Goal: Task Accomplishment & Management: Use online tool/utility

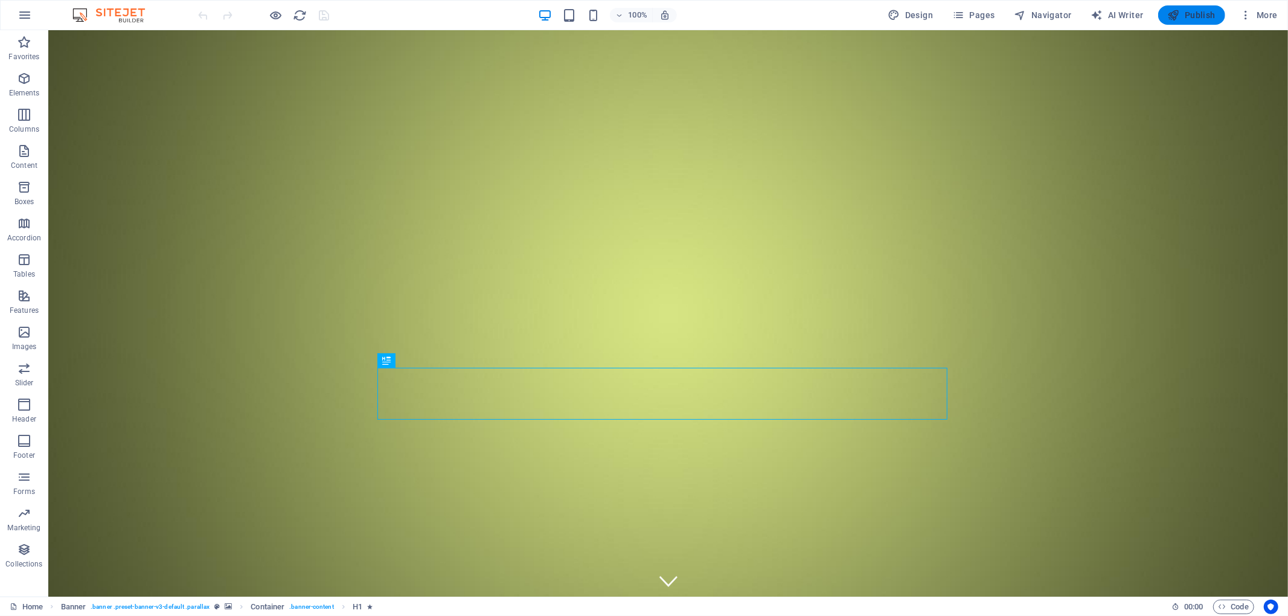
click at [1207, 13] on span "Publish" at bounding box center [1192, 15] width 48 height 12
click at [1256, 16] on span "More" at bounding box center [1259, 15] width 38 height 12
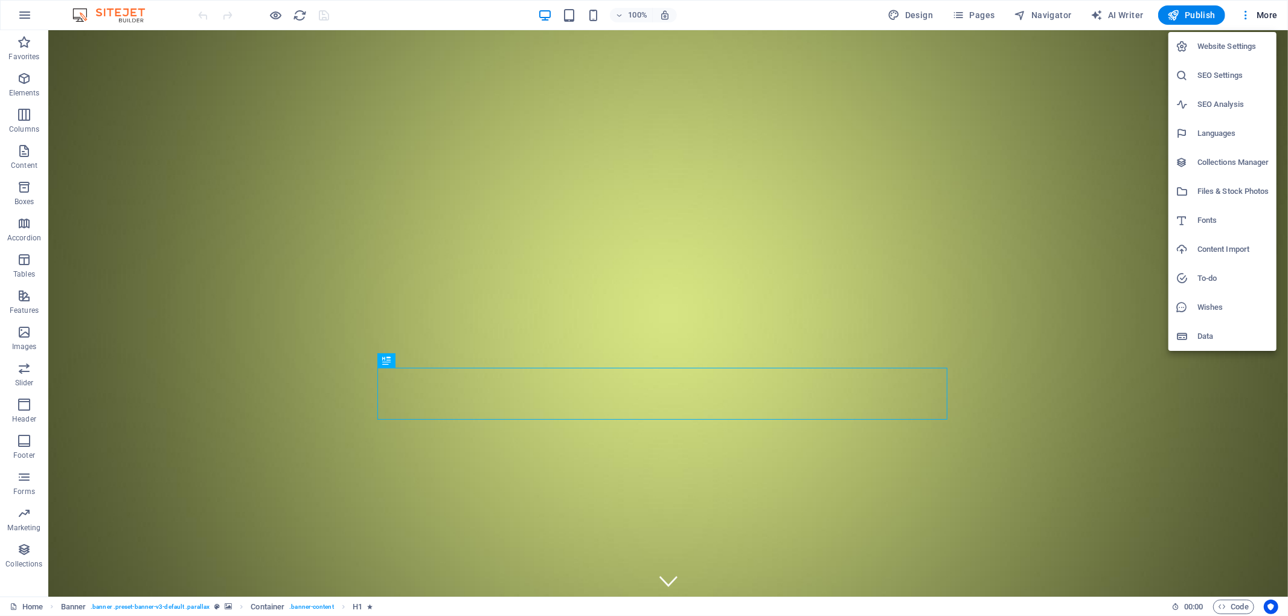
click at [1218, 45] on h6 "Website Settings" at bounding box center [1233, 46] width 72 height 14
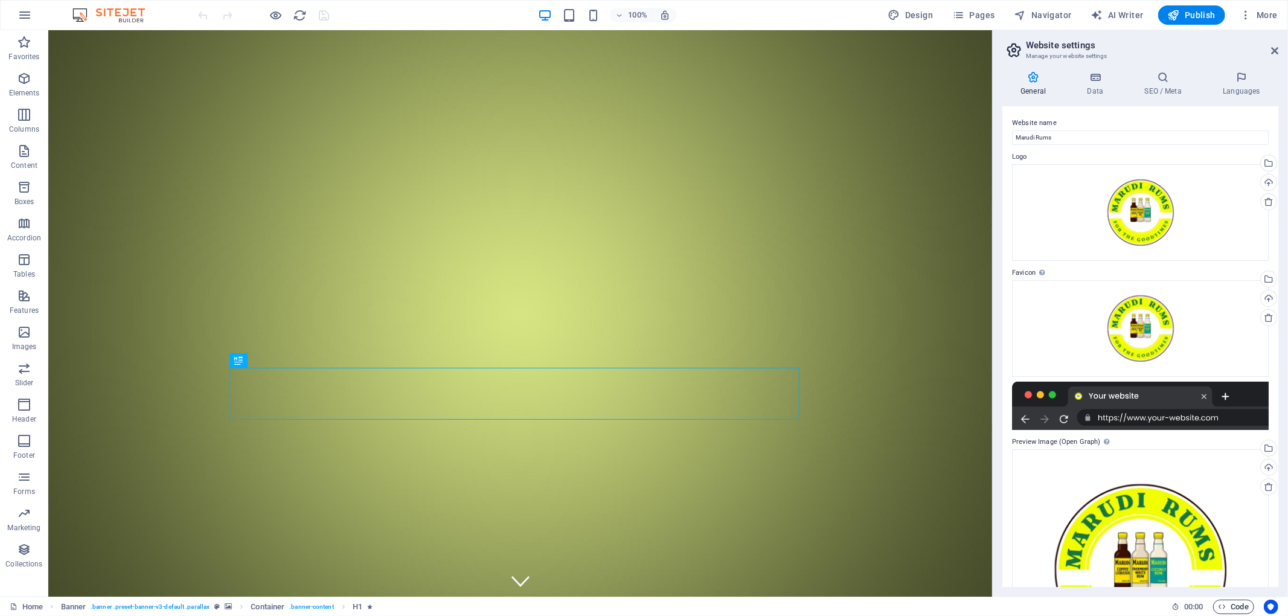
click at [1232, 609] on span "Code" at bounding box center [1234, 607] width 30 height 14
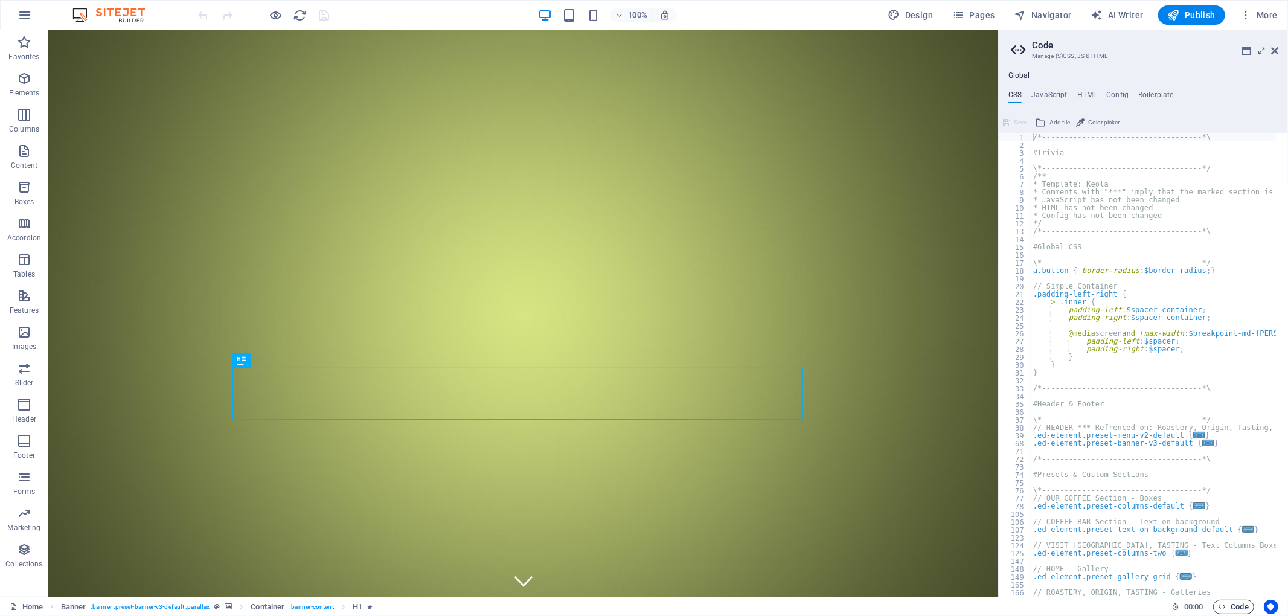
click at [1232, 609] on span "Code" at bounding box center [1234, 607] width 30 height 14
click at [1048, 94] on h4 "JavaScript" at bounding box center [1049, 97] width 36 height 13
type textarea "/* JS for preset "Menu V2" */"
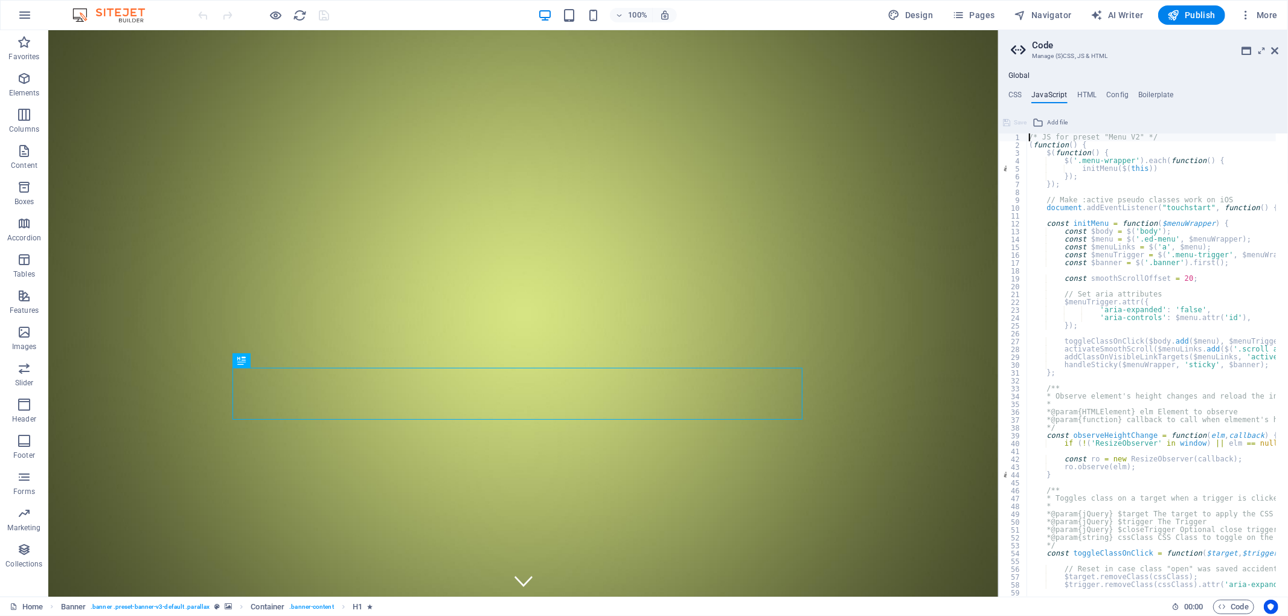
click at [1099, 94] on ul "CSS JavaScript HTML Config Boilerplate" at bounding box center [1143, 97] width 289 height 13
click at [1080, 97] on h4 "HTML" at bounding box center [1087, 97] width 20 height 13
type textarea "<a href="#main-content" class="wv-link-content button">Skip to main content</a>"
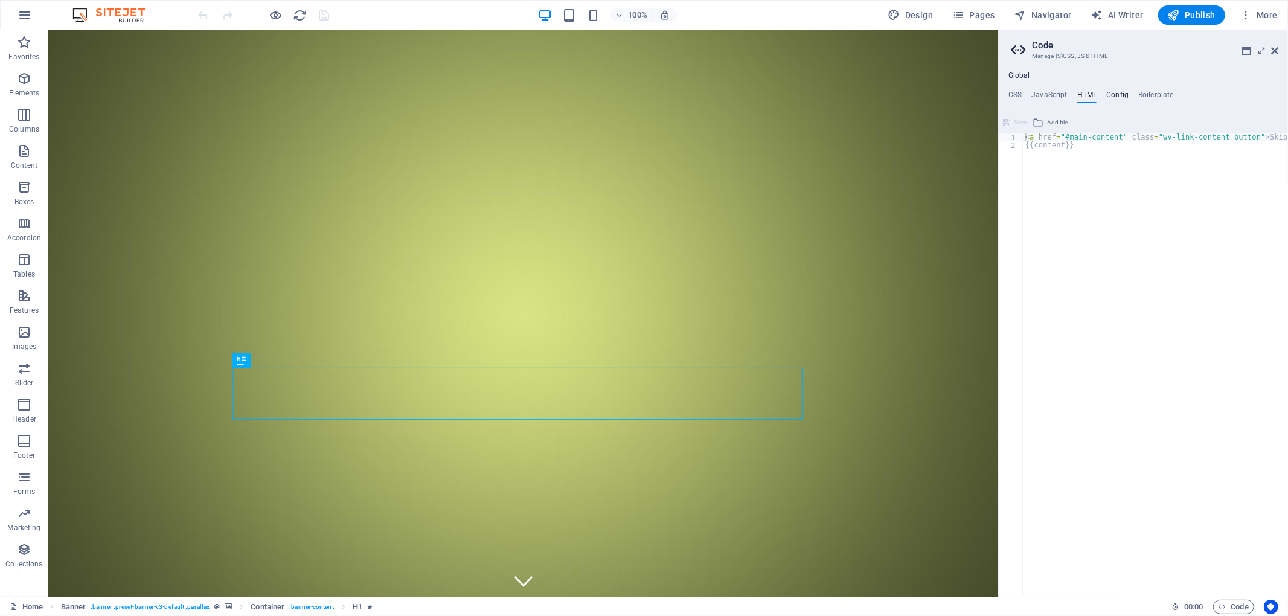
click at [1121, 95] on h4 "Config" at bounding box center [1117, 97] width 22 height 13
type textarea "$color-background: #fff;"
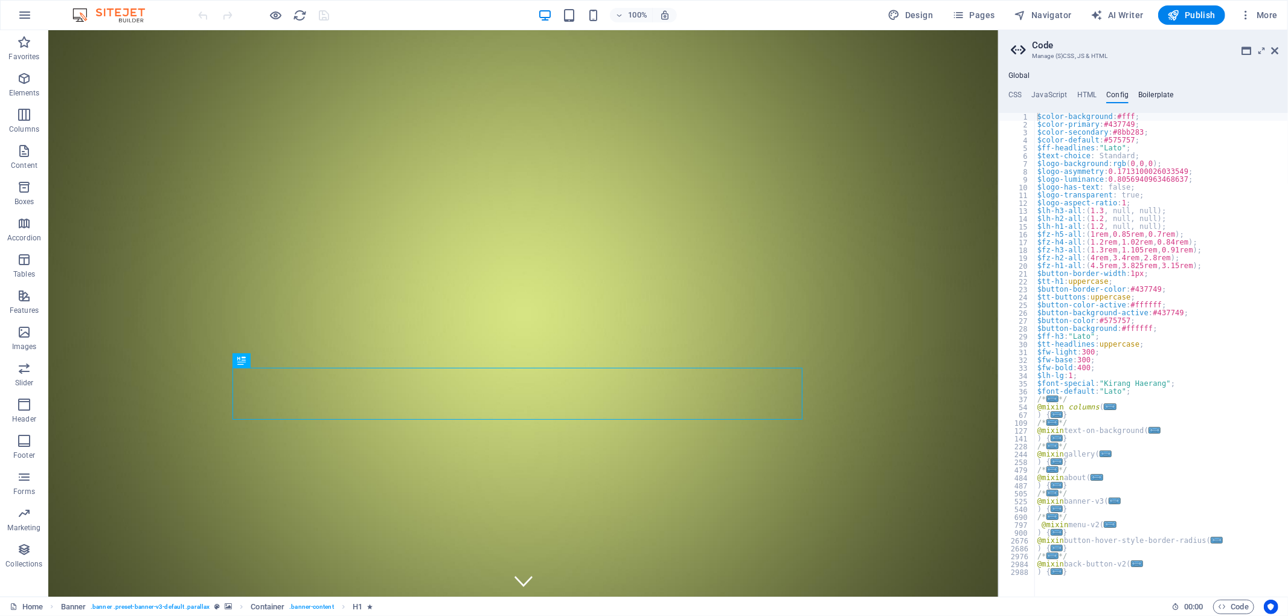
click at [1159, 98] on h4 "Boilerplate" at bounding box center [1156, 97] width 36 height 13
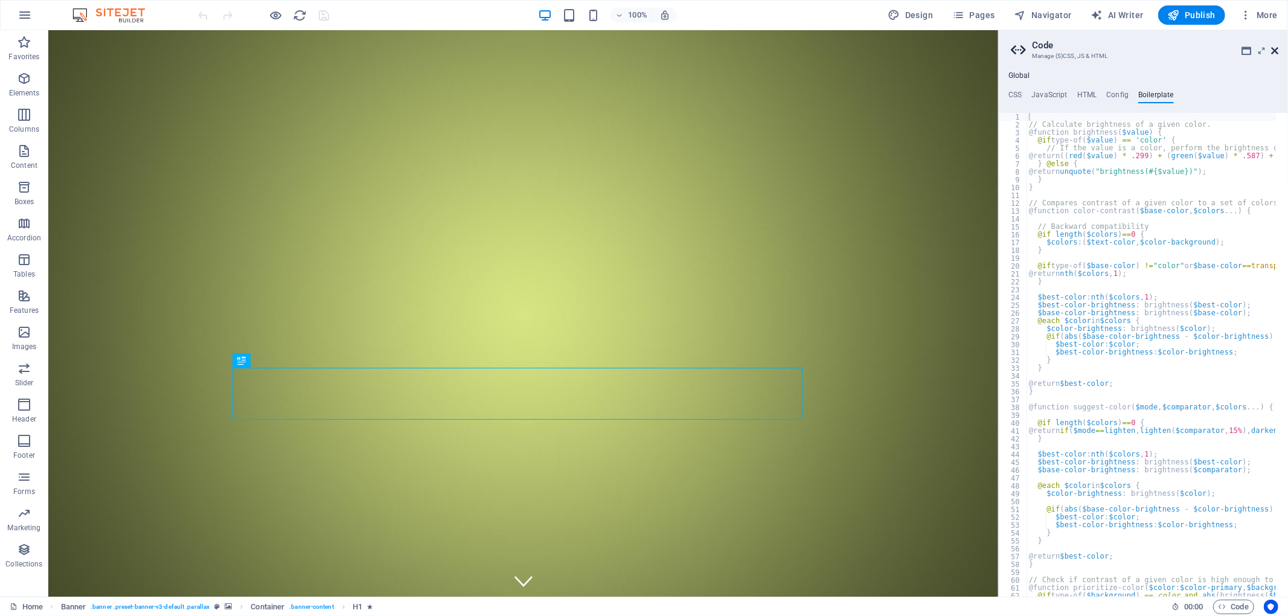
click at [1273, 53] on icon at bounding box center [1274, 51] width 7 height 10
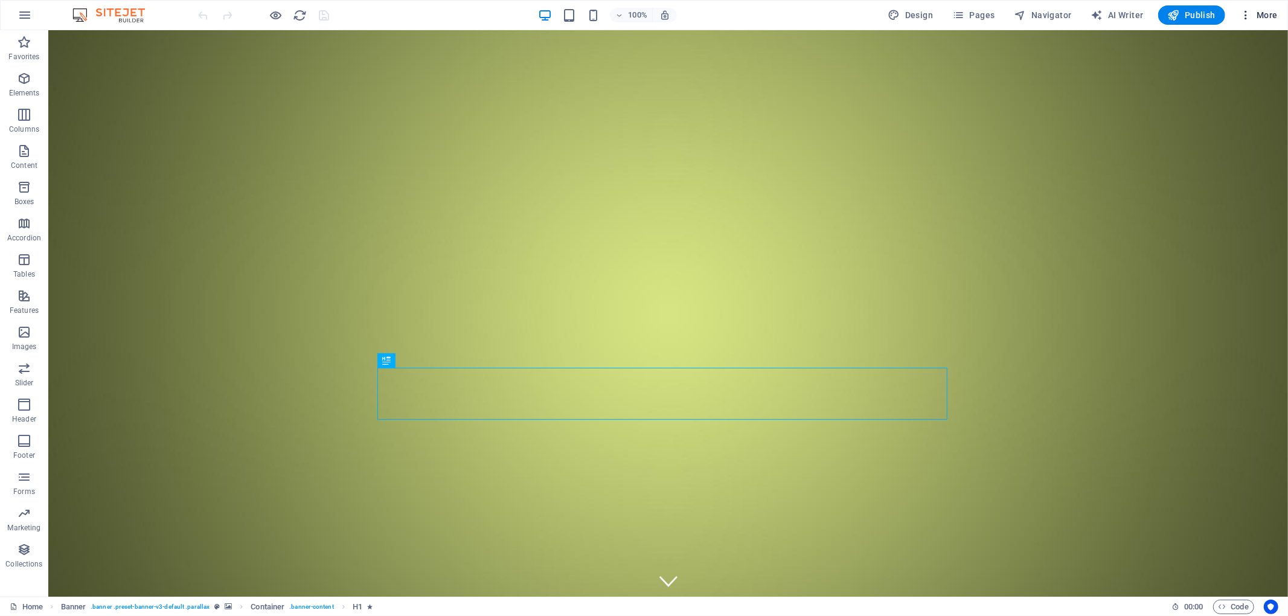
click at [1257, 18] on span "More" at bounding box center [1259, 15] width 38 height 12
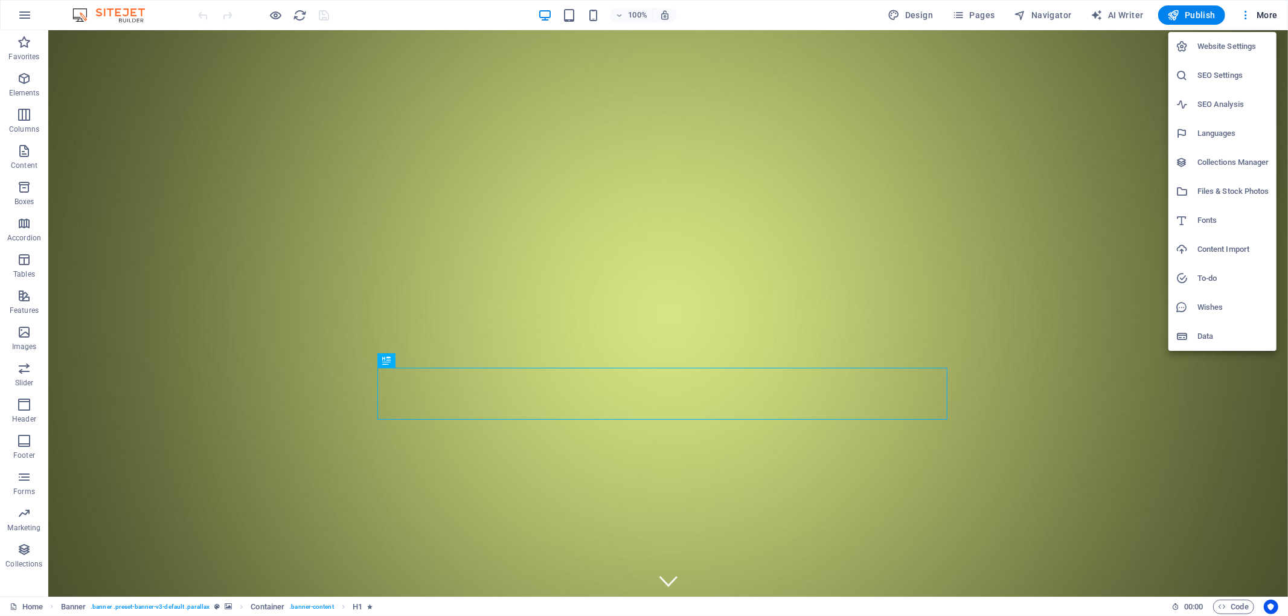
click at [1028, 18] on div at bounding box center [644, 308] width 1288 height 616
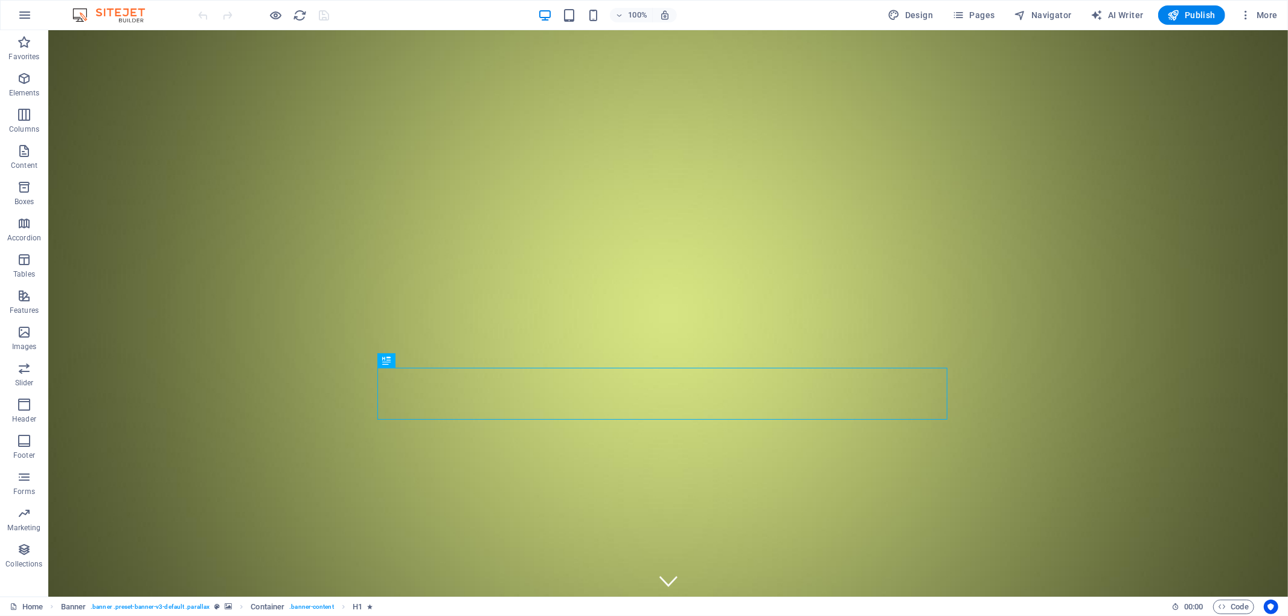
click at [1027, 18] on icon "button" at bounding box center [1020, 15] width 12 height 12
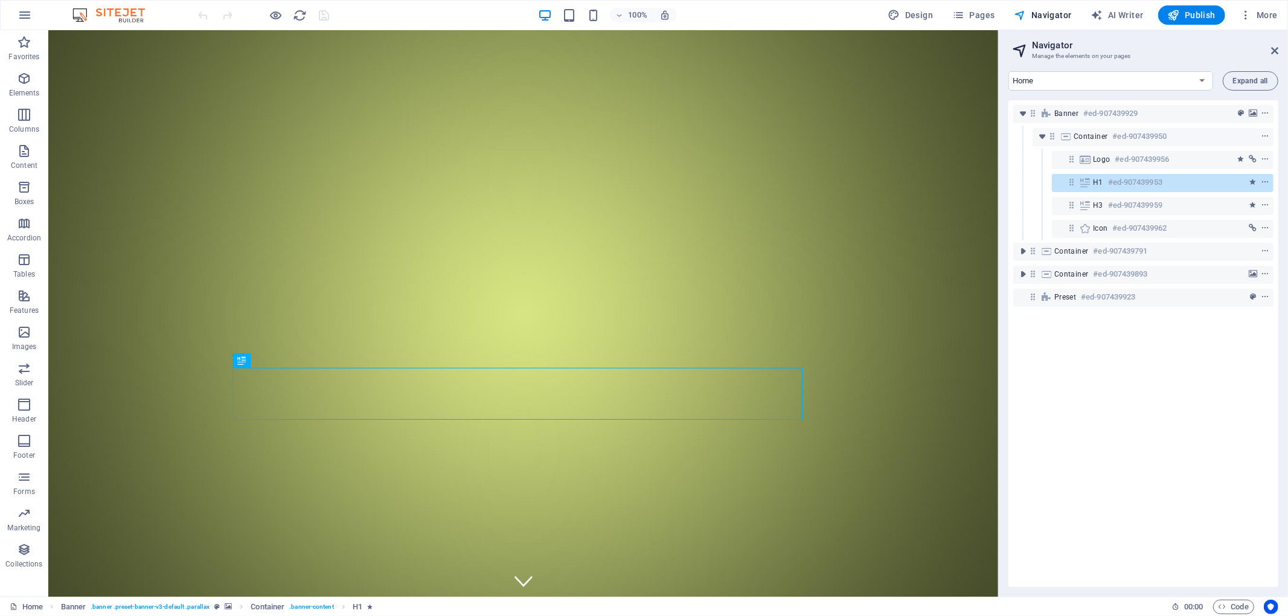
click at [1027, 18] on icon "button" at bounding box center [1020, 15] width 12 height 12
click at [1275, 50] on icon at bounding box center [1274, 51] width 7 height 10
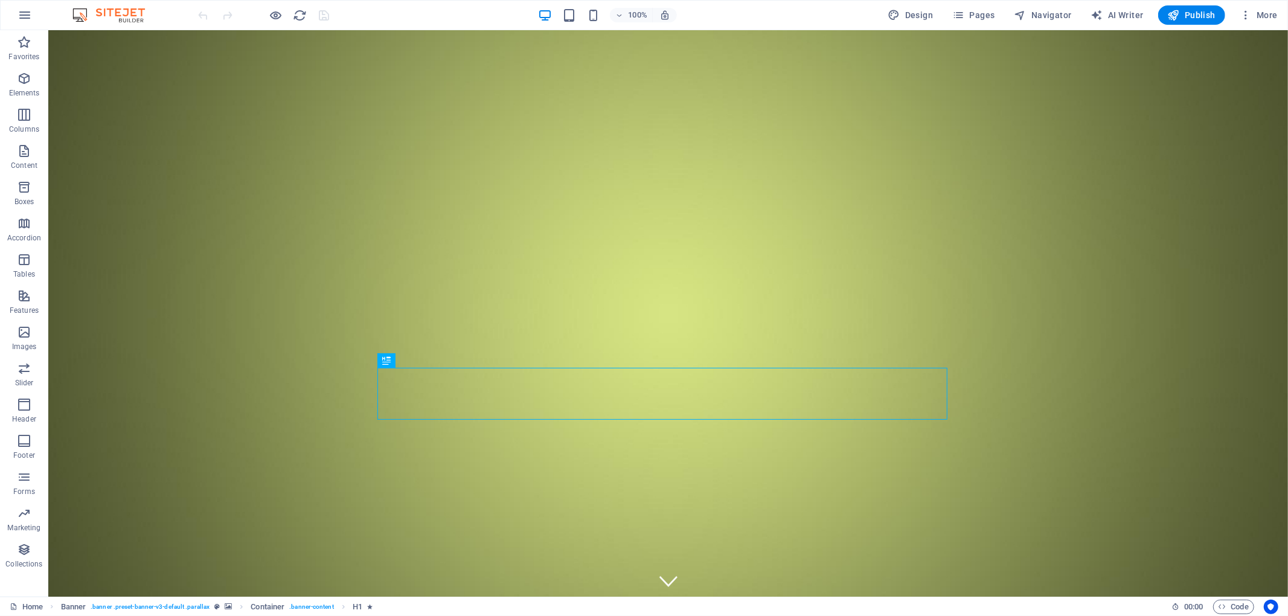
click at [77, 11] on img at bounding box center [114, 15] width 91 height 14
click at [22, 13] on icon "button" at bounding box center [25, 15] width 14 height 14
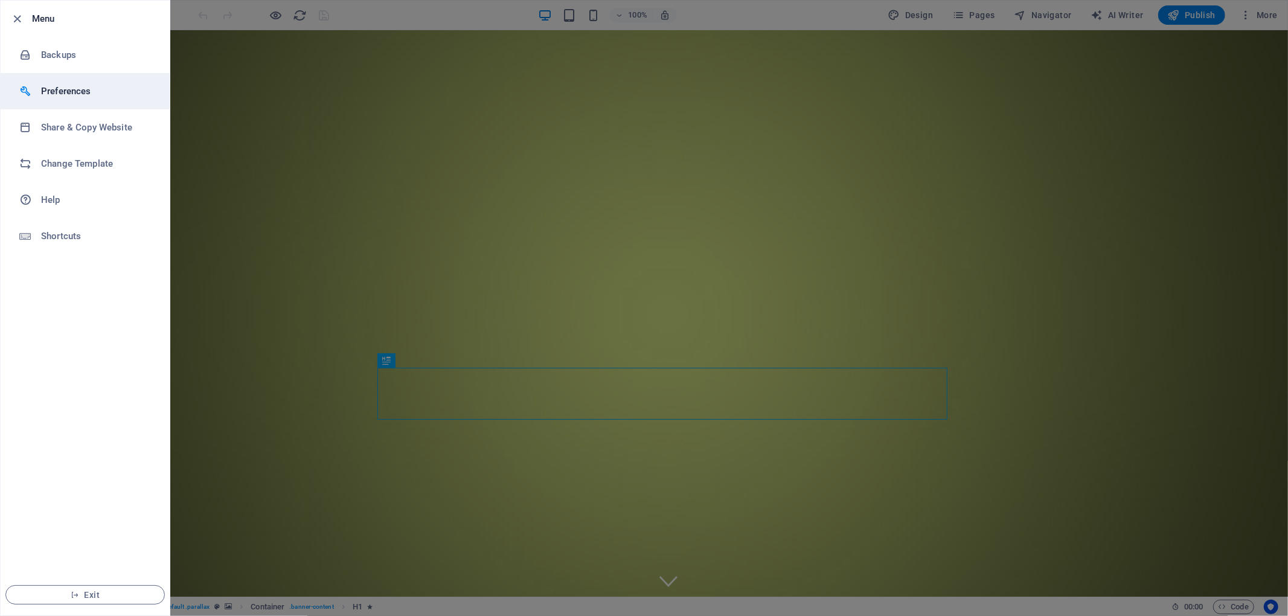
click at [70, 100] on li "Preferences" at bounding box center [85, 91] width 169 height 36
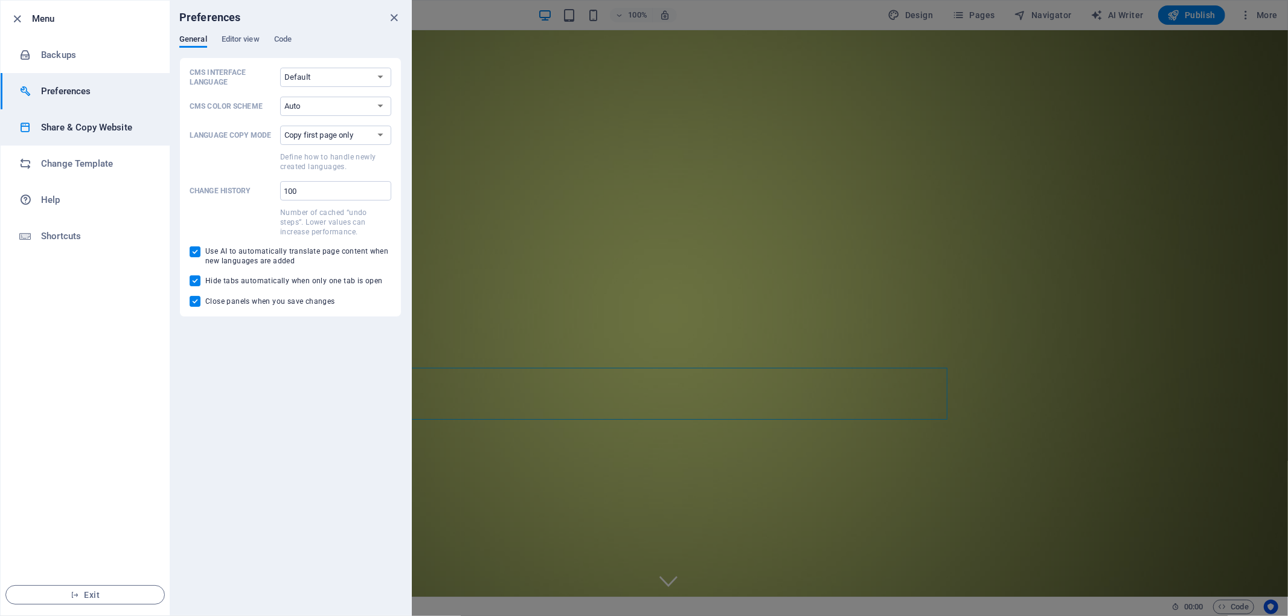
click at [82, 133] on h6 "Share & Copy Website" at bounding box center [97, 127] width 112 height 14
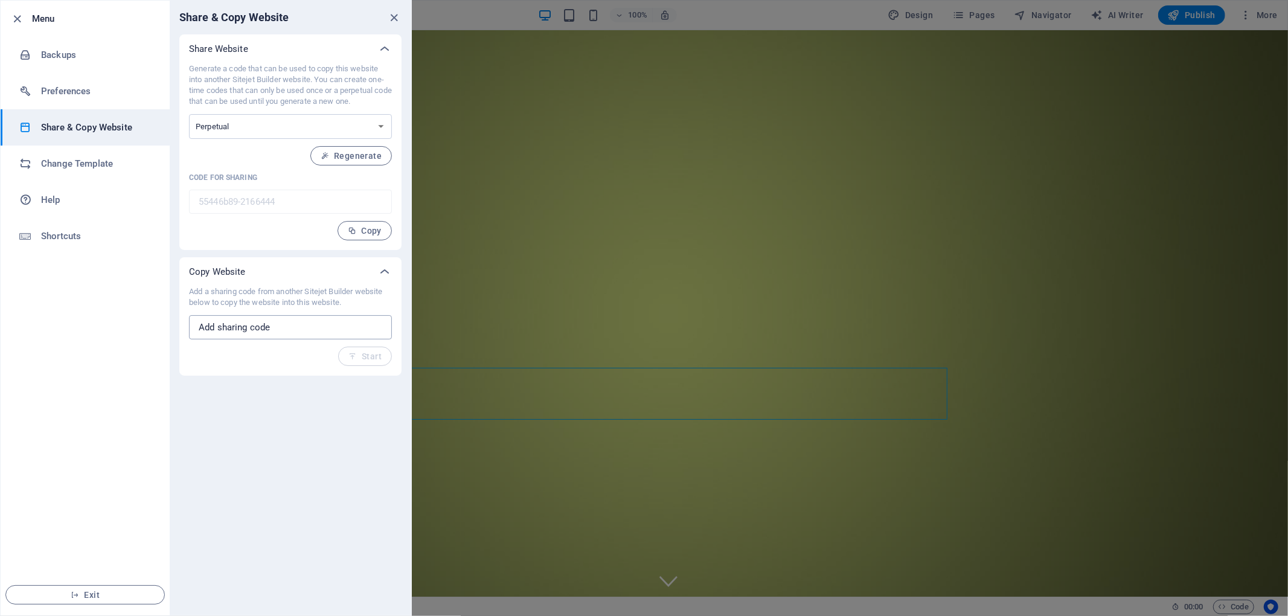
click at [336, 322] on input "text" at bounding box center [290, 327] width 203 height 24
click at [374, 127] on select "One-time Perpetual" at bounding box center [290, 126] width 203 height 25
select select "onetime"
click at [189, 114] on select "One-time Perpetual" at bounding box center [290, 126] width 203 height 25
click at [371, 150] on button "Generate" at bounding box center [355, 155] width 72 height 19
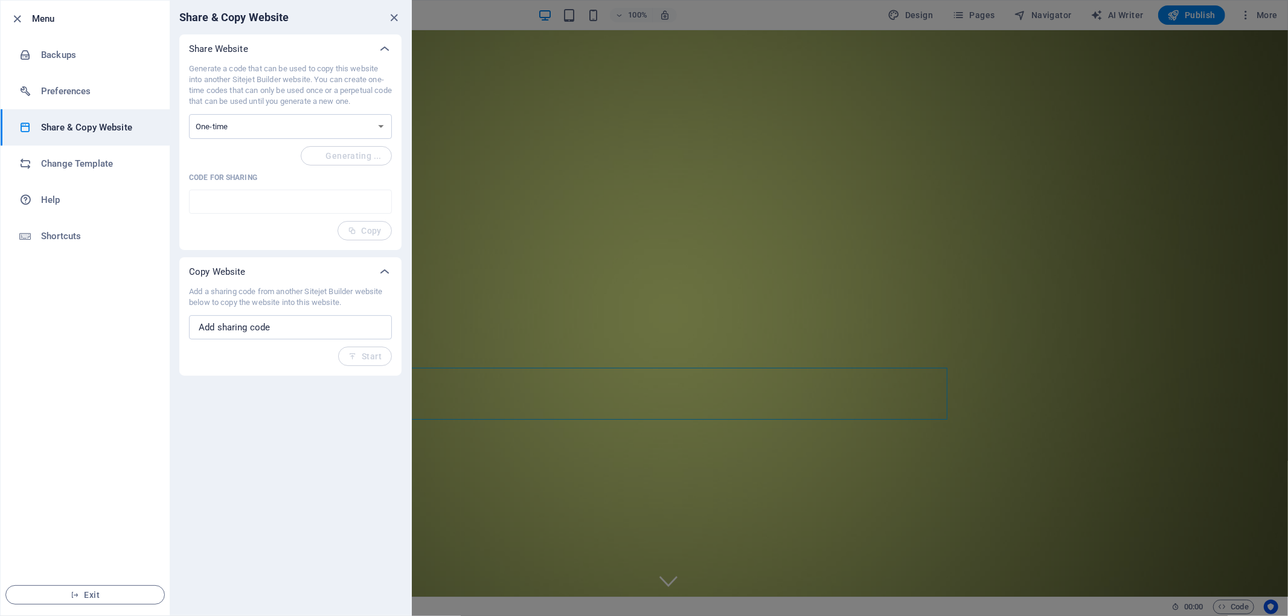
type input "ef52de6d-2166444"
click at [367, 229] on span "Copy" at bounding box center [365, 231] width 34 height 10
click at [960, 97] on div at bounding box center [644, 308] width 1288 height 616
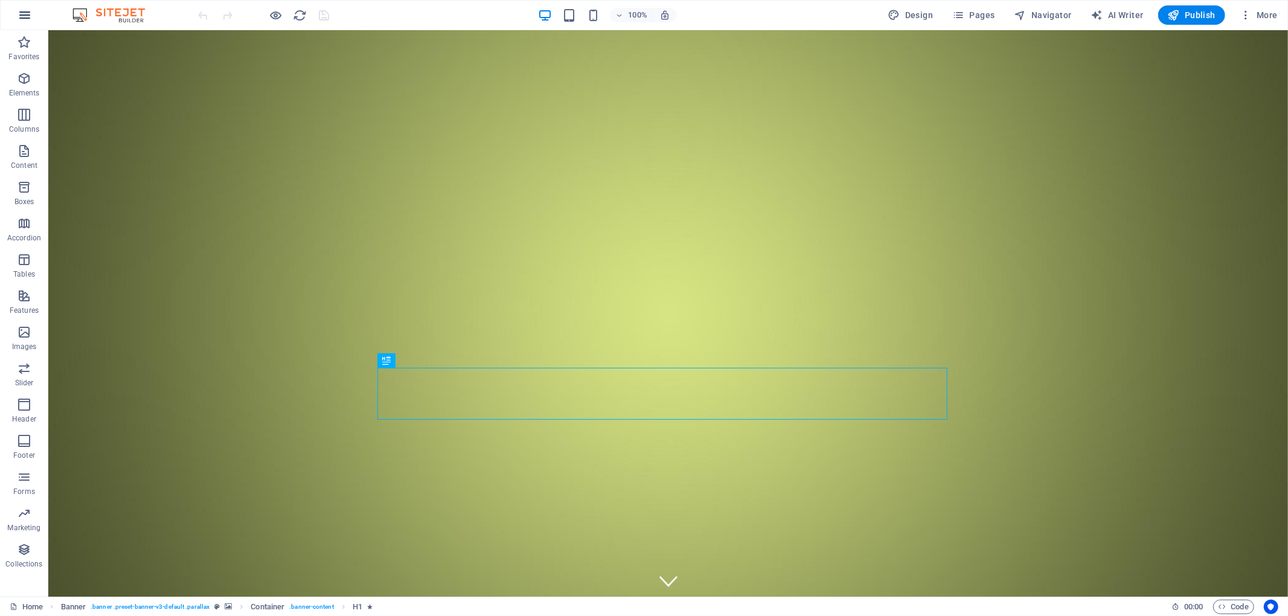
click at [25, 14] on icon "button" at bounding box center [25, 15] width 14 height 14
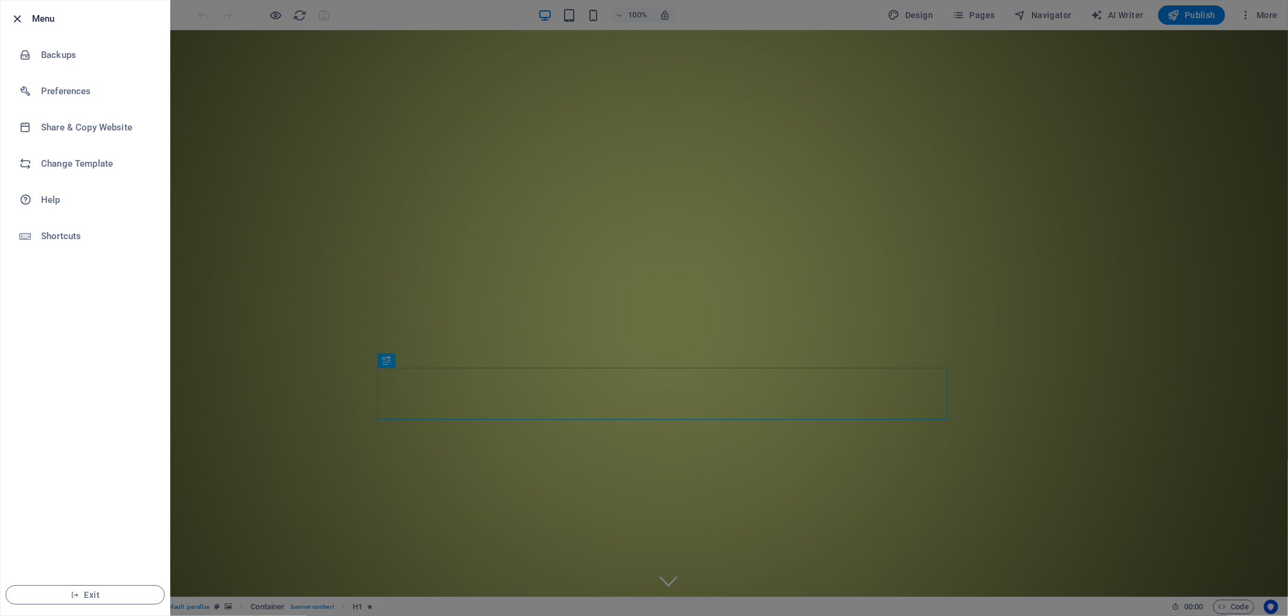
click at [17, 18] on icon "button" at bounding box center [18, 19] width 14 height 14
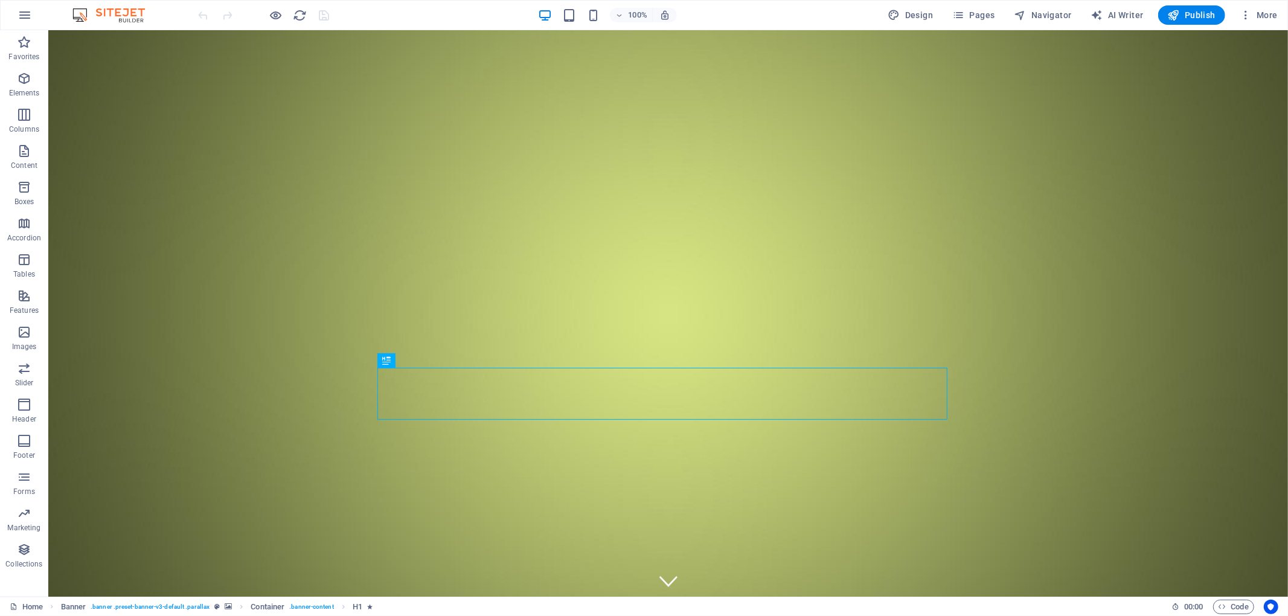
click at [100, 10] on img at bounding box center [114, 15] width 91 height 14
click at [32, 568] on p "Collections" at bounding box center [23, 564] width 37 height 10
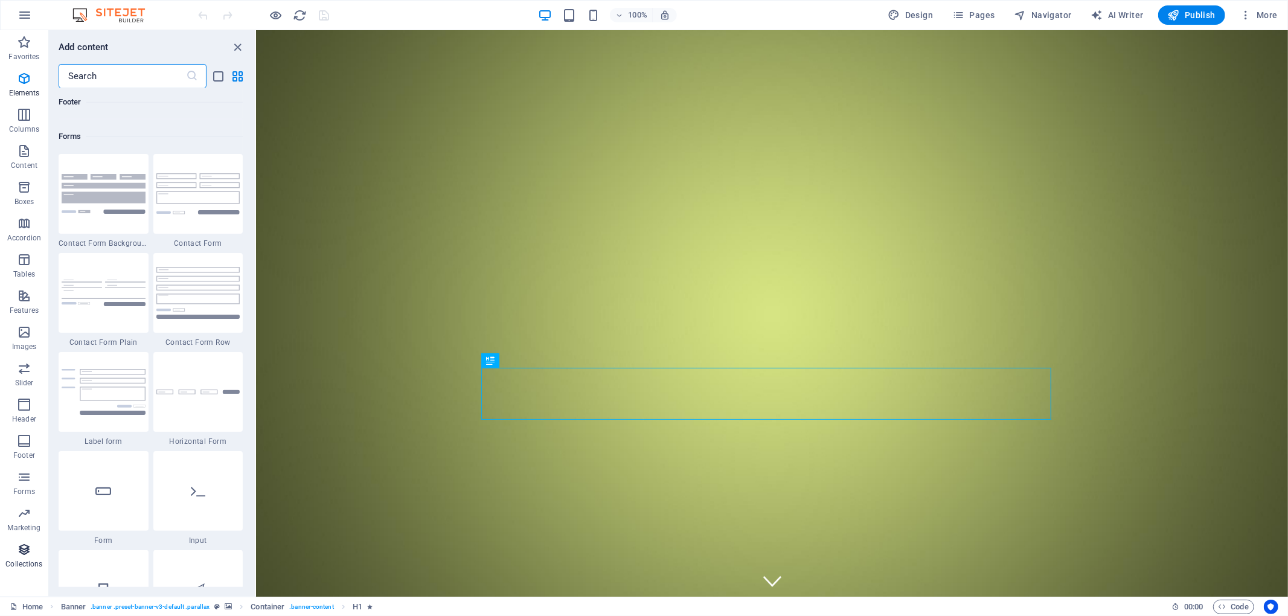
scroll to position [11054, 0]
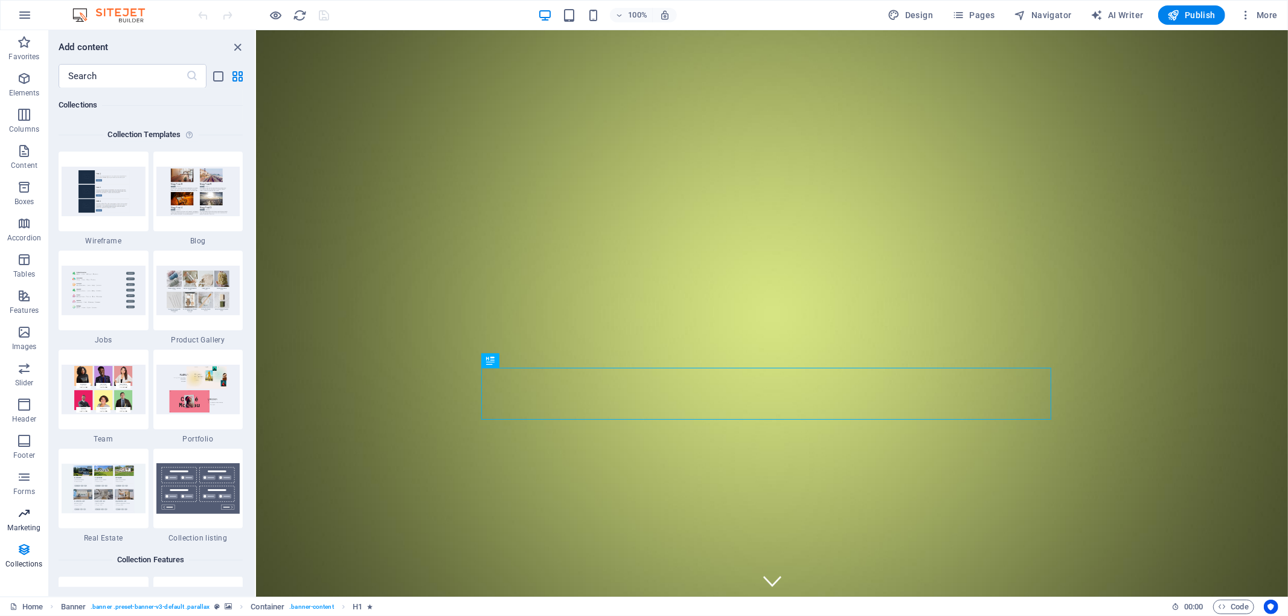
click at [17, 524] on p "Marketing" at bounding box center [23, 528] width 33 height 10
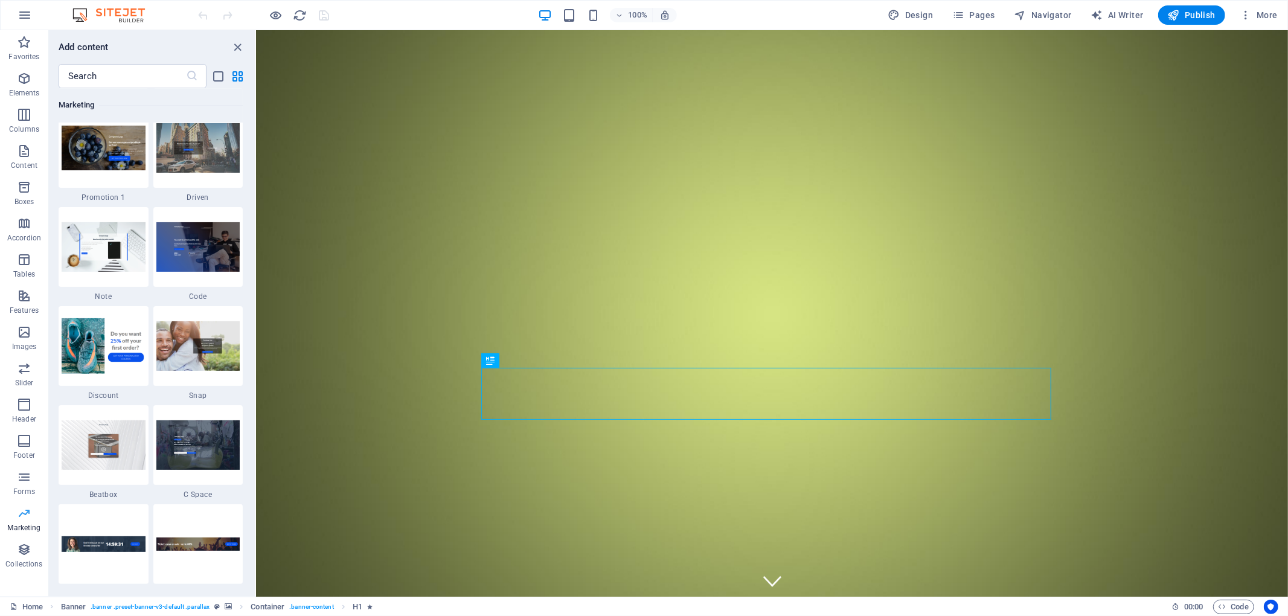
scroll to position [9836, 0]
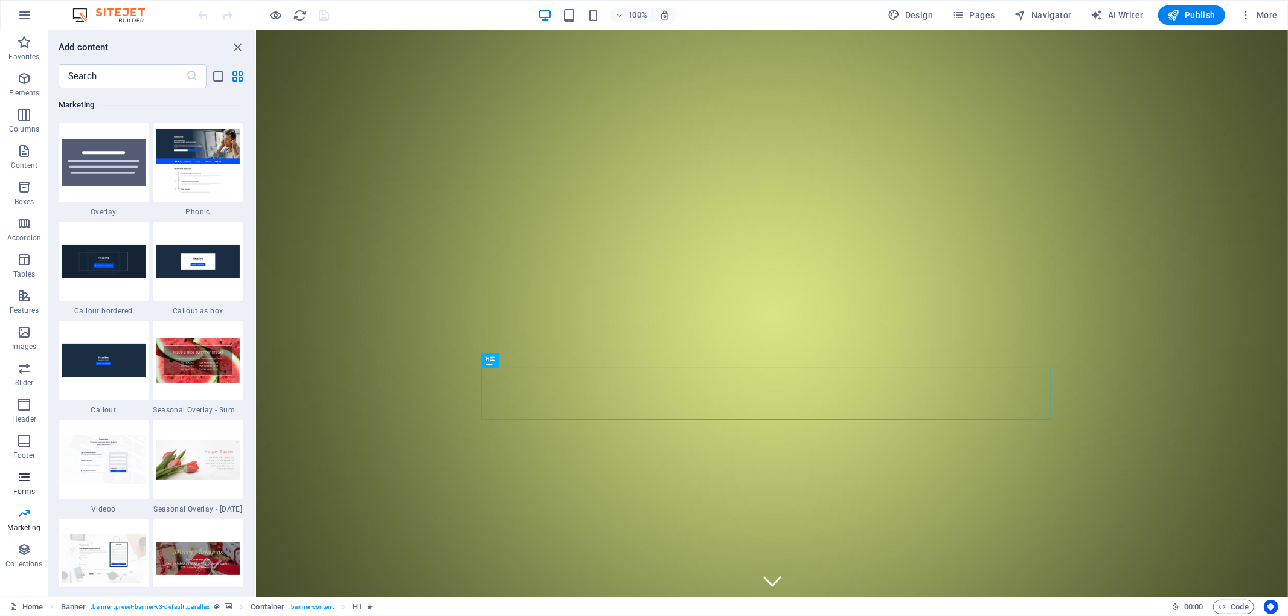
click at [24, 472] on icon "button" at bounding box center [24, 477] width 14 height 14
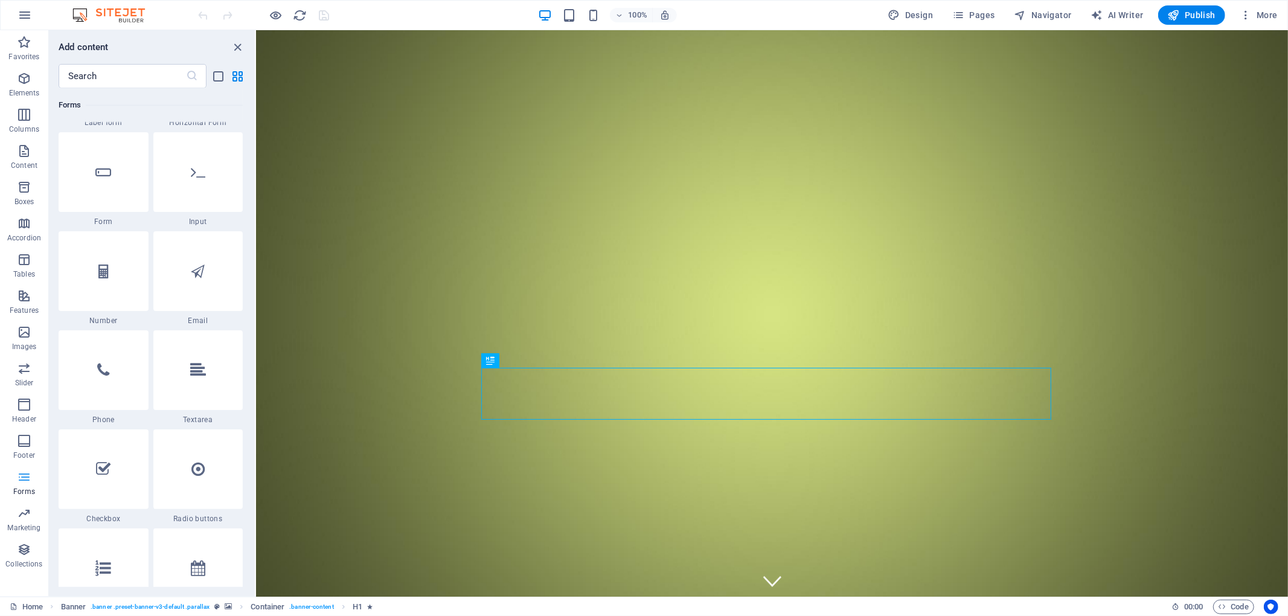
scroll to position [8816, 0]
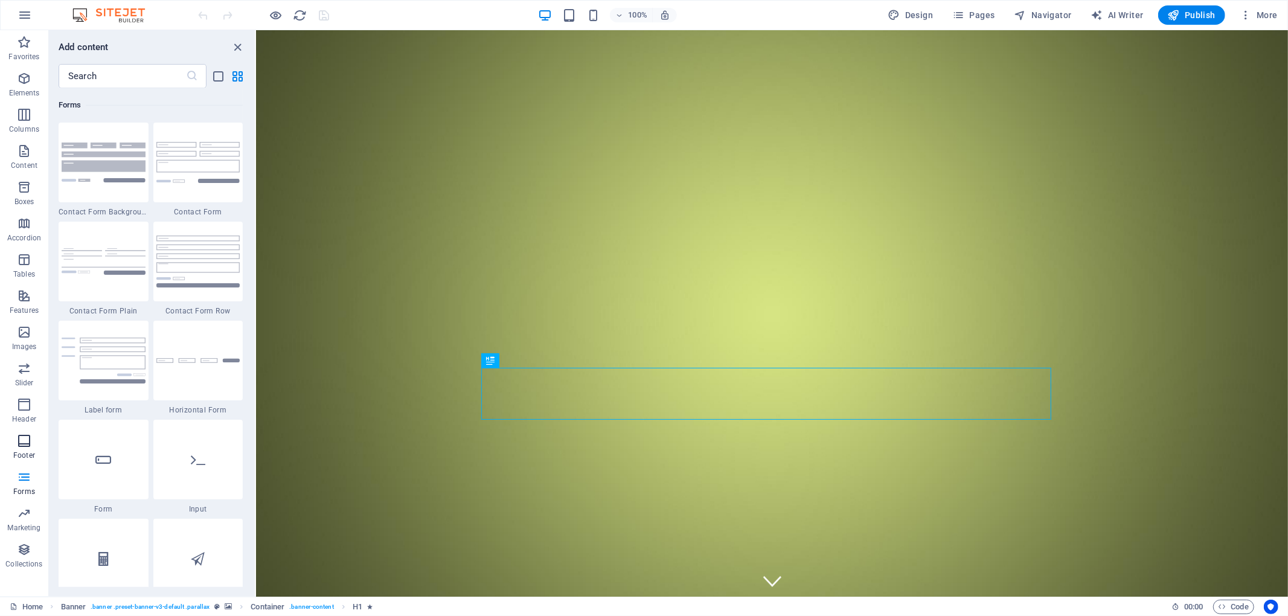
click at [22, 440] on icon "button" at bounding box center [24, 441] width 14 height 14
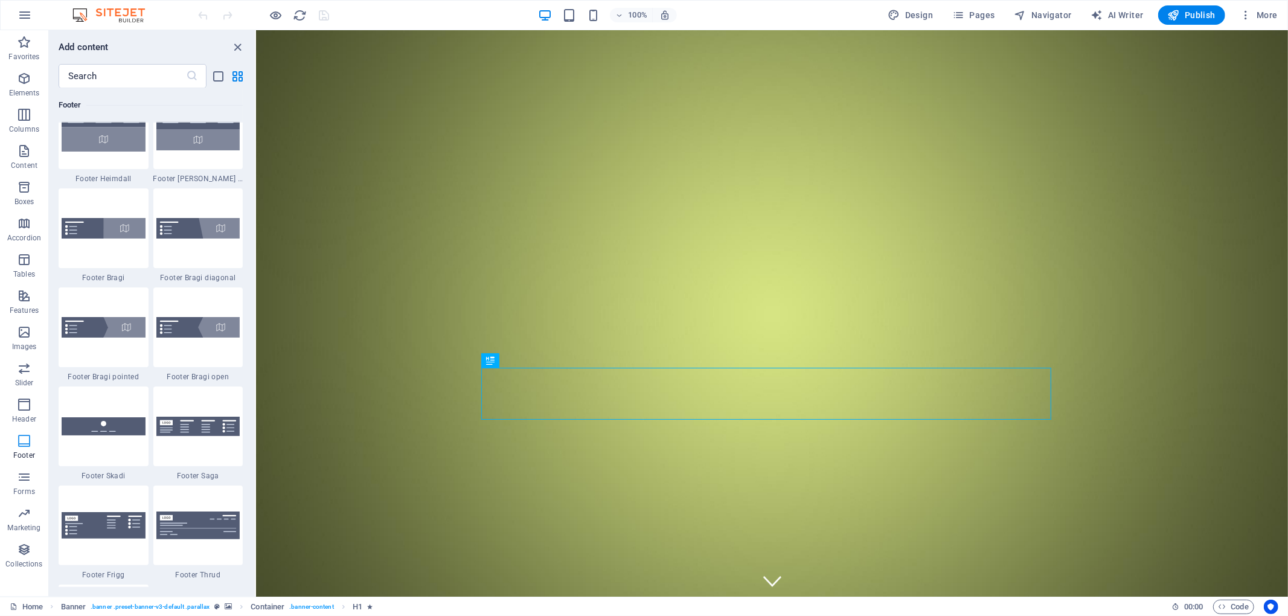
scroll to position [7994, 0]
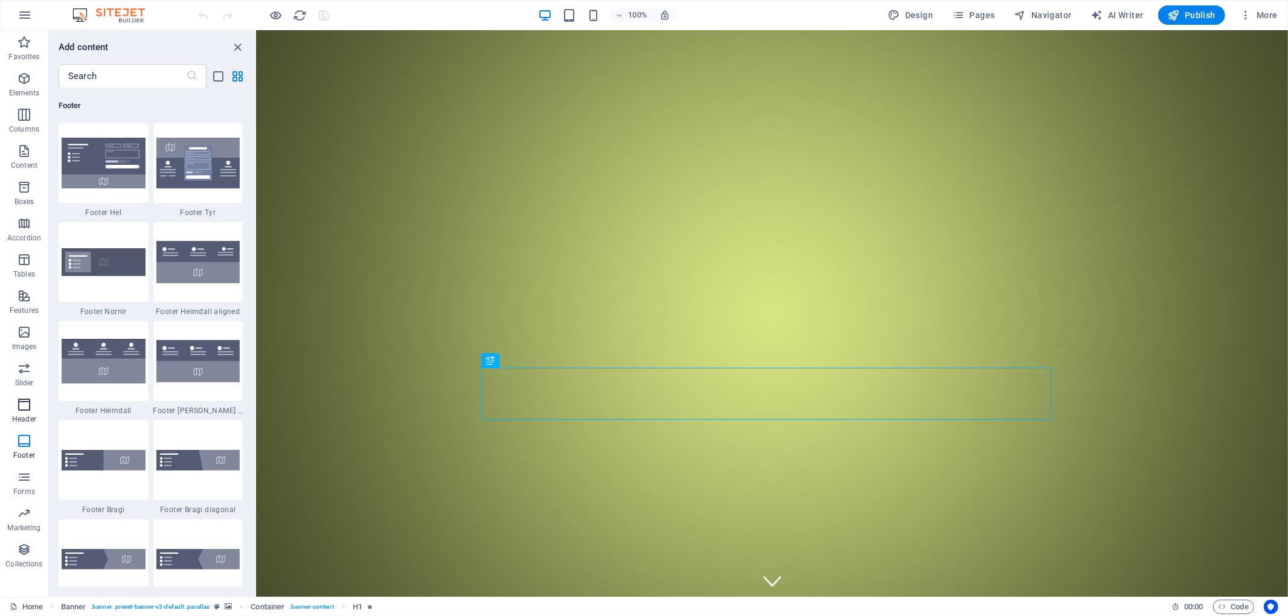
click at [22, 411] on icon "button" at bounding box center [24, 404] width 14 height 14
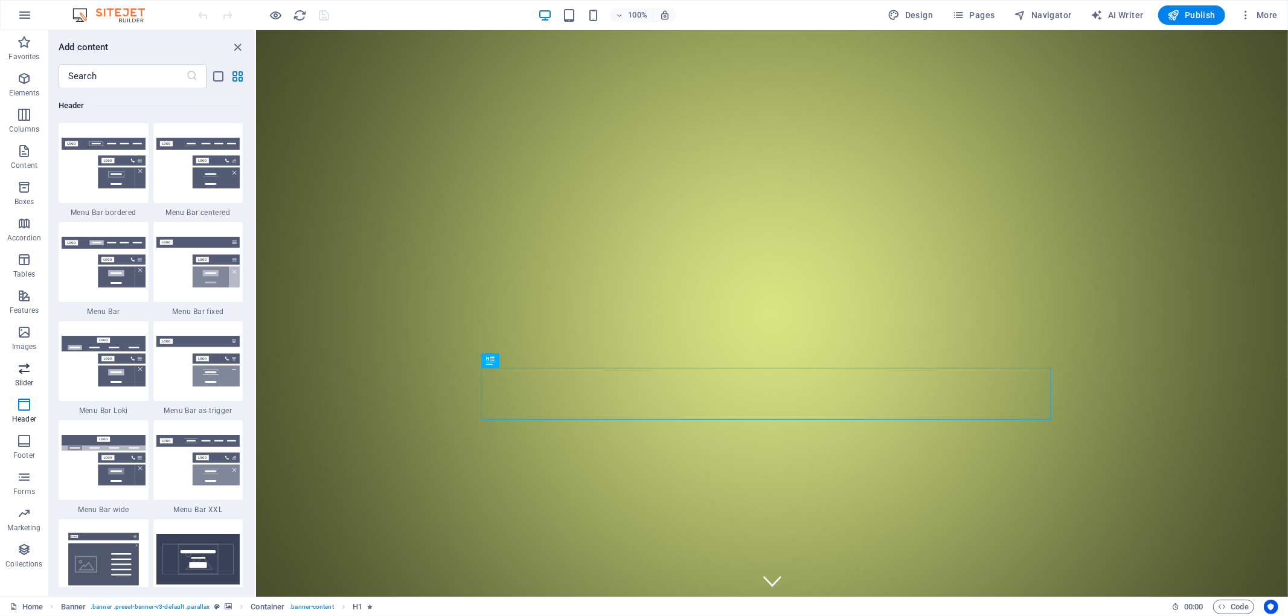
click at [24, 385] on p "Slider" at bounding box center [24, 383] width 19 height 10
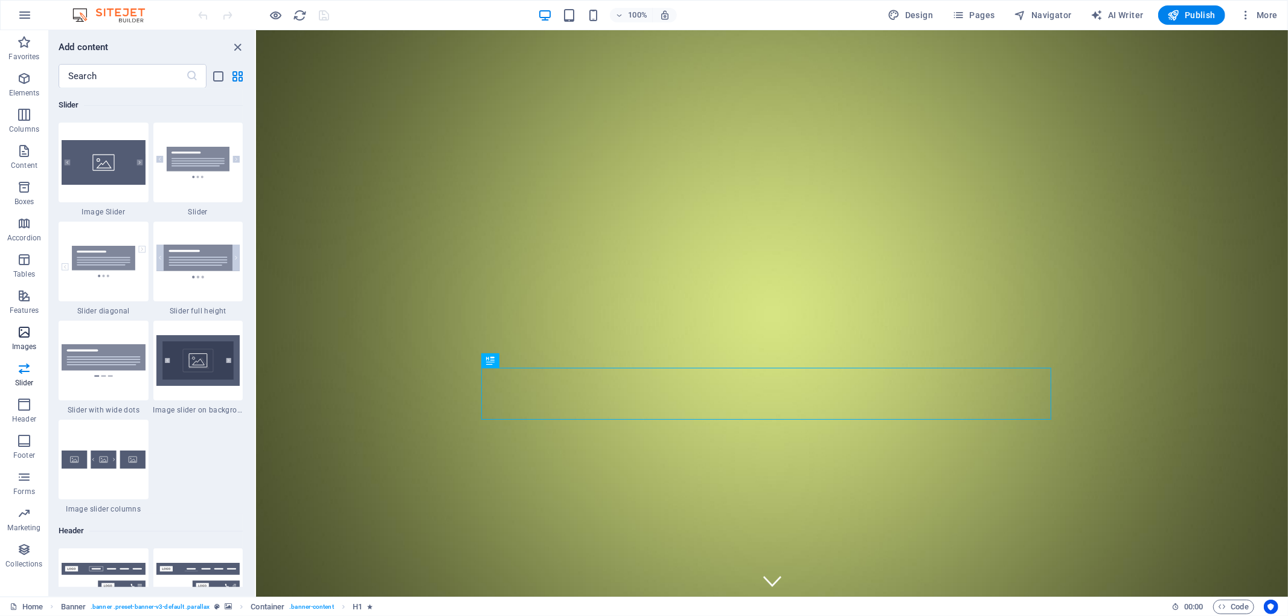
scroll to position [6846, 0]
click at [24, 346] on p "Images" at bounding box center [24, 347] width 25 height 10
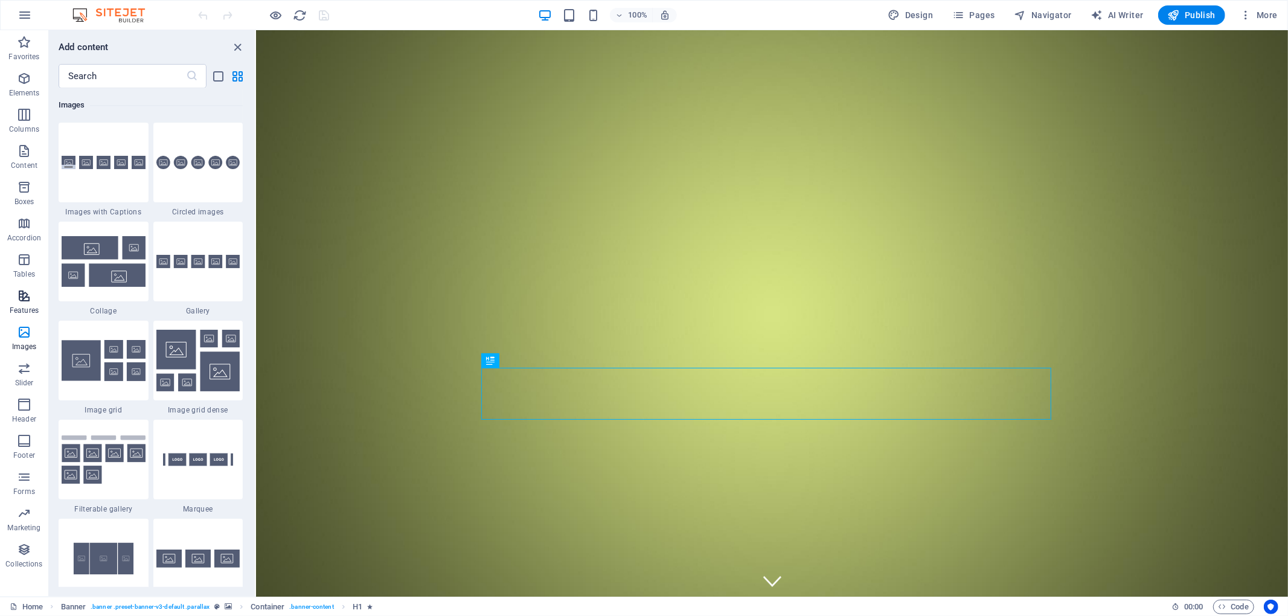
click at [30, 298] on icon "button" at bounding box center [24, 296] width 14 height 14
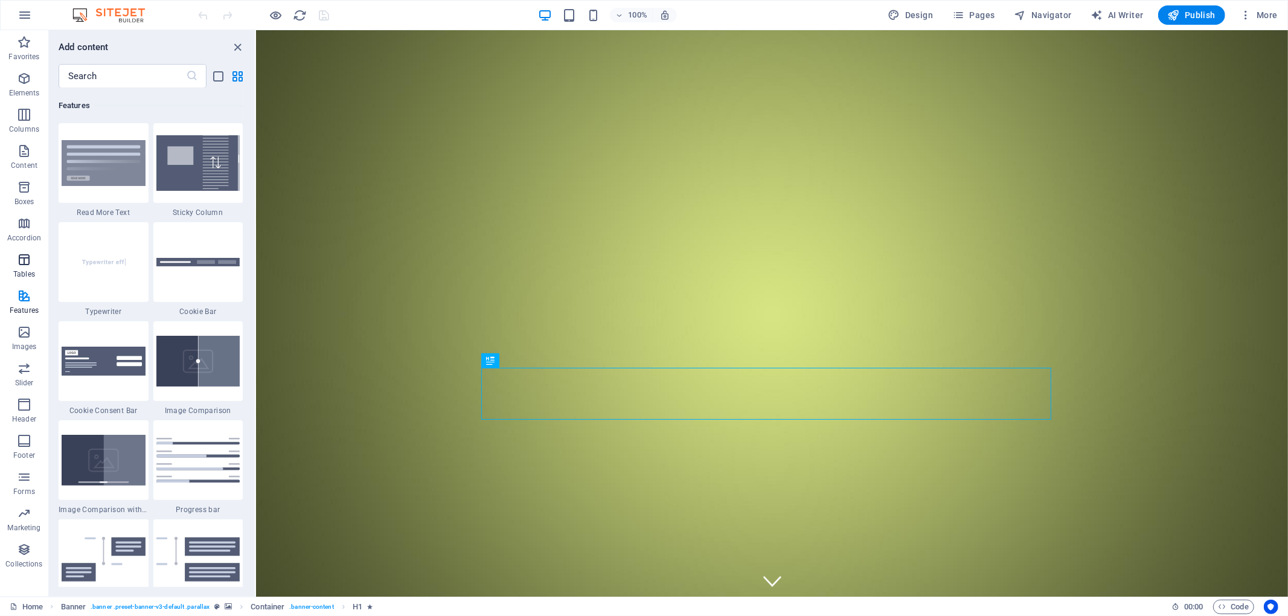
click at [27, 258] on icon "button" at bounding box center [24, 259] width 14 height 14
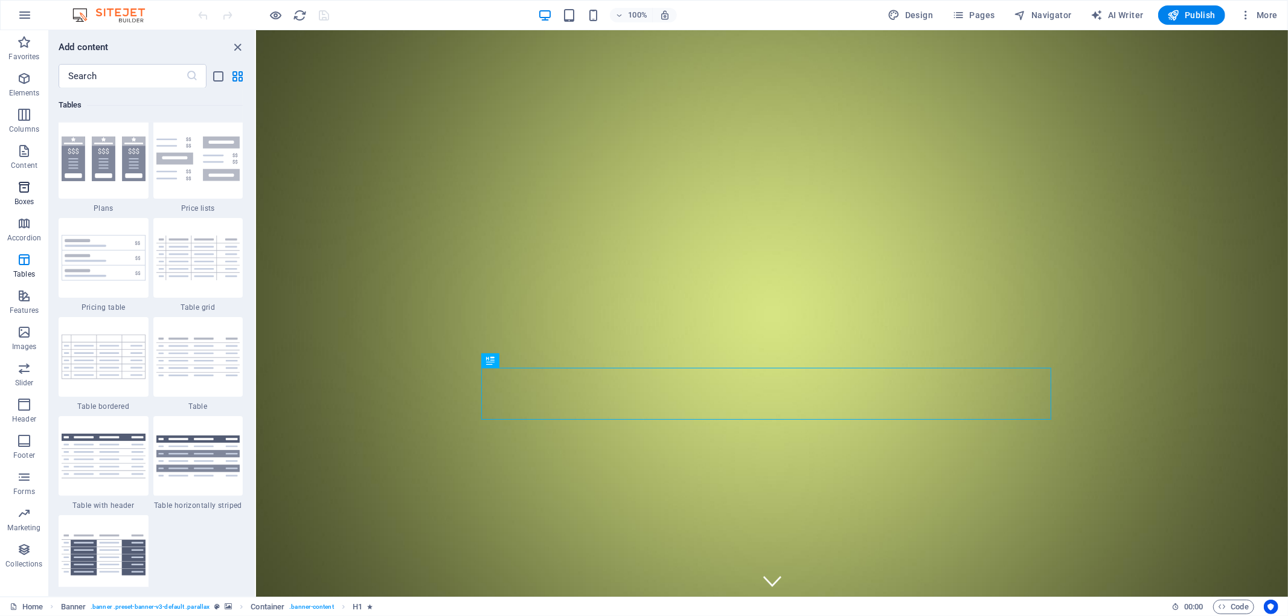
scroll to position [4182, 0]
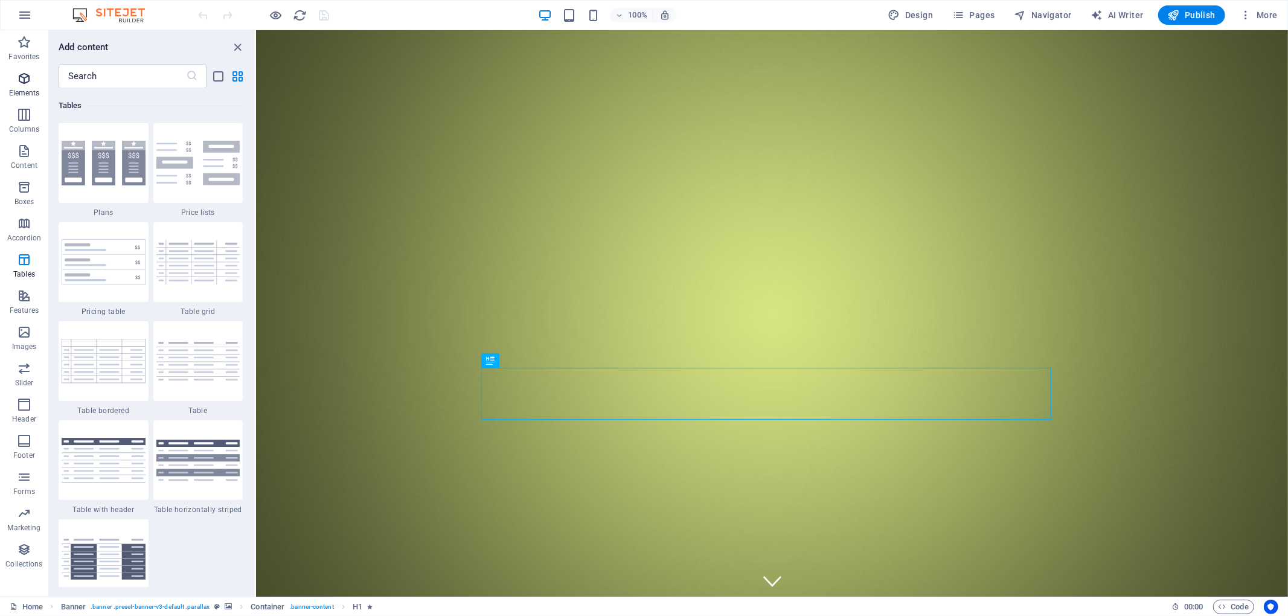
click at [27, 77] on icon "button" at bounding box center [24, 78] width 14 height 14
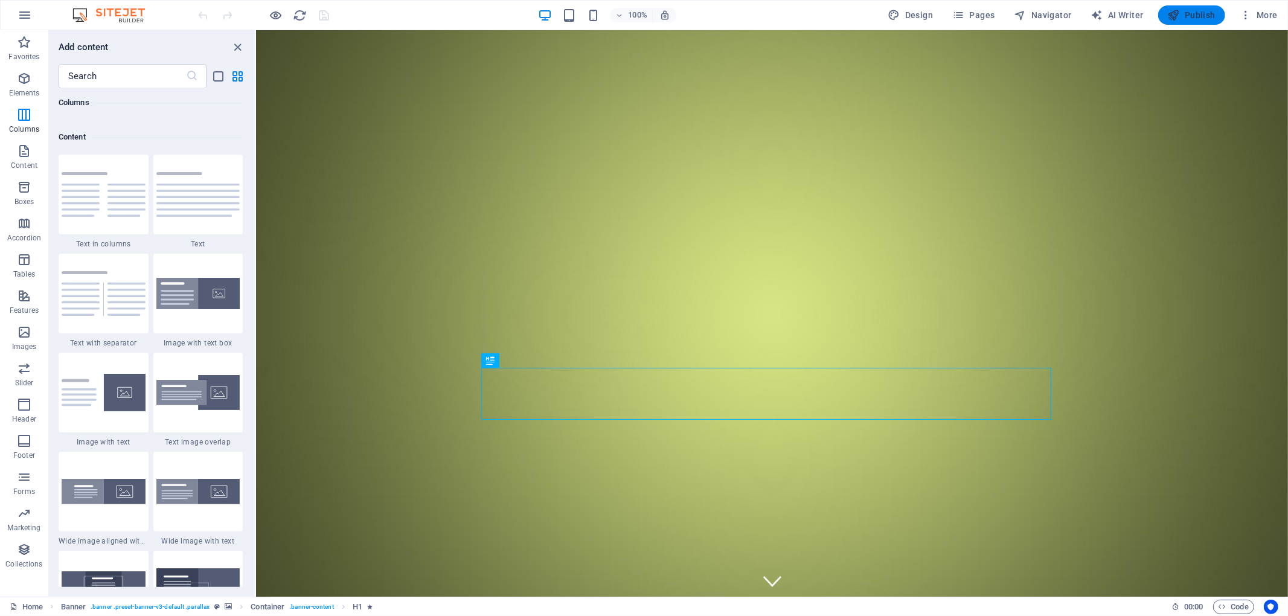
scroll to position [2082, 0]
drag, startPoint x: 1451, startPoint y: 50, endPoint x: 879, endPoint y: 100, distance: 574.6
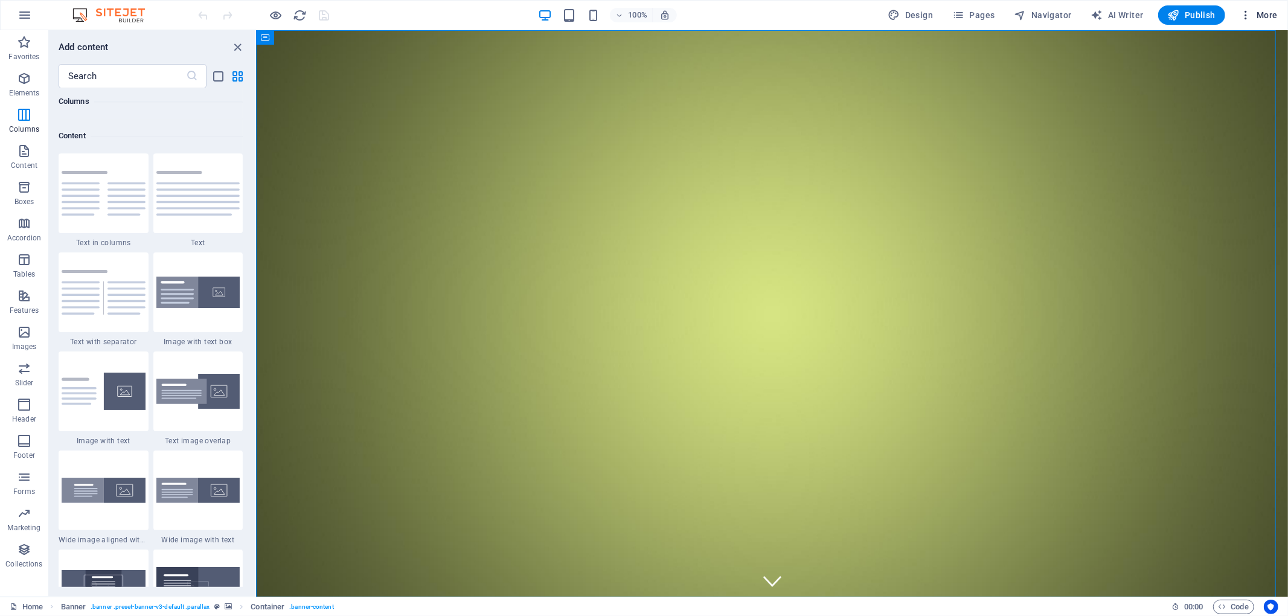
click at [1257, 15] on span "More" at bounding box center [1259, 15] width 38 height 12
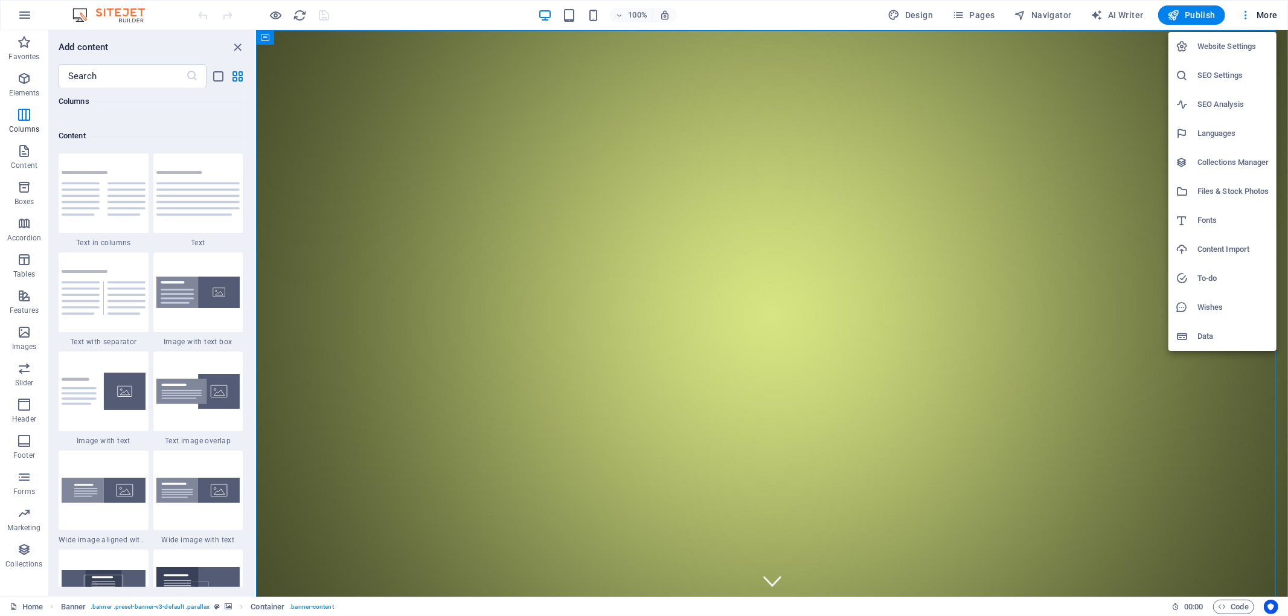
click at [1226, 51] on h6 "Website Settings" at bounding box center [1233, 46] width 72 height 14
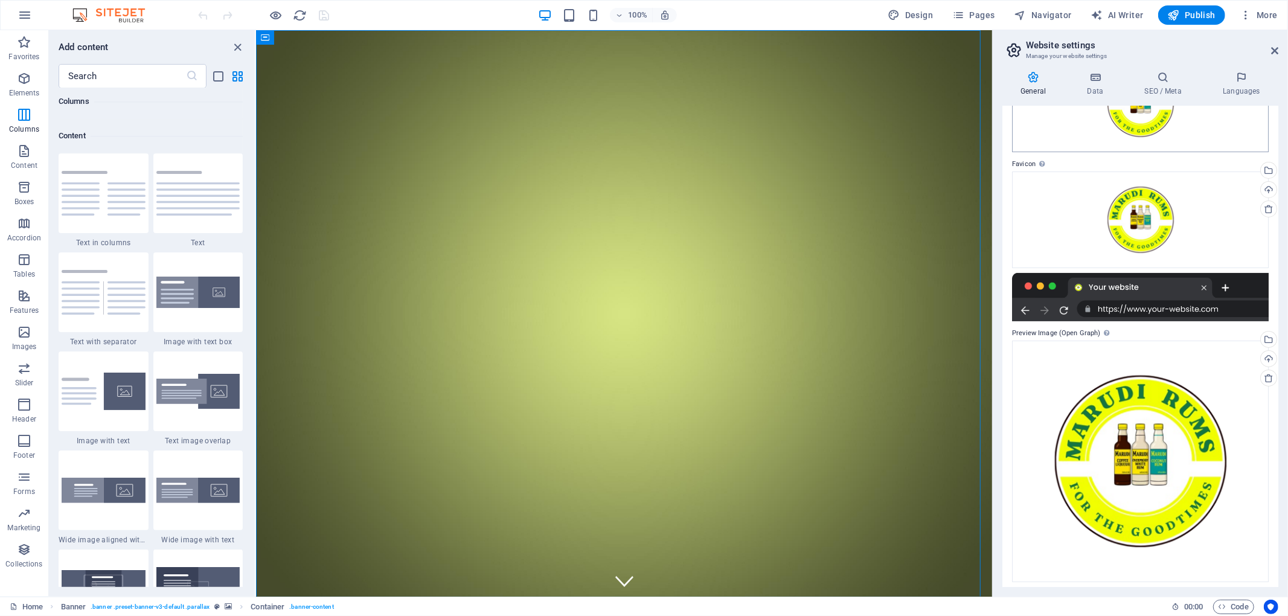
scroll to position [109, 0]
click at [1157, 308] on div at bounding box center [1140, 296] width 257 height 48
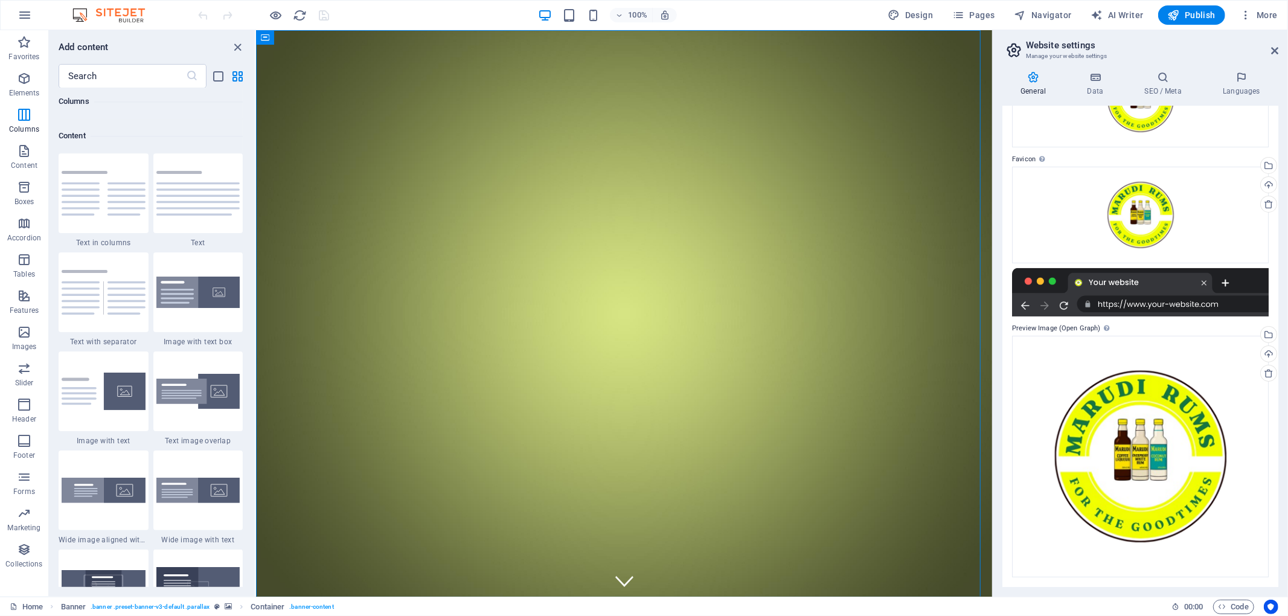
scroll to position [0, 0]
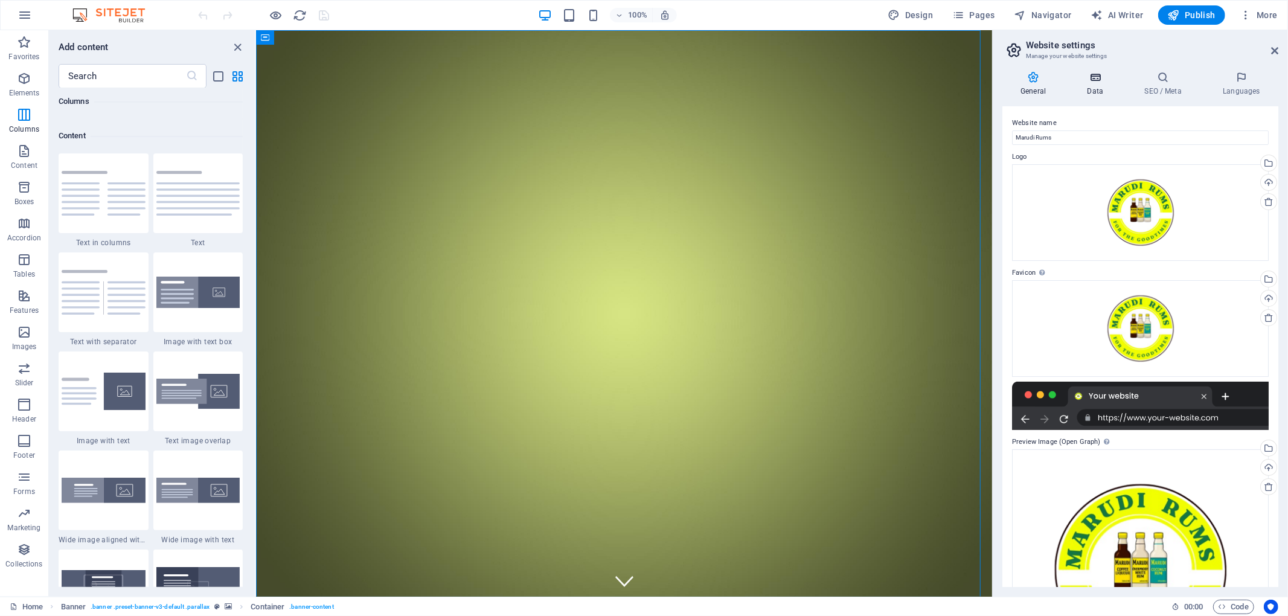
click at [1092, 80] on icon at bounding box center [1095, 77] width 53 height 12
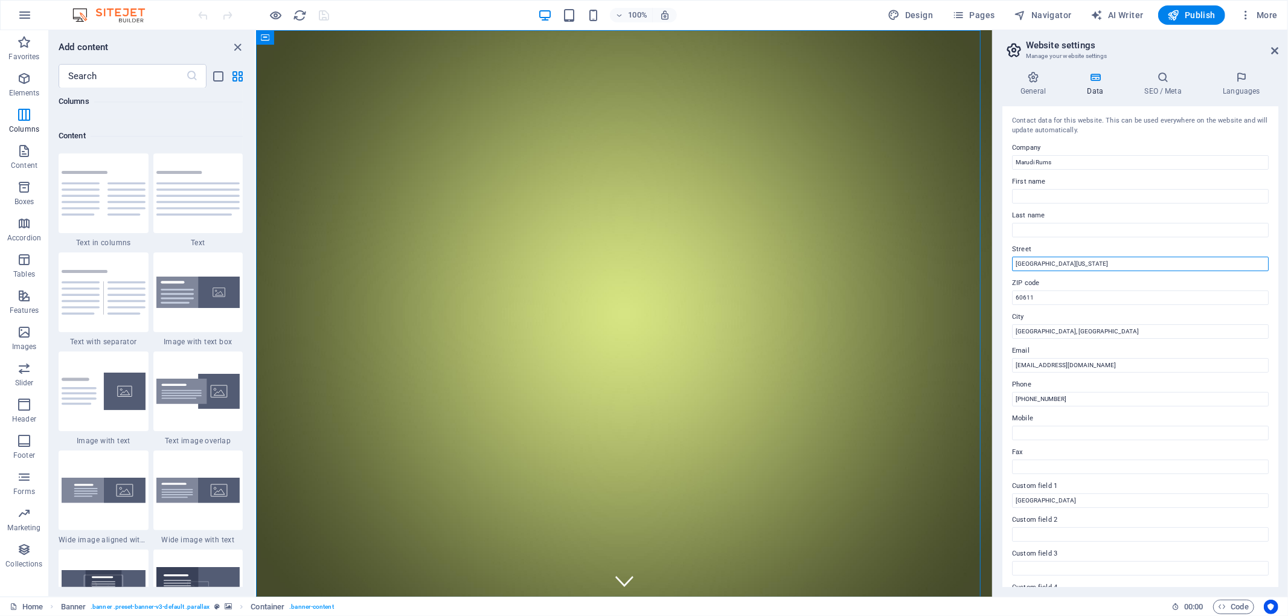
click at [1077, 266] on input "North Michigan Avenue" at bounding box center [1140, 264] width 257 height 14
type input "Browns Town"
click at [1053, 296] on input "60611" at bounding box center [1140, 297] width 257 height 14
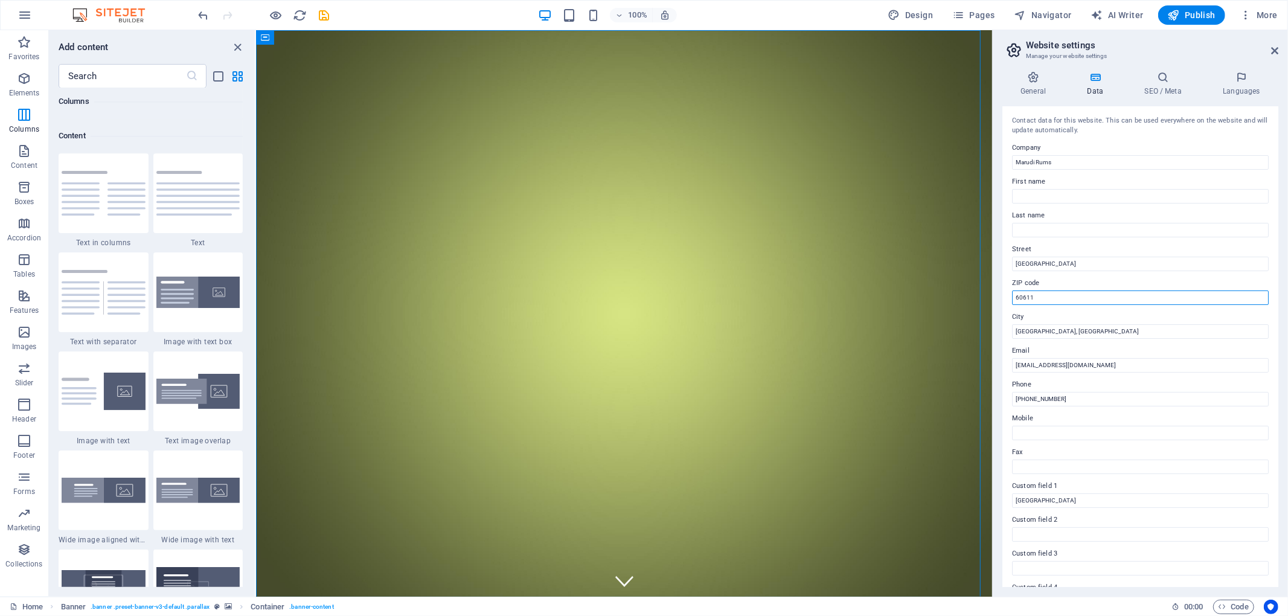
click at [1053, 296] on input "60611" at bounding box center [1140, 297] width 257 height 14
click at [1036, 329] on input "Chicago, IL" at bounding box center [1140, 331] width 257 height 14
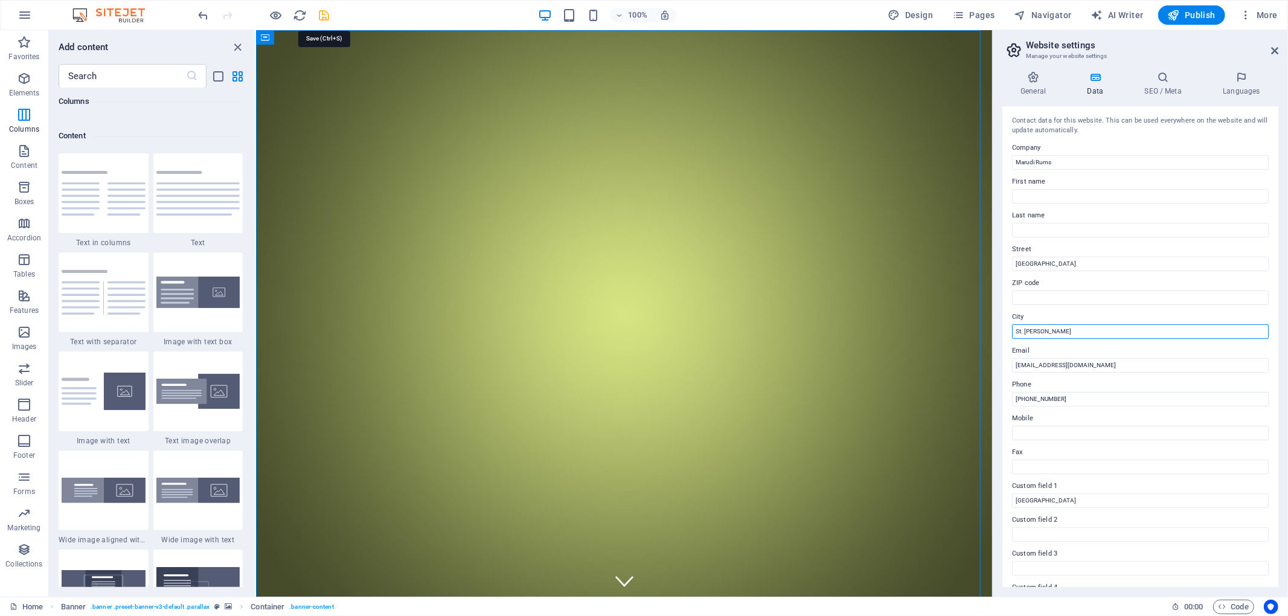
type input "St. Ann"
click at [324, 18] on icon "save" at bounding box center [325, 15] width 14 height 14
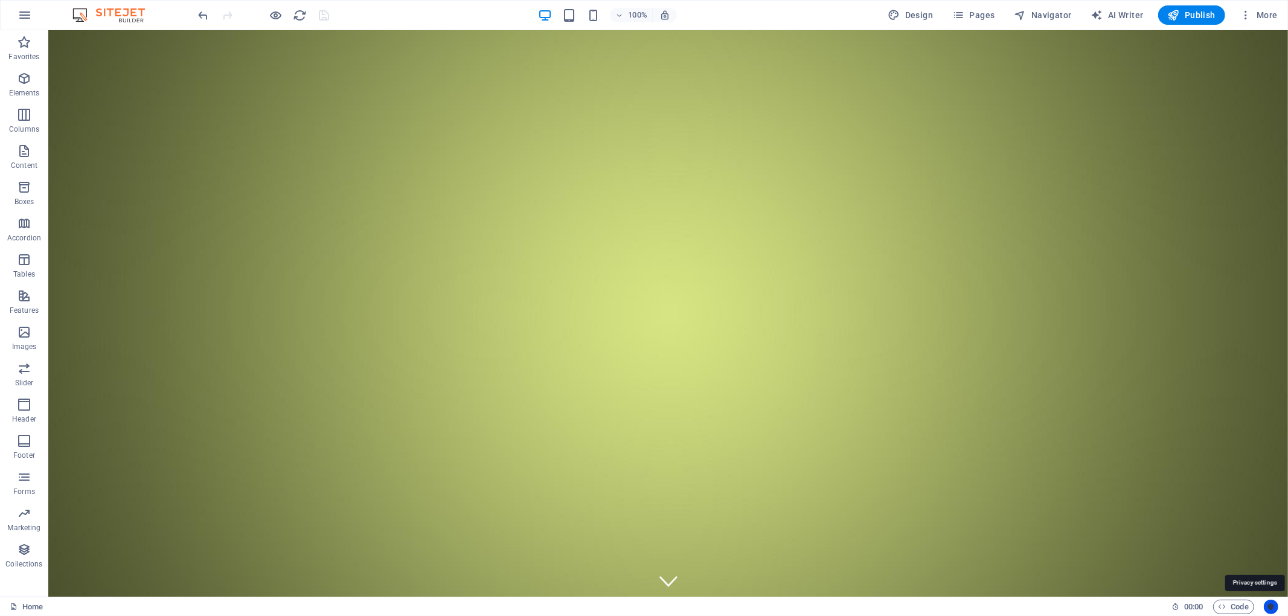
click at [1268, 603] on icon "Usercentrics" at bounding box center [1271, 607] width 8 height 8
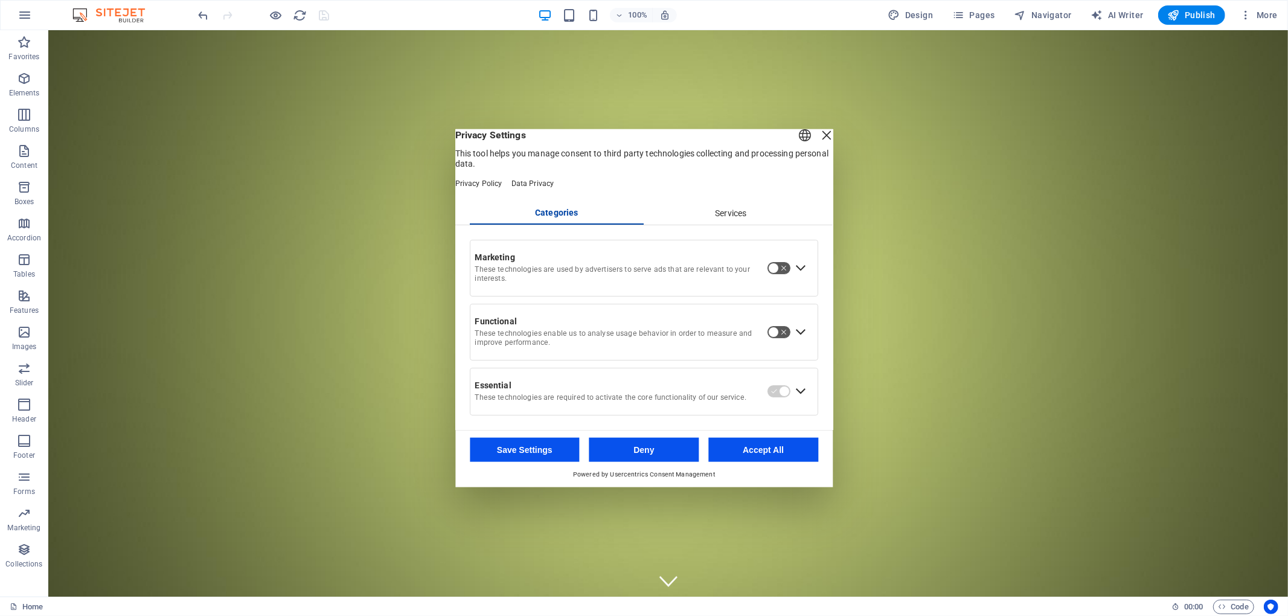
click at [731, 210] on div "Services" at bounding box center [731, 214] width 175 height 21
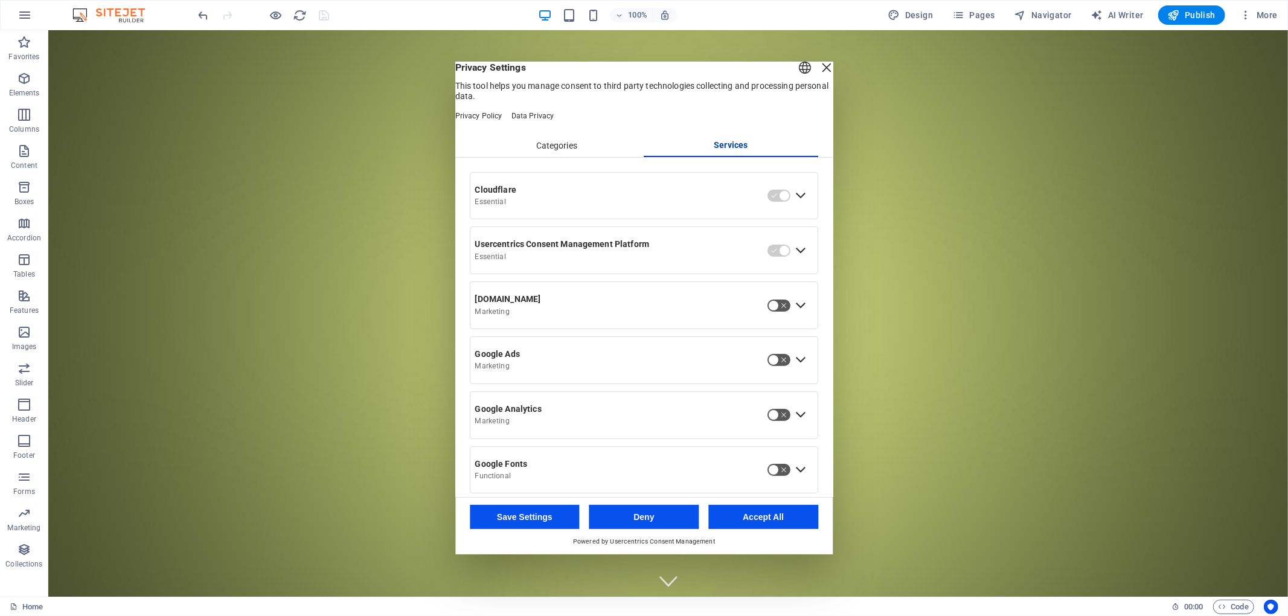
click at [818, 76] on div "Close Layer" at bounding box center [826, 67] width 17 height 17
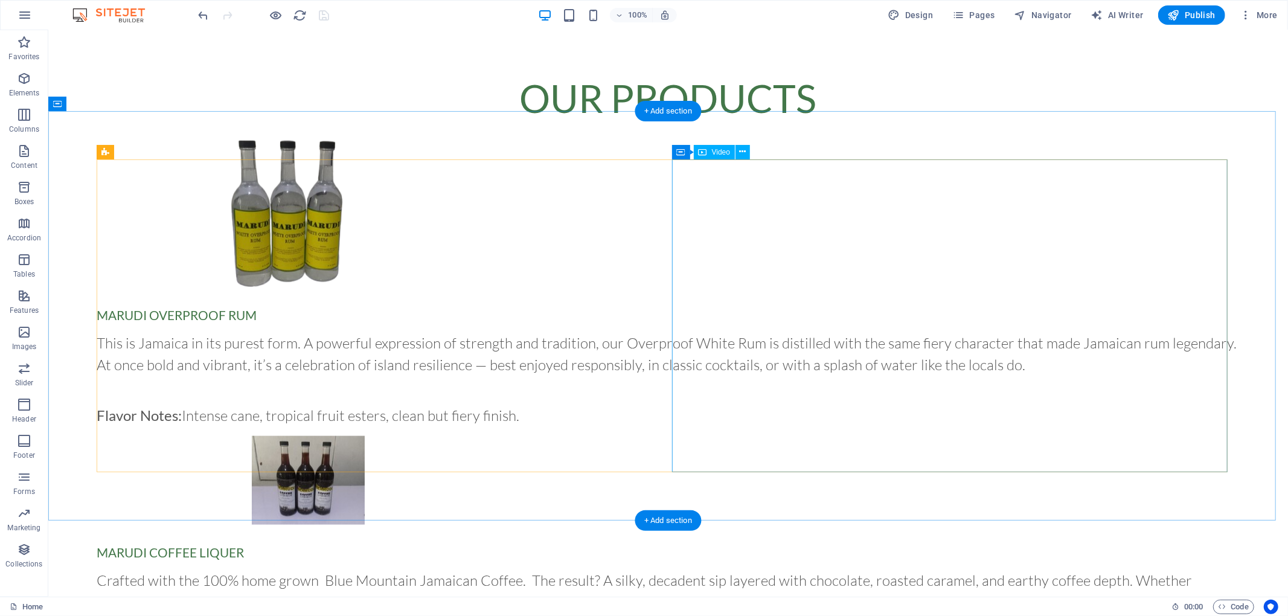
scroll to position [1051, 0]
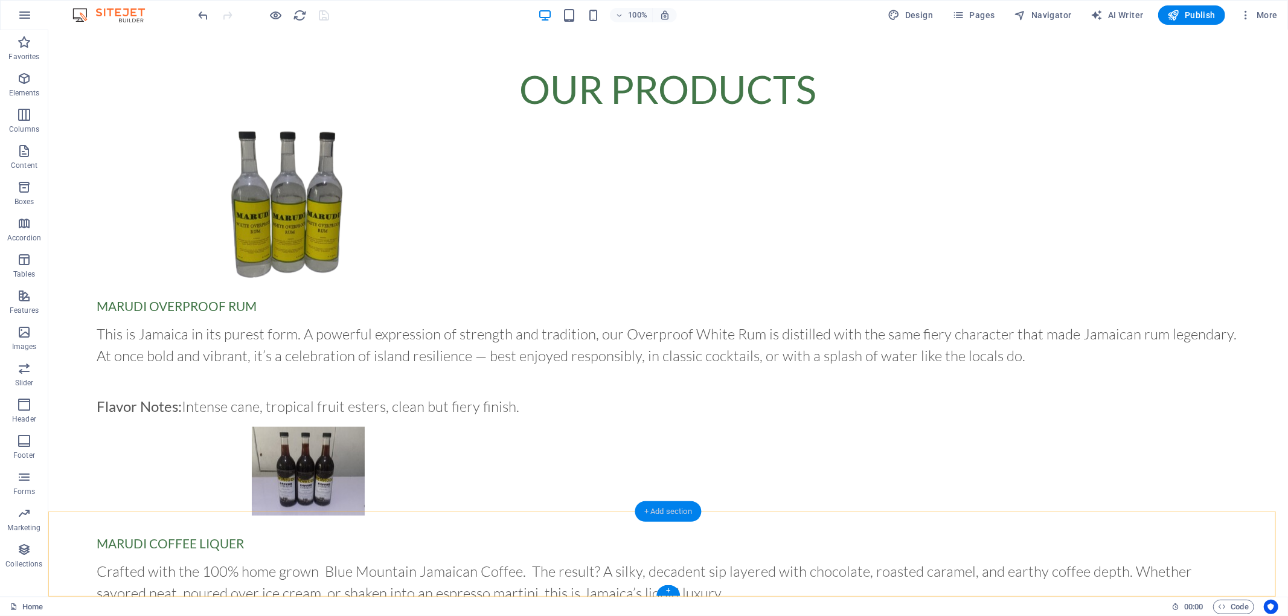
click at [670, 512] on div "+ Add section" at bounding box center [668, 511] width 67 height 21
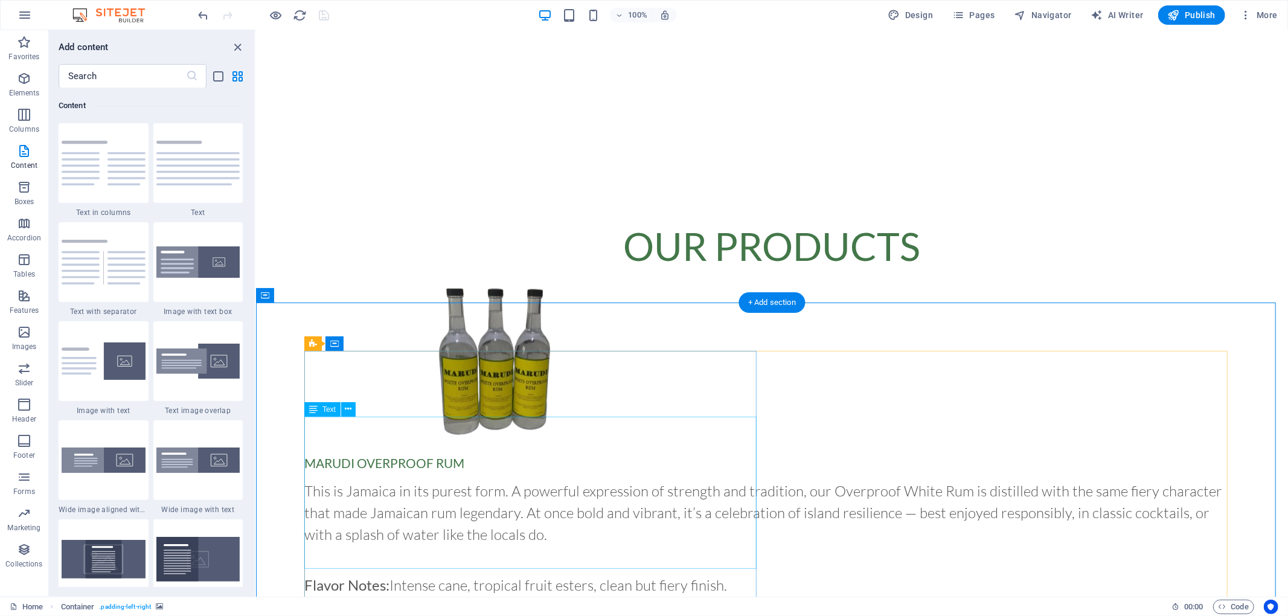
scroll to position [1036, 0]
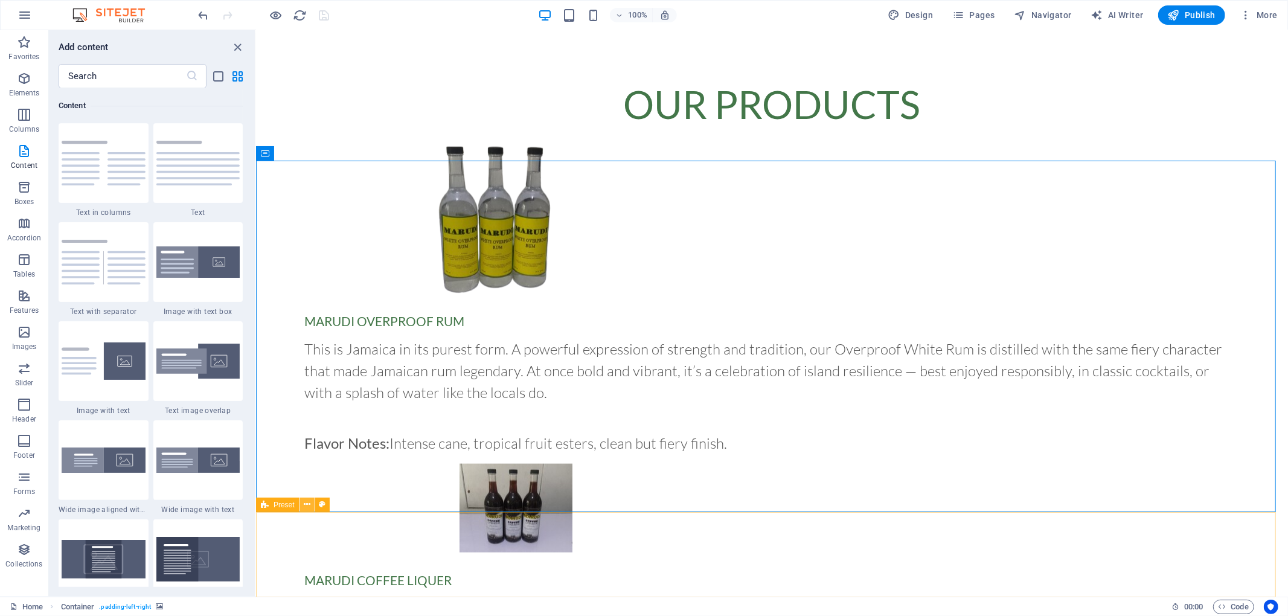
click at [304, 502] on icon at bounding box center [307, 504] width 7 height 13
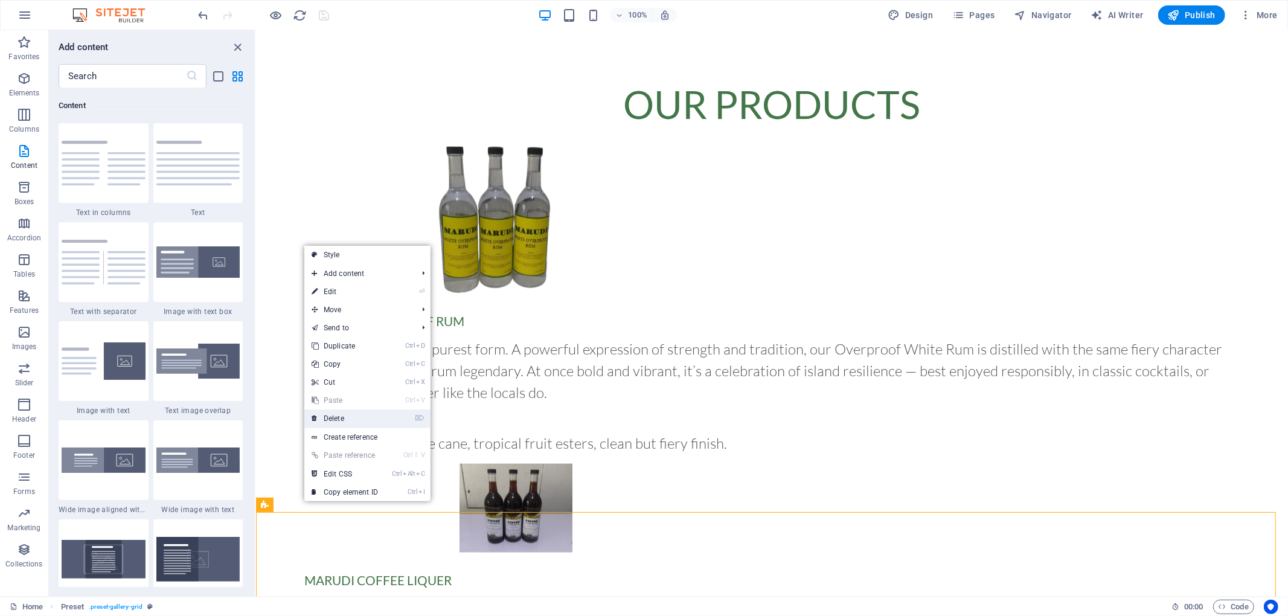
click at [359, 416] on link "⌦ Delete" at bounding box center [344, 418] width 81 height 18
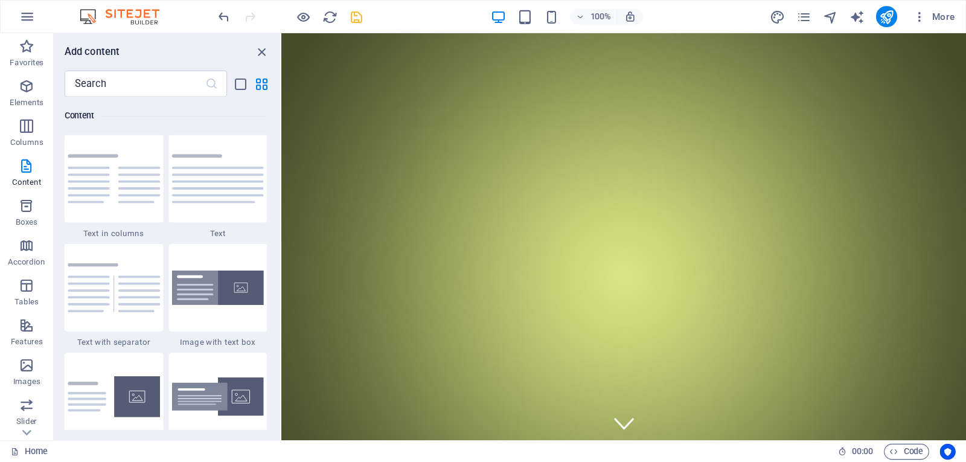
scroll to position [2113, 0]
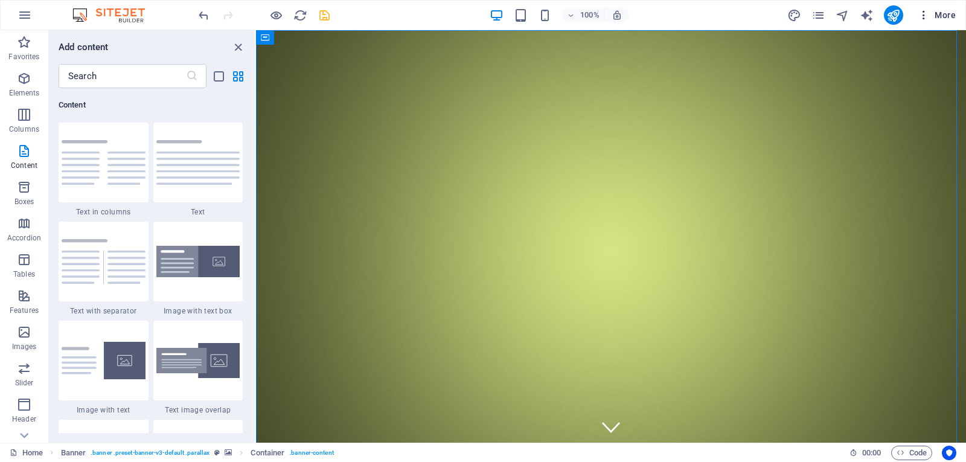
click at [924, 16] on icon "button" at bounding box center [924, 15] width 12 height 12
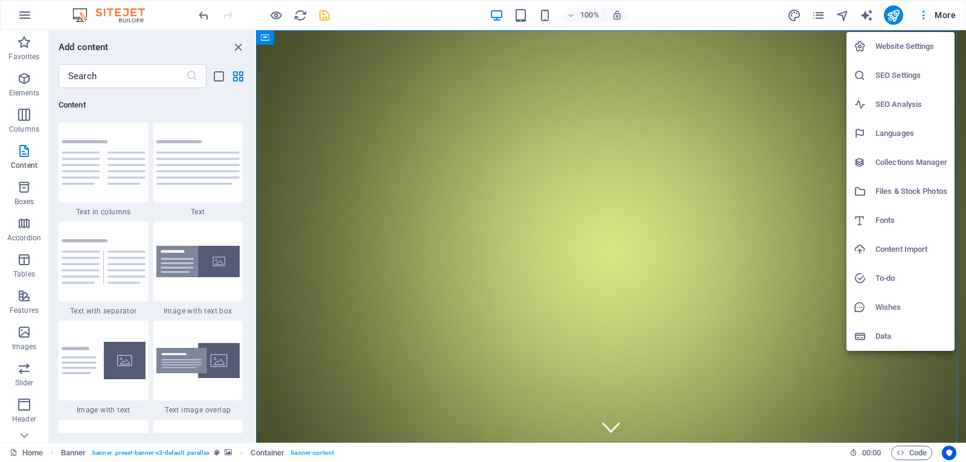
click at [905, 159] on h6 "Collections Manager" at bounding box center [912, 162] width 72 height 14
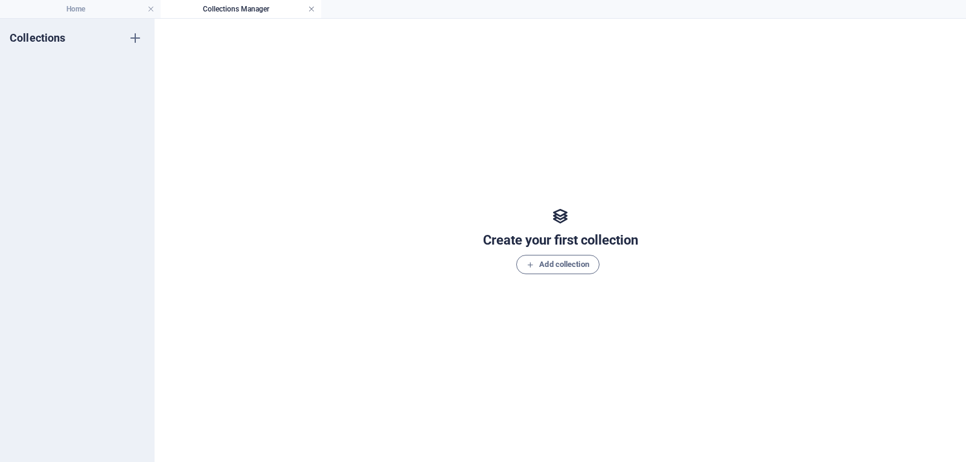
click at [312, 8] on link at bounding box center [311, 9] width 7 height 11
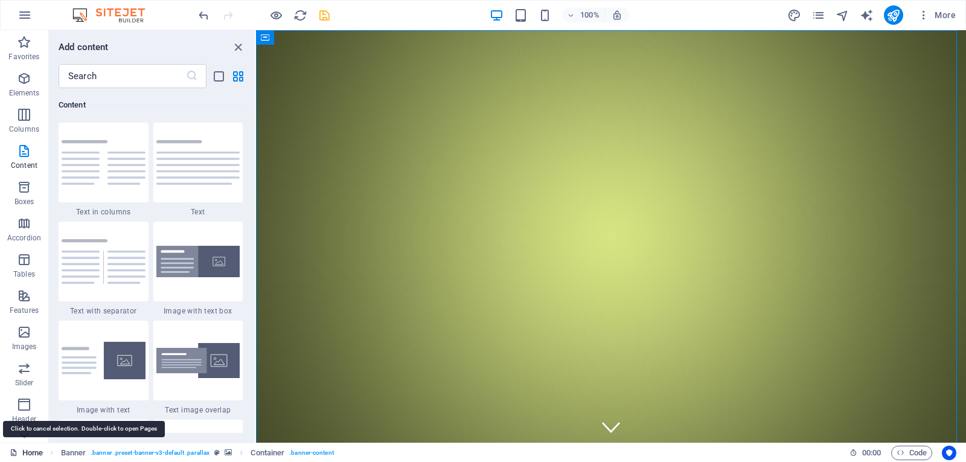
click at [28, 454] on link "Home" at bounding box center [26, 453] width 33 height 14
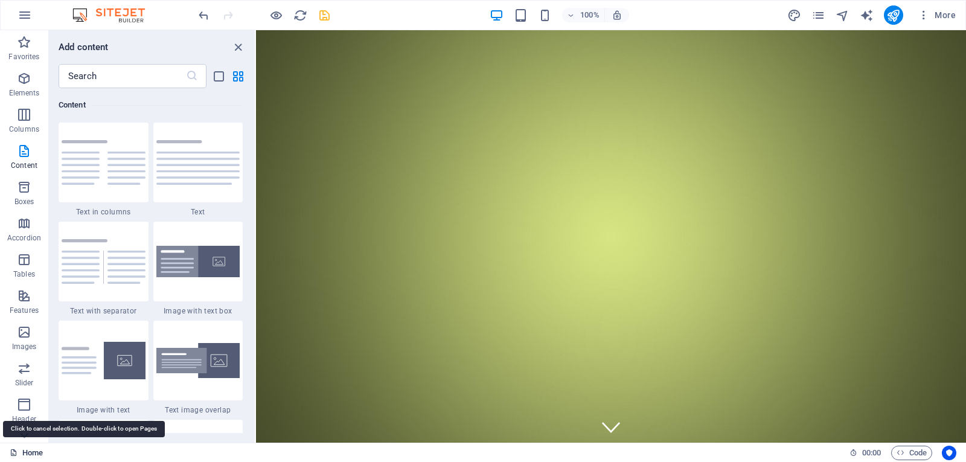
click at [28, 454] on link "Home" at bounding box center [26, 453] width 33 height 14
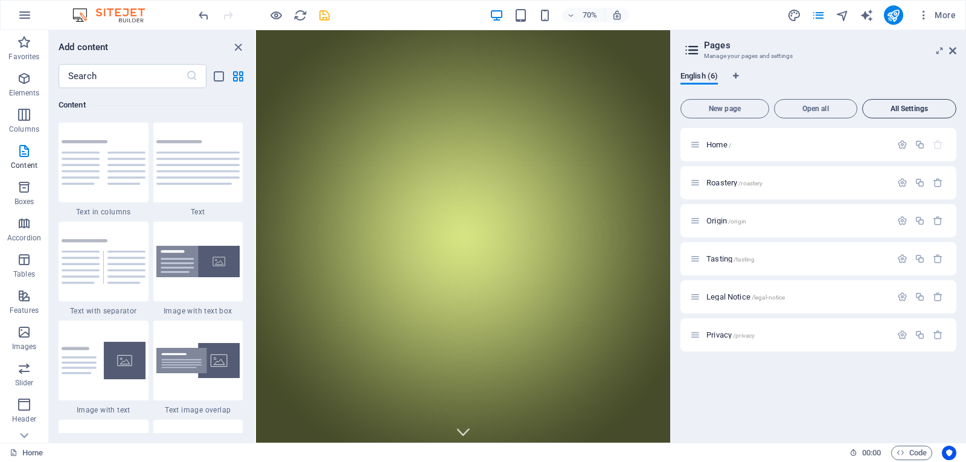
click at [912, 106] on span "All Settings" at bounding box center [909, 108] width 83 height 7
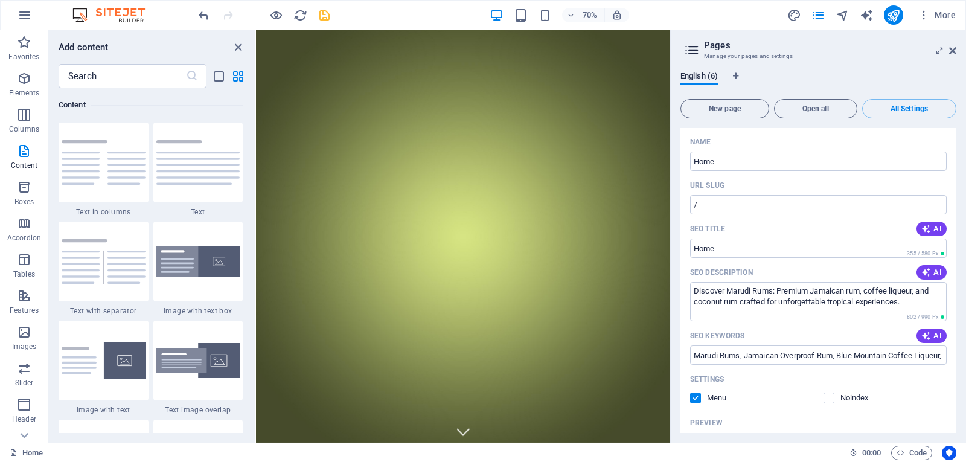
scroll to position [0, 0]
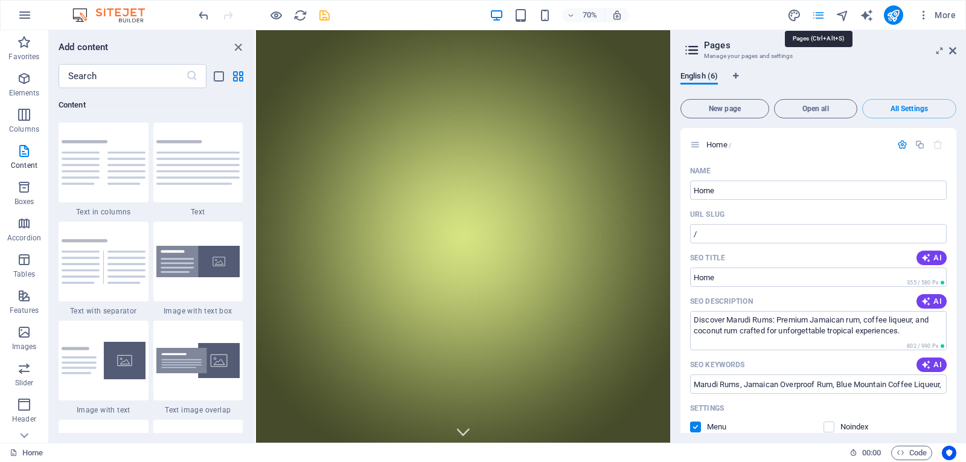
click at [816, 16] on icon "pages" at bounding box center [819, 15] width 14 height 14
click at [957, 52] on aside "Pages Manage your pages and settings English (6) New page Open all All Settings…" at bounding box center [818, 236] width 296 height 412
click at [950, 52] on icon at bounding box center [952, 51] width 7 height 10
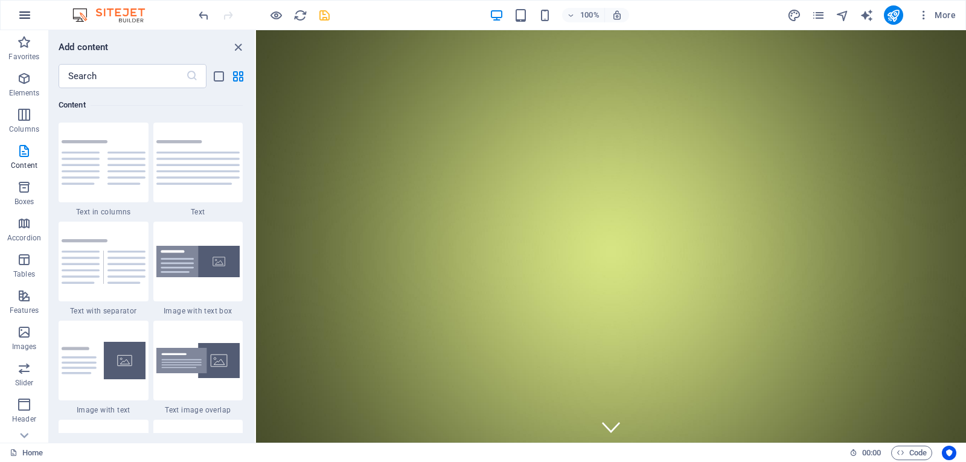
click at [26, 16] on icon "button" at bounding box center [25, 15] width 14 height 14
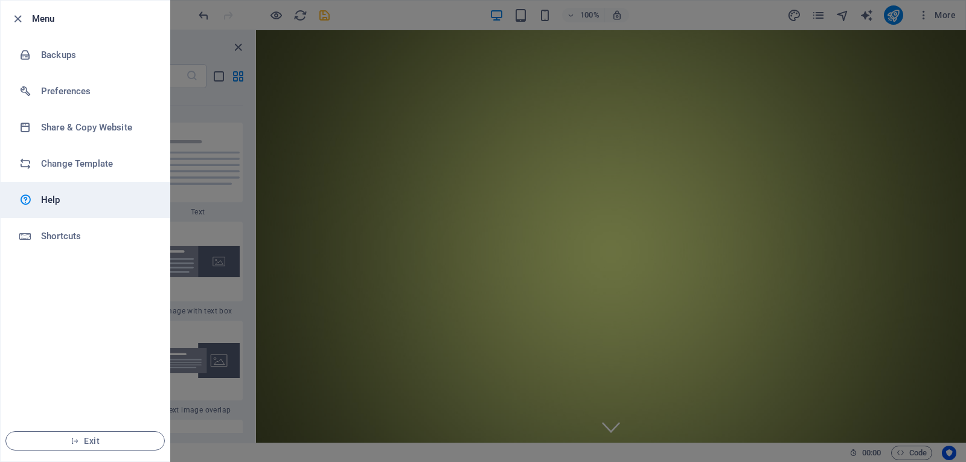
click at [53, 199] on h6 "Help" at bounding box center [97, 200] width 112 height 14
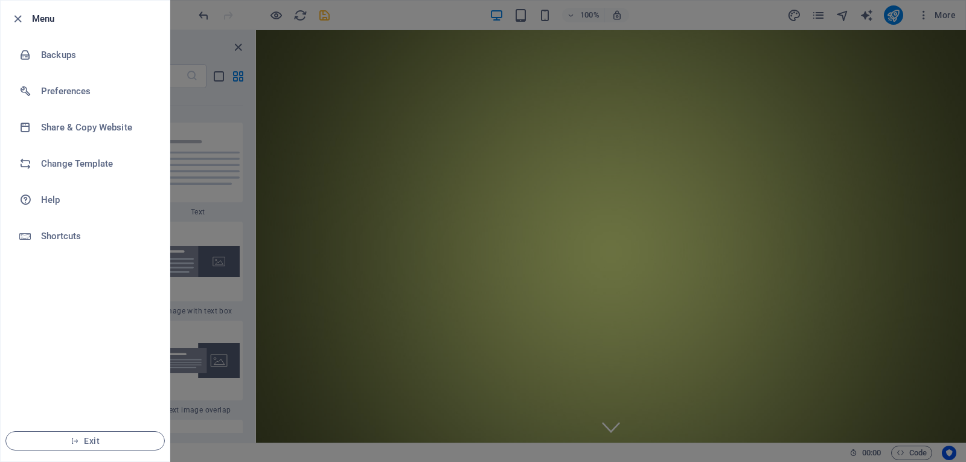
click at [9, 22] on li "Menu" at bounding box center [85, 19] width 169 height 36
click at [24, 18] on icon "button" at bounding box center [18, 19] width 14 height 14
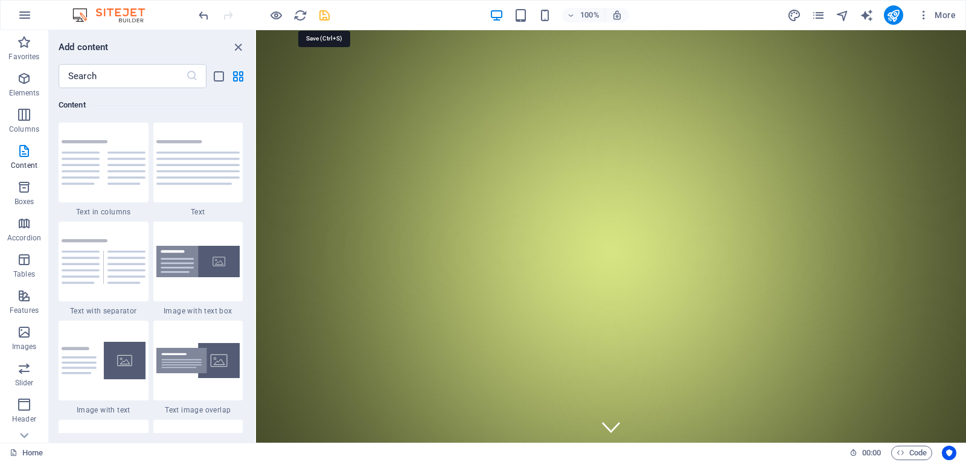
click at [325, 16] on icon "save" at bounding box center [325, 15] width 14 height 14
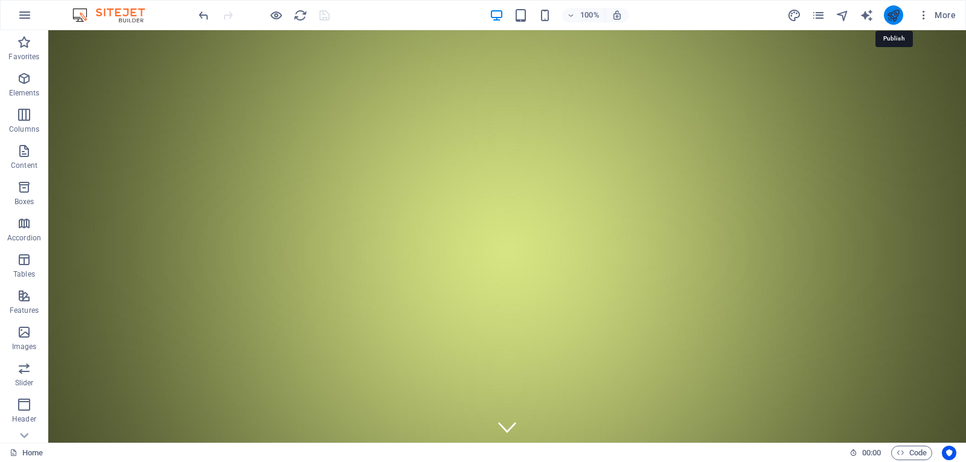
click at [897, 11] on icon "publish" at bounding box center [893, 15] width 14 height 14
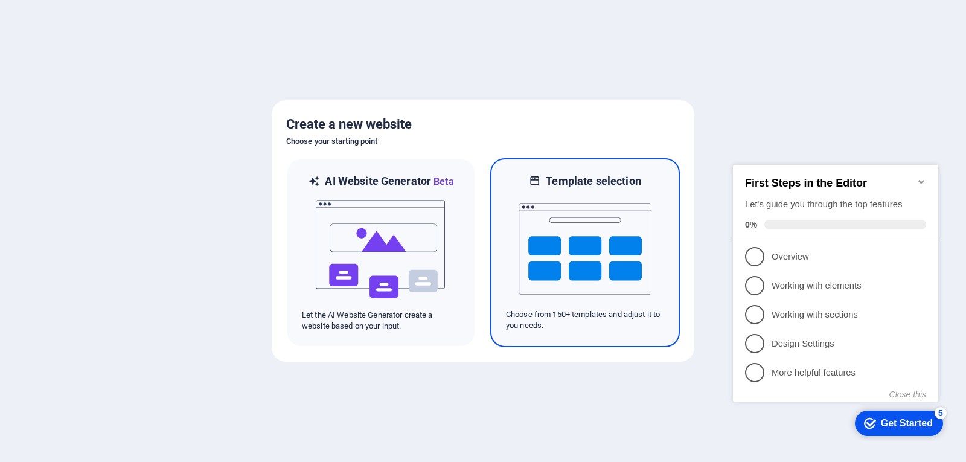
click at [604, 249] on img at bounding box center [585, 248] width 133 height 121
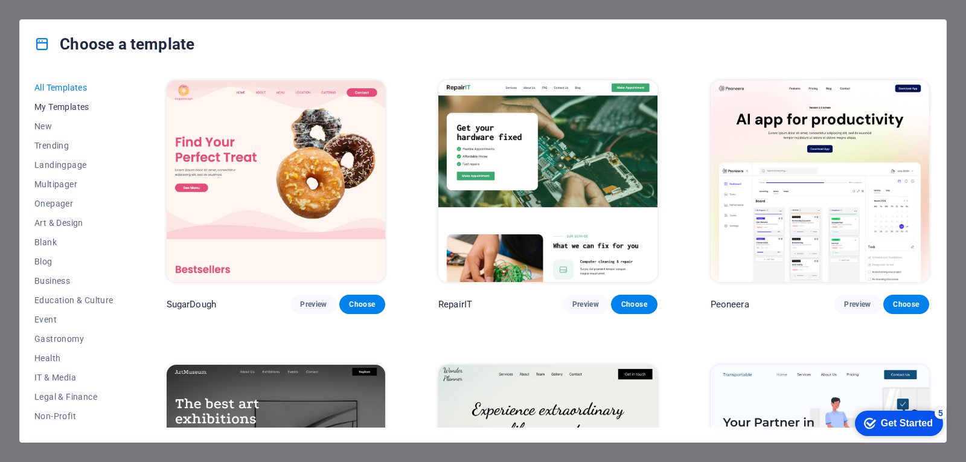
click at [62, 107] on span "My Templates" at bounding box center [73, 107] width 79 height 10
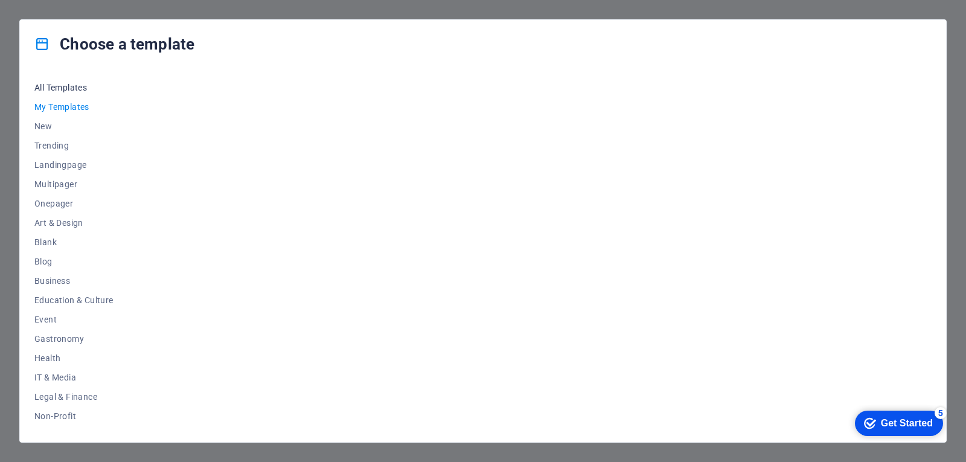
click at [75, 88] on span "All Templates" at bounding box center [73, 88] width 79 height 10
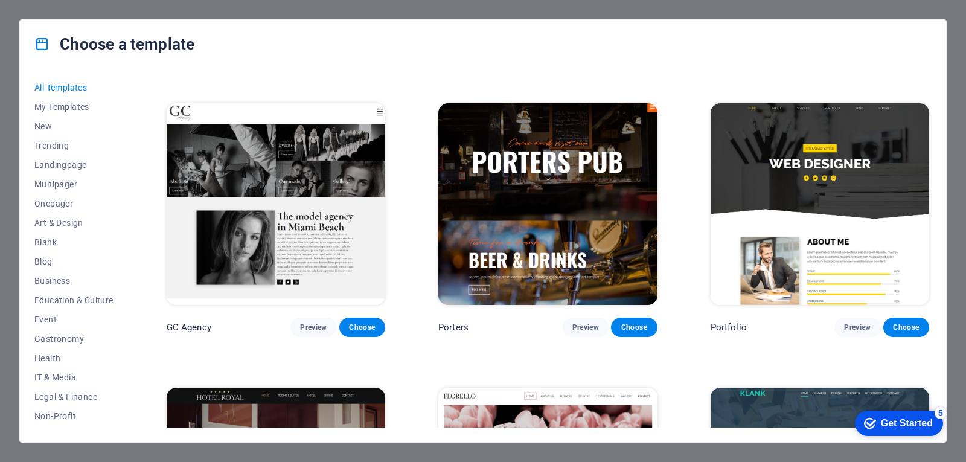
scroll to position [10216, 0]
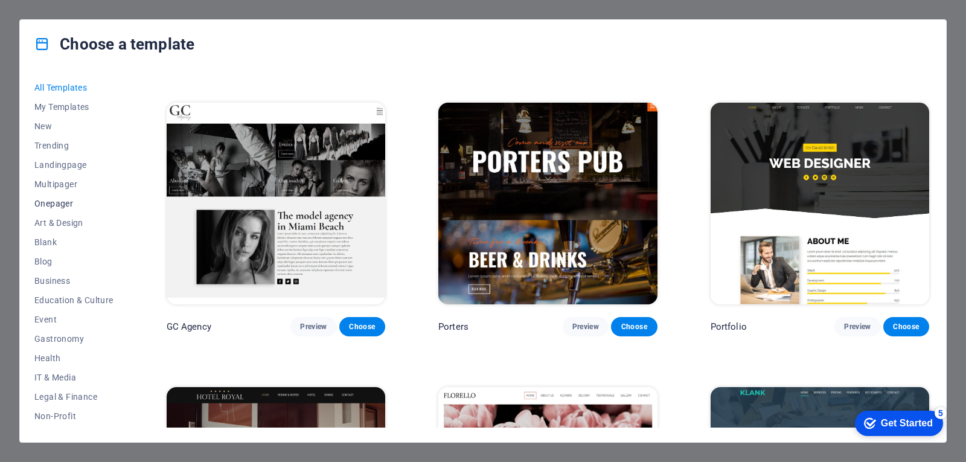
click at [64, 202] on span "Onepager" at bounding box center [73, 204] width 79 height 10
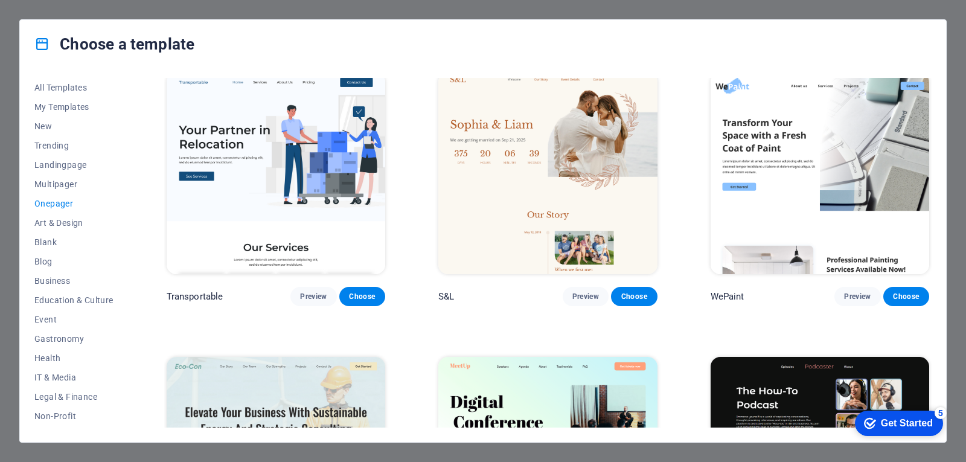
scroll to position [1, 0]
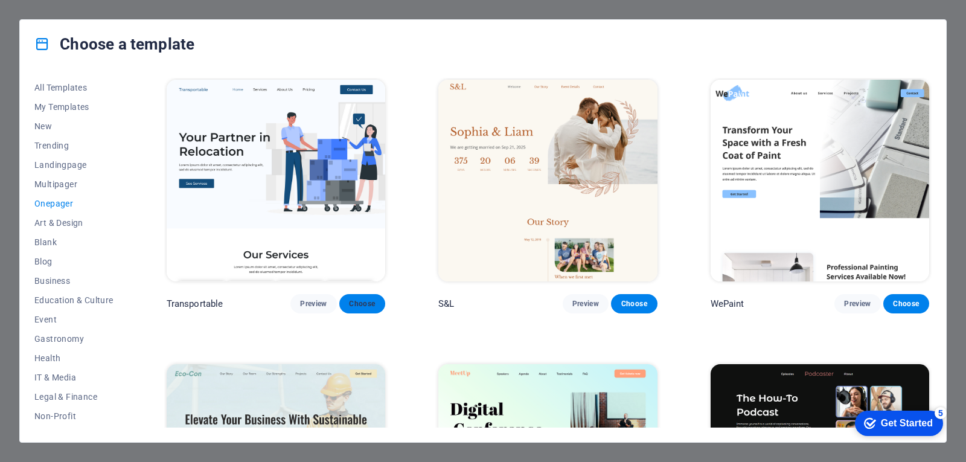
click at [368, 301] on span "Choose" at bounding box center [362, 304] width 27 height 10
click at [925, 423] on div "Get Started" at bounding box center [907, 423] width 52 height 11
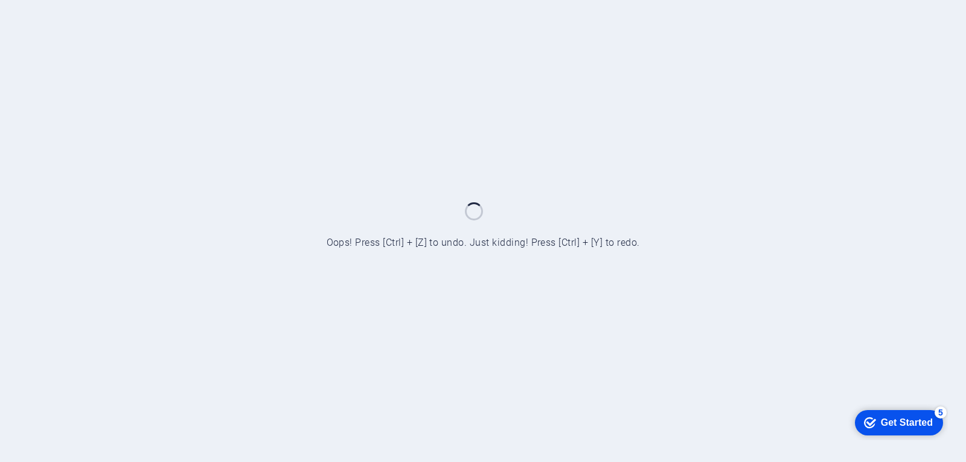
click at [910, 423] on div "Get Started" at bounding box center [907, 422] width 52 height 11
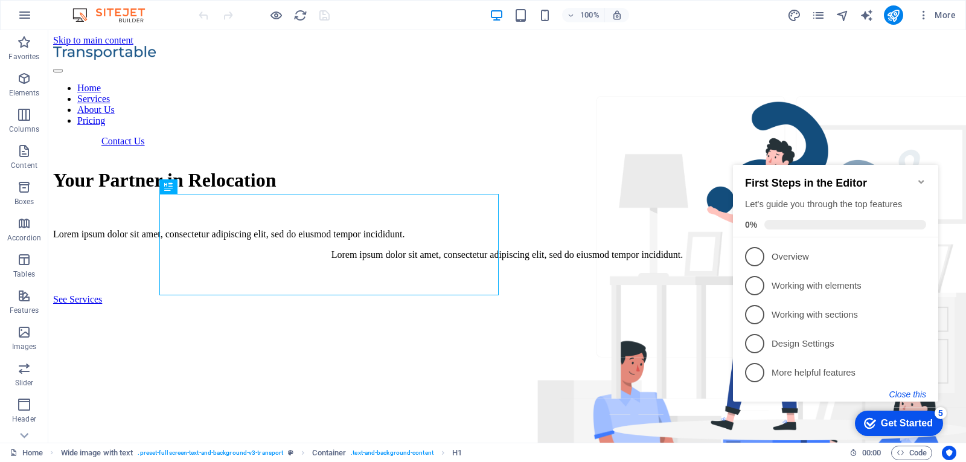
click at [903, 397] on button "Close this" at bounding box center [907, 394] width 37 height 10
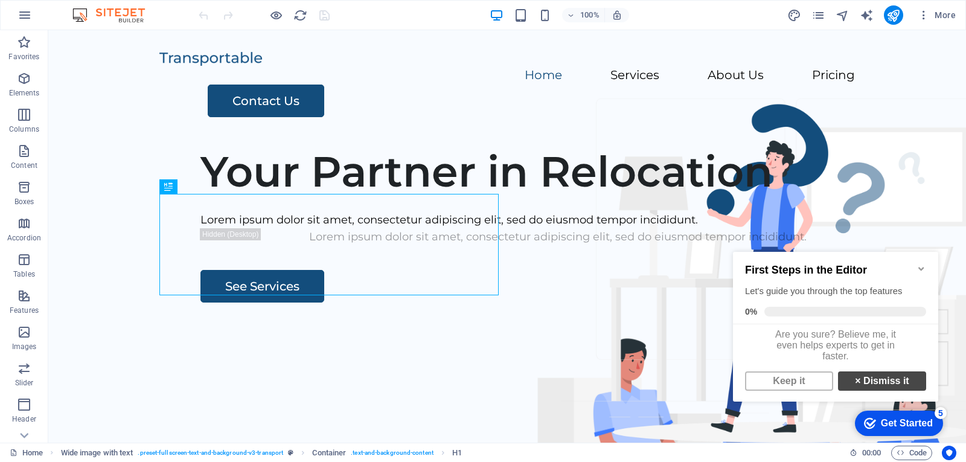
click at [893, 389] on link "× Dismiss it" at bounding box center [882, 380] width 88 height 19
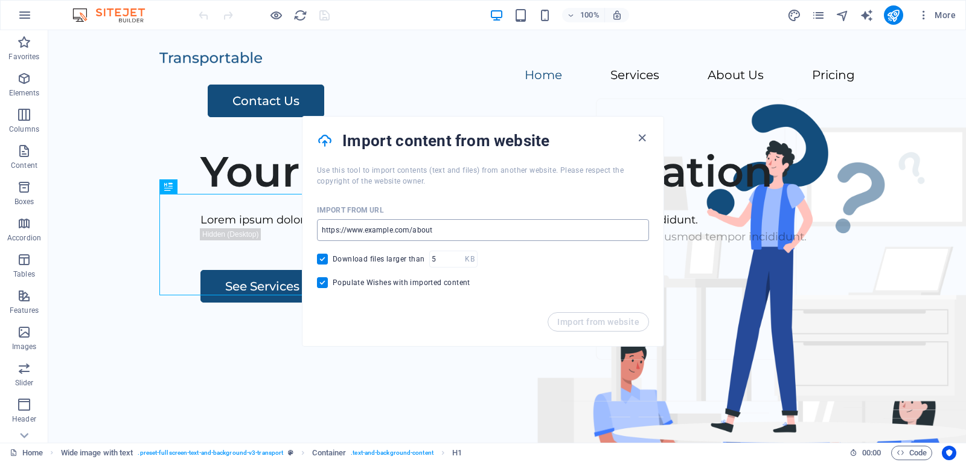
type input "test.marudi.com"
click at [592, 319] on span "Import from website" at bounding box center [598, 322] width 82 height 10
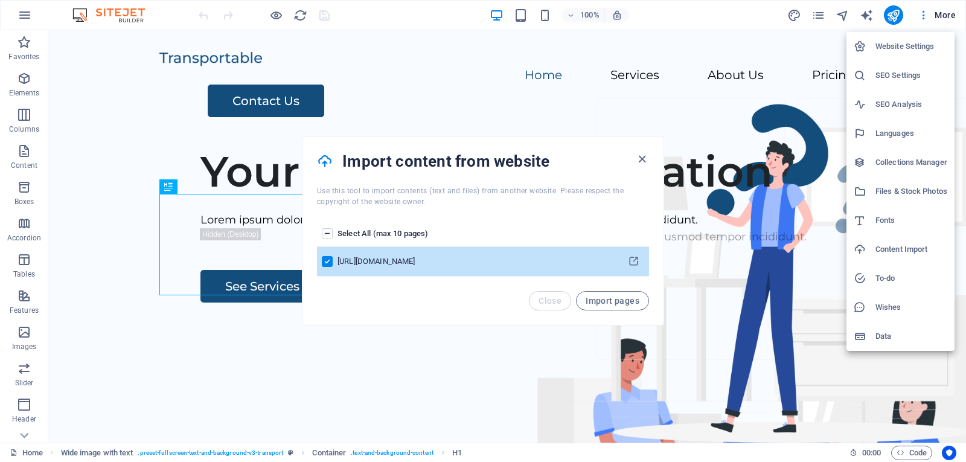
click at [614, 301] on div at bounding box center [483, 231] width 966 height 462
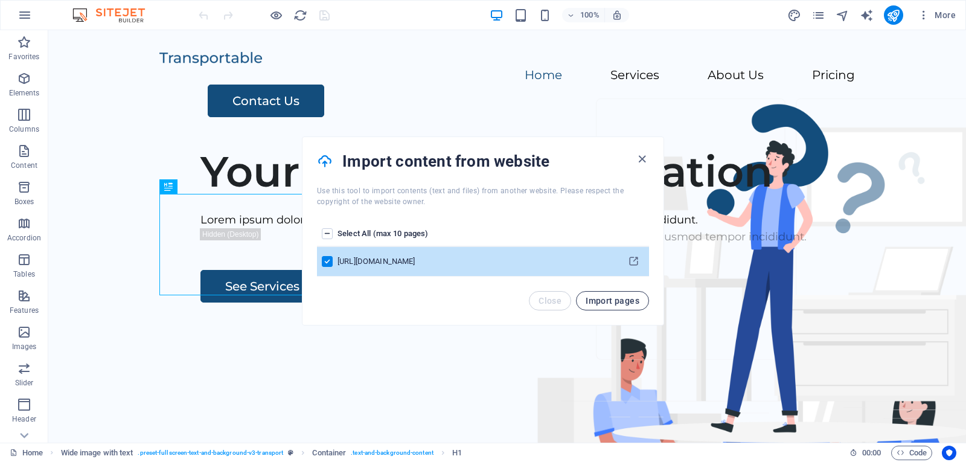
click at [627, 301] on span "Import pages" at bounding box center [613, 301] width 54 height 10
click at [505, 264] on div "https://test.marudi.com" at bounding box center [476, 261] width 274 height 11
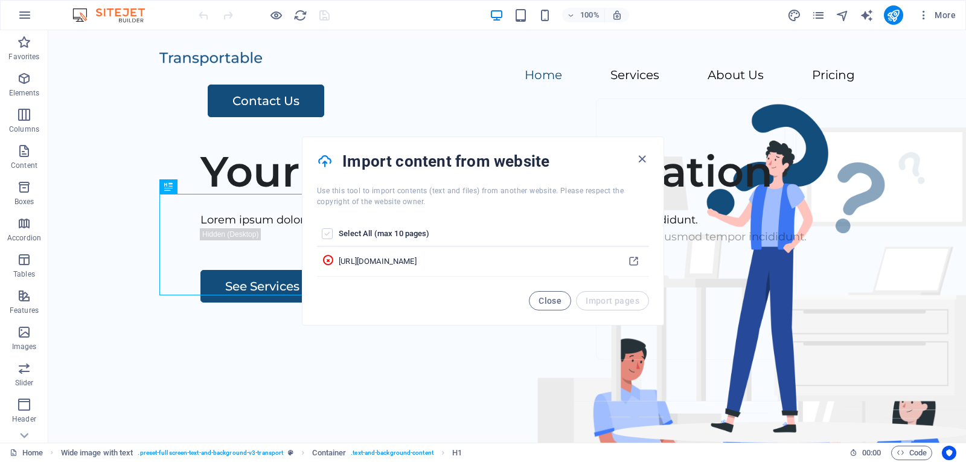
click at [327, 235] on label "pages list" at bounding box center [327, 233] width 11 height 11
click at [0, 0] on input "pages list" at bounding box center [0, 0] width 0 height 0
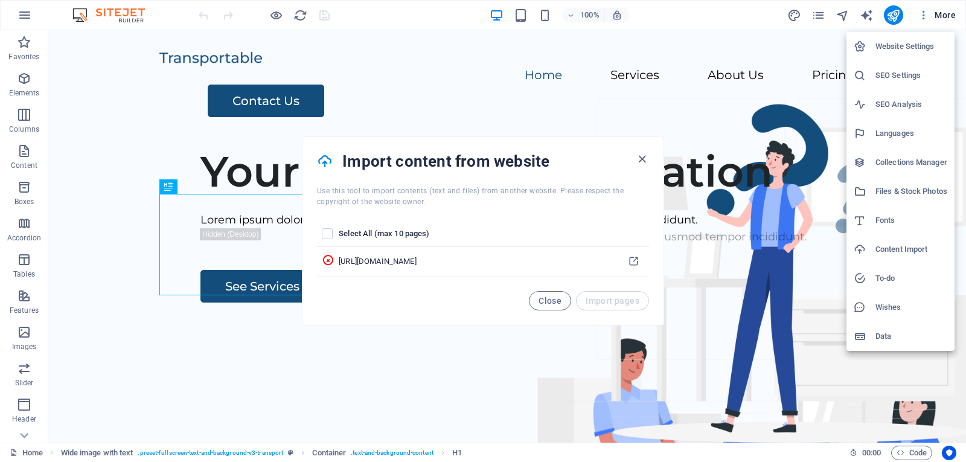
click at [610, 261] on div at bounding box center [483, 231] width 966 height 462
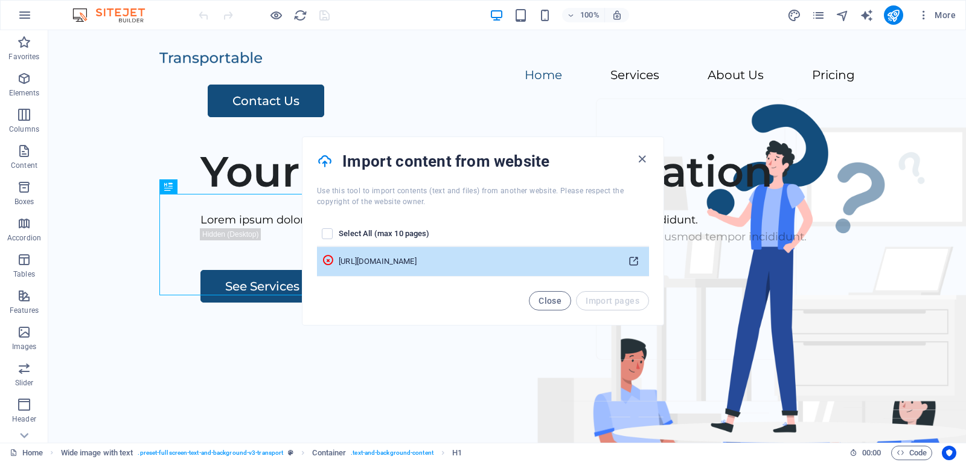
click at [632, 258] on icon "pages list" at bounding box center [633, 261] width 11 height 11
click at [487, 258] on div "https://test.marudi.com" at bounding box center [476, 261] width 274 height 11
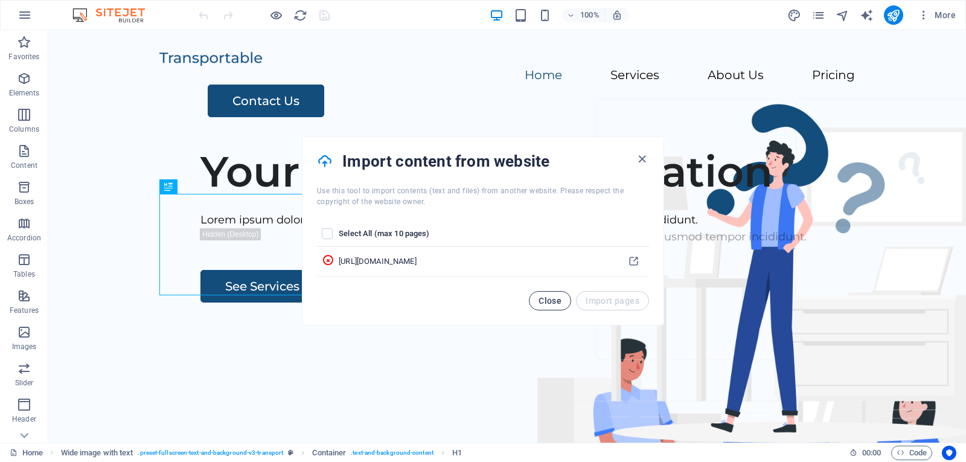
click at [552, 300] on span "Close" at bounding box center [550, 301] width 23 height 10
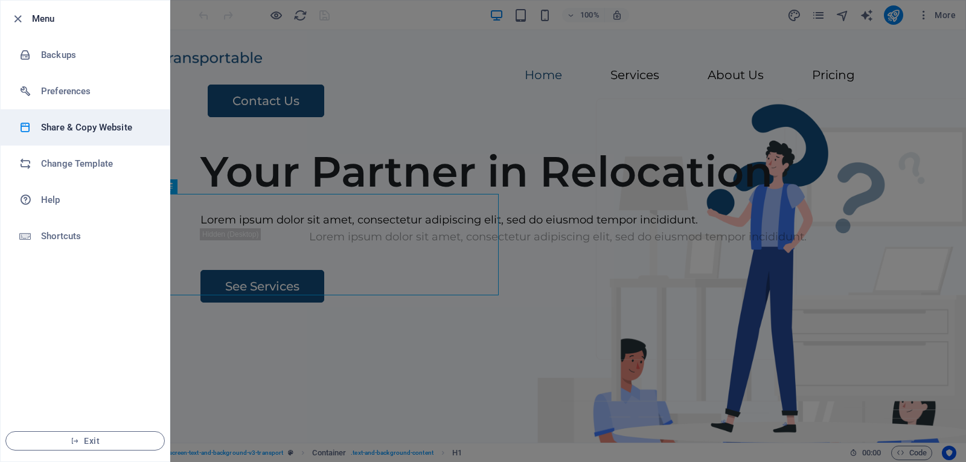
click at [119, 125] on h6 "Share & Copy Website" at bounding box center [97, 127] width 112 height 14
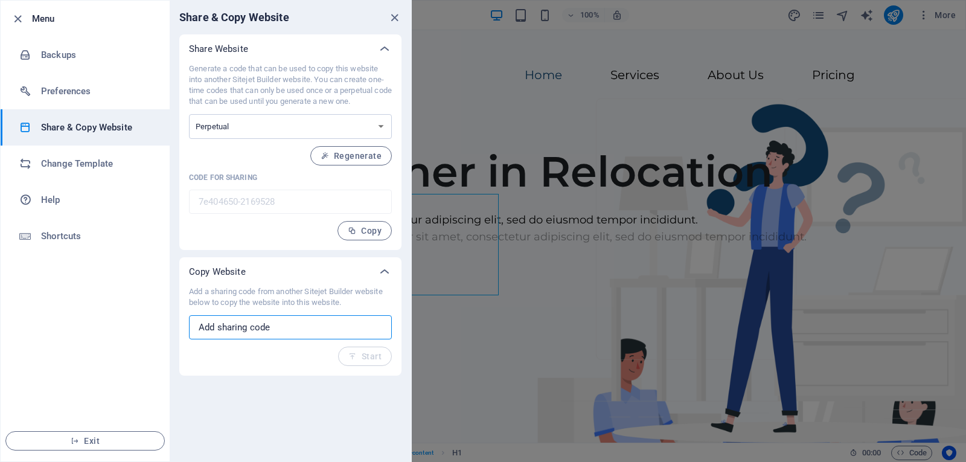
click at [292, 325] on input "text" at bounding box center [290, 327] width 203 height 24
paste input "https://test.marudirums.com/"
type input "https://test.marudirums.com/"
click at [333, 321] on input "https://test.marudirums.com/" at bounding box center [290, 327] width 203 height 24
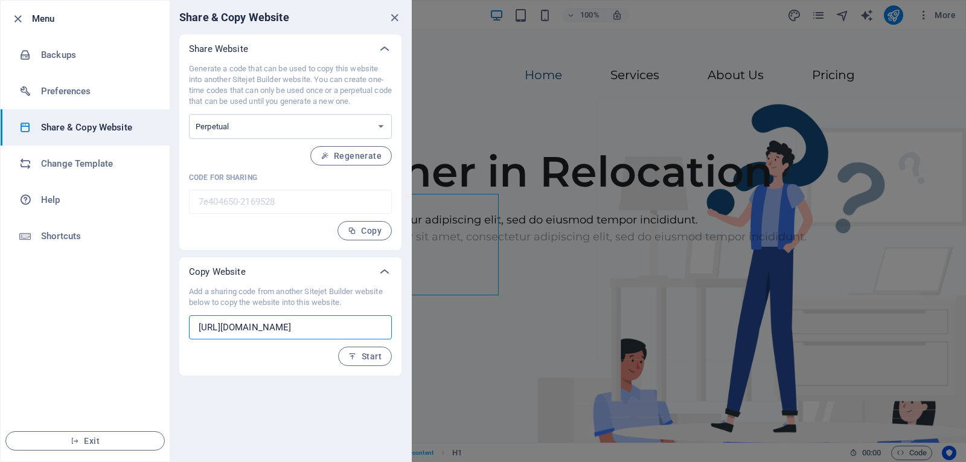
click at [333, 321] on input "https://test.marudirums.com/" at bounding box center [290, 327] width 203 height 24
paste input "3f9257c9-2166444"
type input "3f9257c9-2166444"
click at [371, 350] on button "Start" at bounding box center [365, 356] width 54 height 19
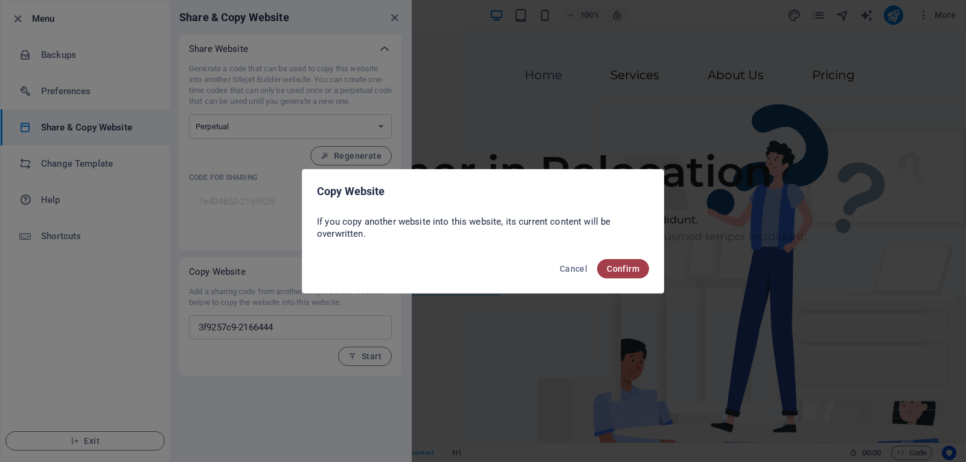
click at [621, 260] on button "Confirm" at bounding box center [623, 268] width 52 height 19
click at [633, 266] on span "Confirm" at bounding box center [623, 269] width 33 height 10
click at [620, 268] on span "Confirm" at bounding box center [623, 269] width 33 height 10
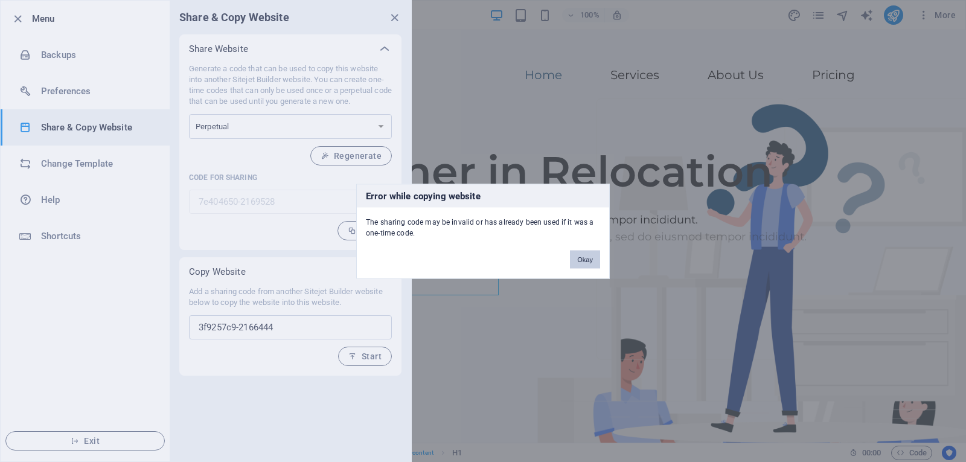
click at [580, 257] on button "Okay" at bounding box center [585, 259] width 30 height 18
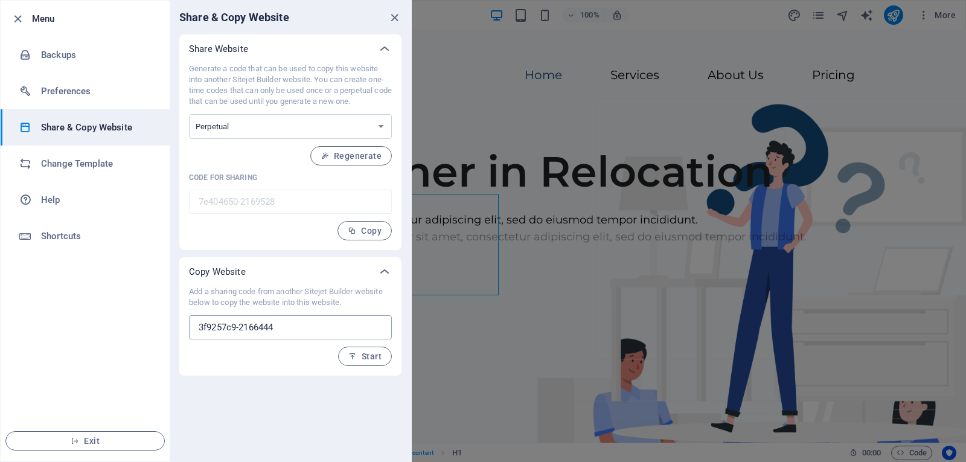
click at [321, 329] on input "3f9257c9-2166444" at bounding box center [290, 327] width 203 height 24
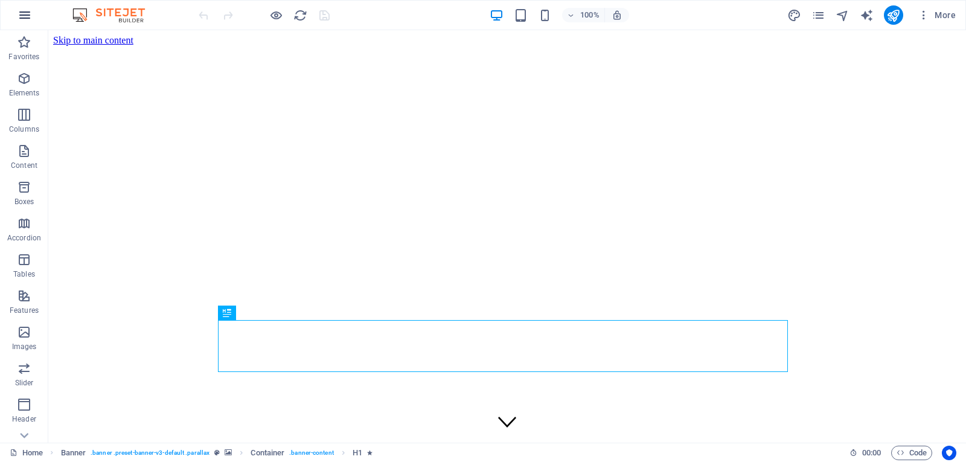
click at [20, 18] on icon "button" at bounding box center [25, 15] width 14 height 14
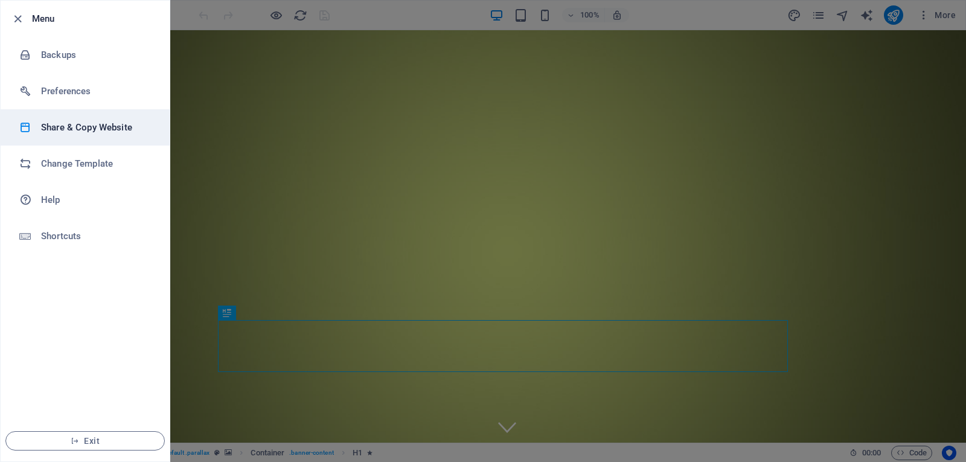
click at [85, 126] on h6 "Share & Copy Website" at bounding box center [97, 127] width 112 height 14
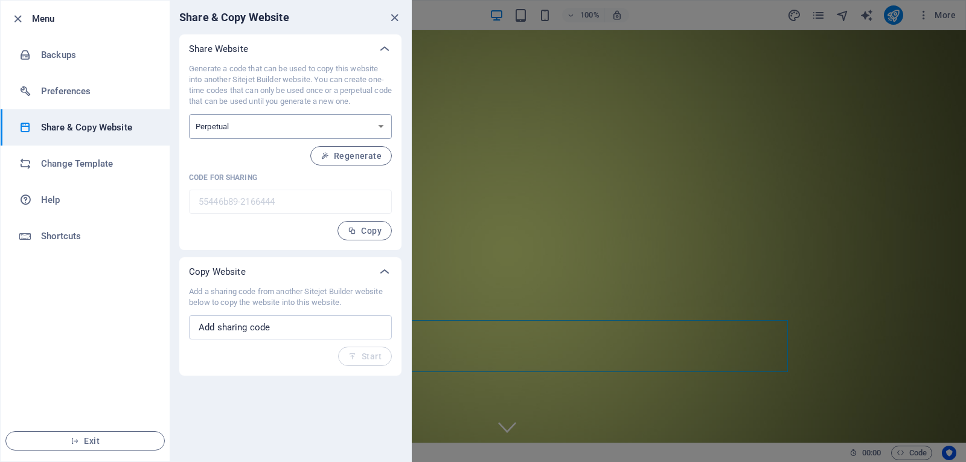
click at [367, 125] on select "One-time Perpetual" at bounding box center [290, 126] width 203 height 25
select select "onetime"
click at [189, 114] on select "One-time Perpetual" at bounding box center [290, 126] width 203 height 25
click at [363, 160] on span "Generate" at bounding box center [356, 156] width 52 height 10
type input "3f9257c9-2166444"
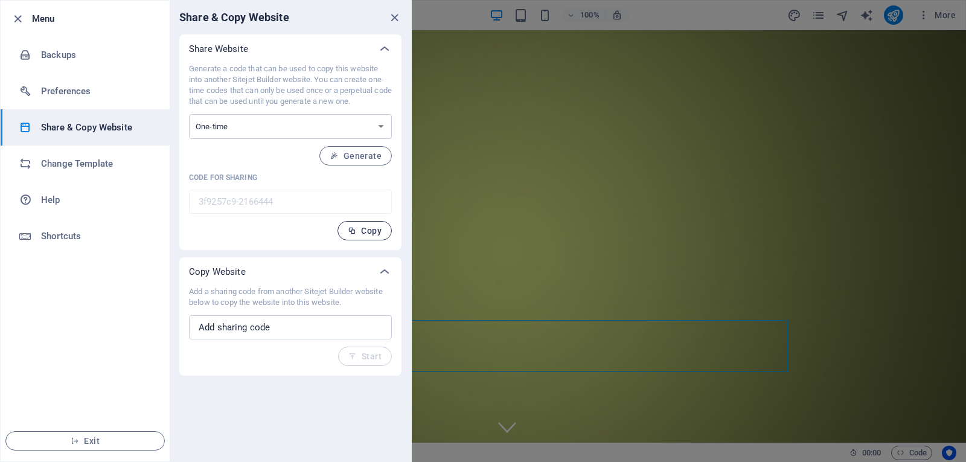
click at [368, 234] on span "Copy" at bounding box center [365, 231] width 34 height 10
click at [376, 127] on select "One-time Perpetual" at bounding box center [290, 126] width 203 height 25
select select "perpetual"
click at [189, 114] on select "One-time Perpetual" at bounding box center [290, 126] width 203 height 25
type input "55446b89-2166444"
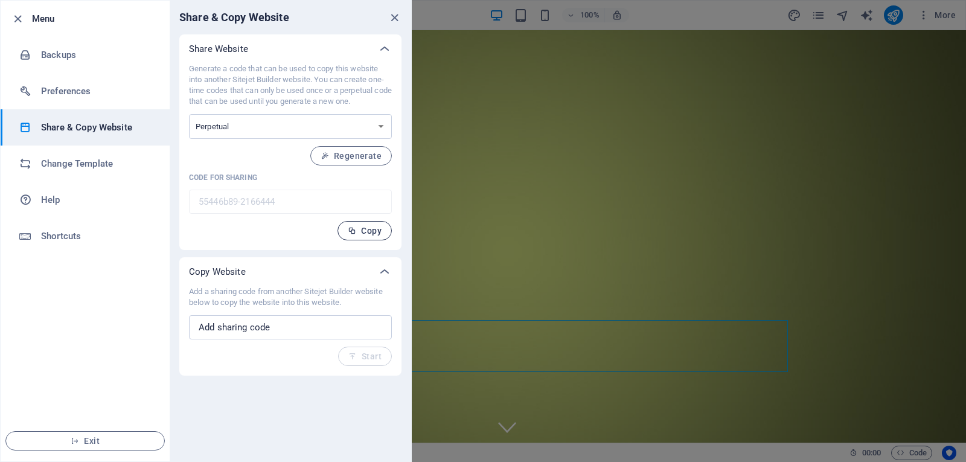
click at [364, 231] on span "Copy" at bounding box center [365, 231] width 34 height 10
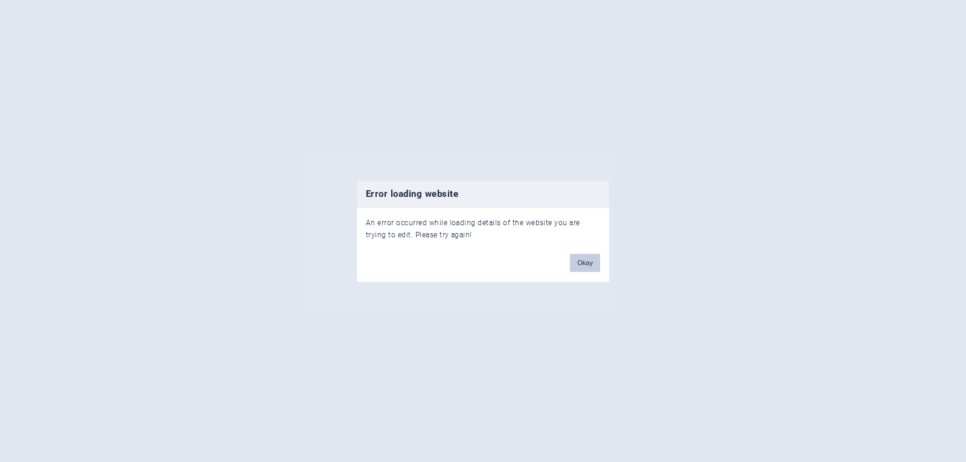
click at [579, 257] on button "Okay" at bounding box center [585, 263] width 30 height 18
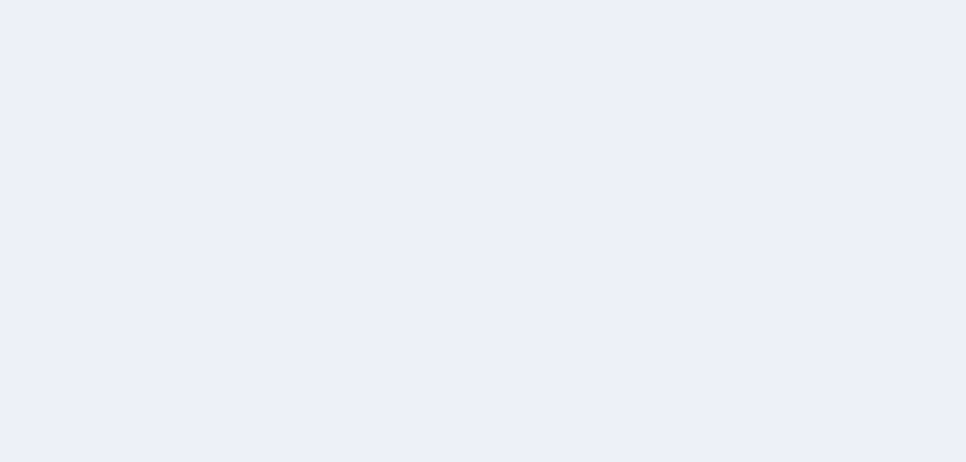
click at [579, 257] on div at bounding box center [483, 231] width 966 height 462
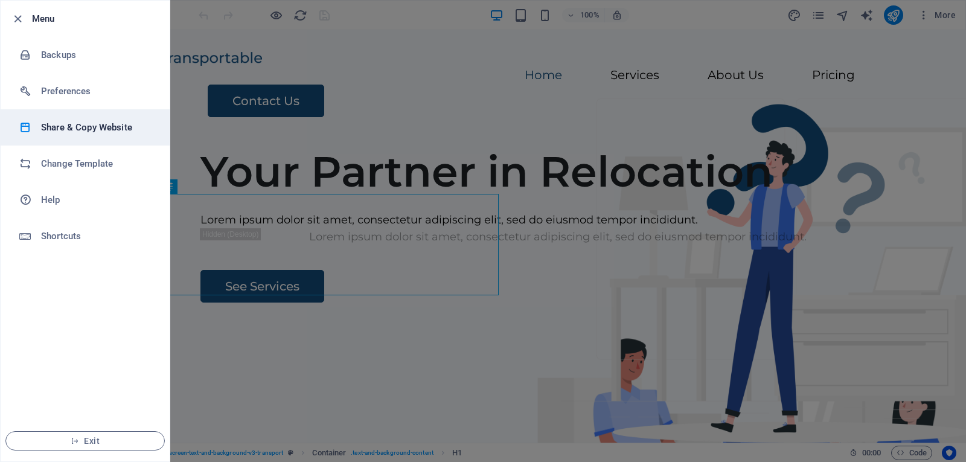
click at [116, 129] on h6 "Share & Copy Website" at bounding box center [97, 127] width 112 height 14
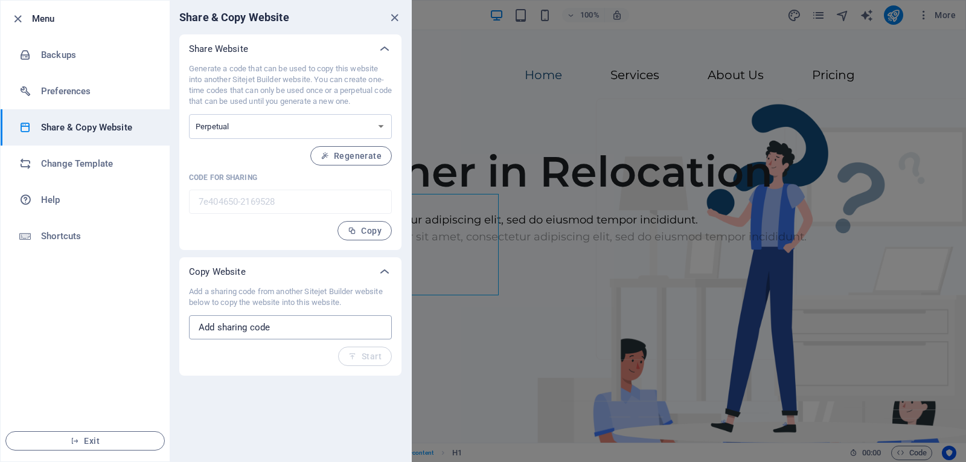
click at [306, 330] on input "text" at bounding box center [290, 327] width 203 height 24
paste input "55446b89-2166444"
type input "55446b89-2166444"
click at [380, 354] on span "Start" at bounding box center [364, 356] width 33 height 10
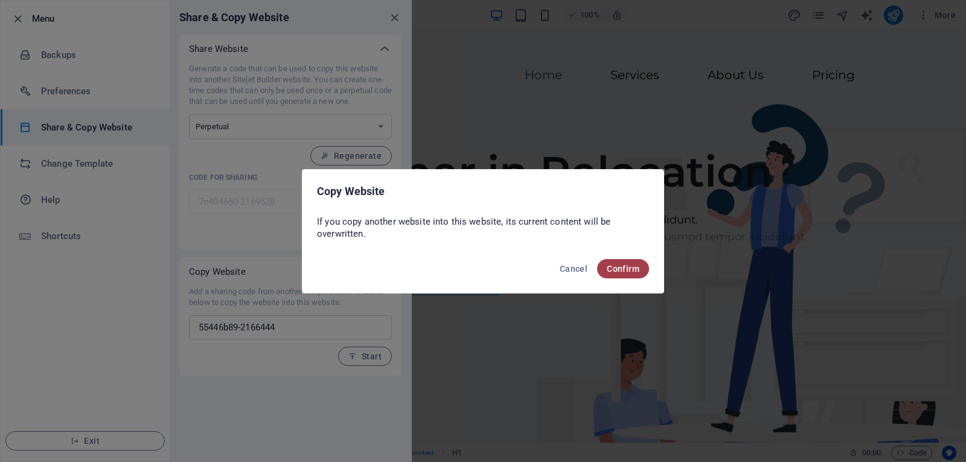
click at [624, 267] on span "Confirm" at bounding box center [623, 269] width 33 height 10
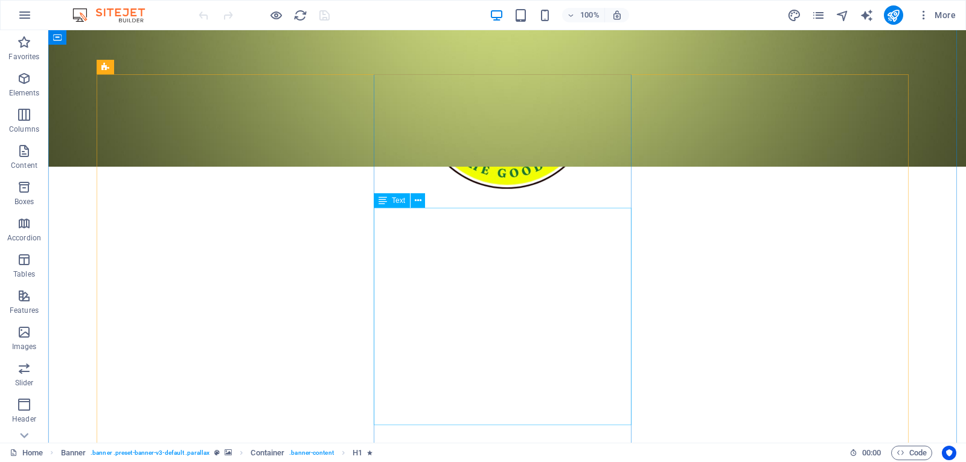
scroll to position [540, 0]
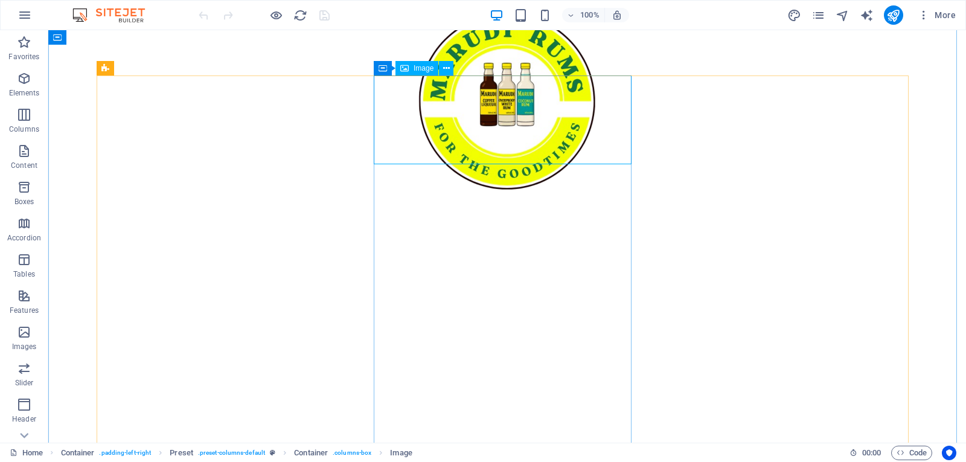
select select "px"
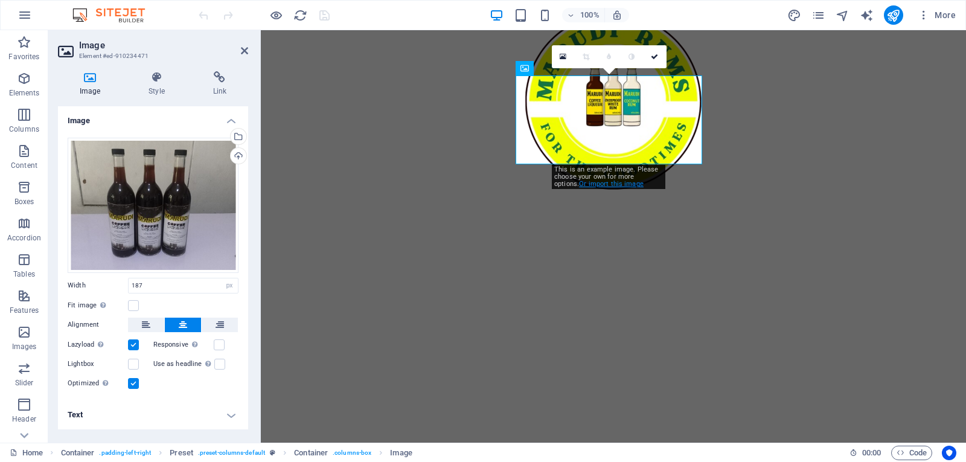
click at [590, 184] on link "Or import this image" at bounding box center [611, 184] width 65 height 8
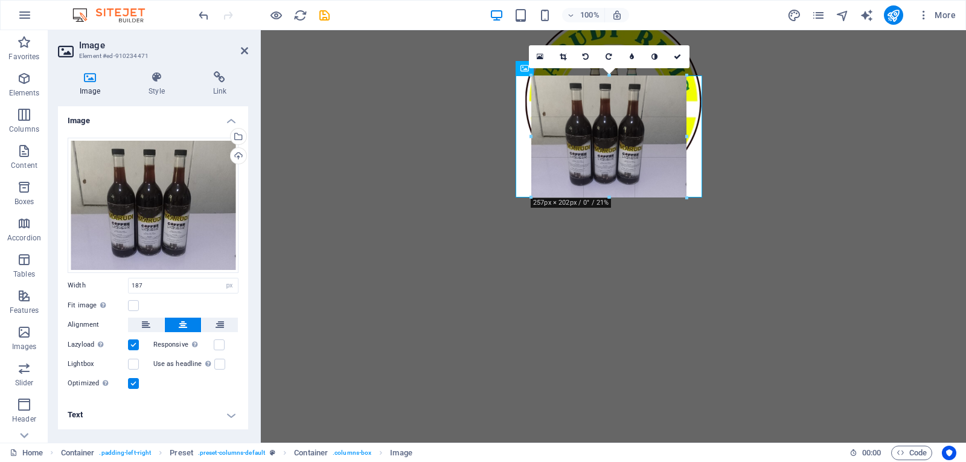
drag, startPoint x: 552, startPoint y: 164, endPoint x: 511, endPoint y: 173, distance: 41.9
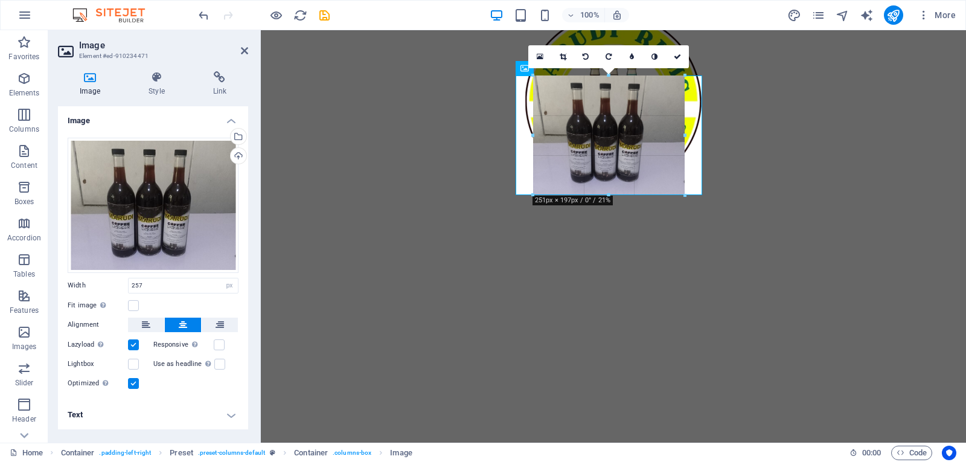
type input "251"
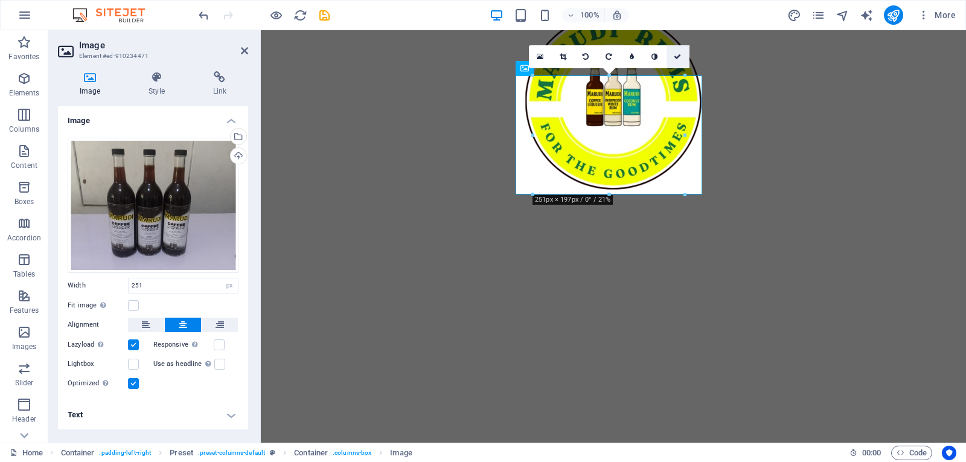
click at [674, 54] on icon at bounding box center [677, 56] width 7 height 7
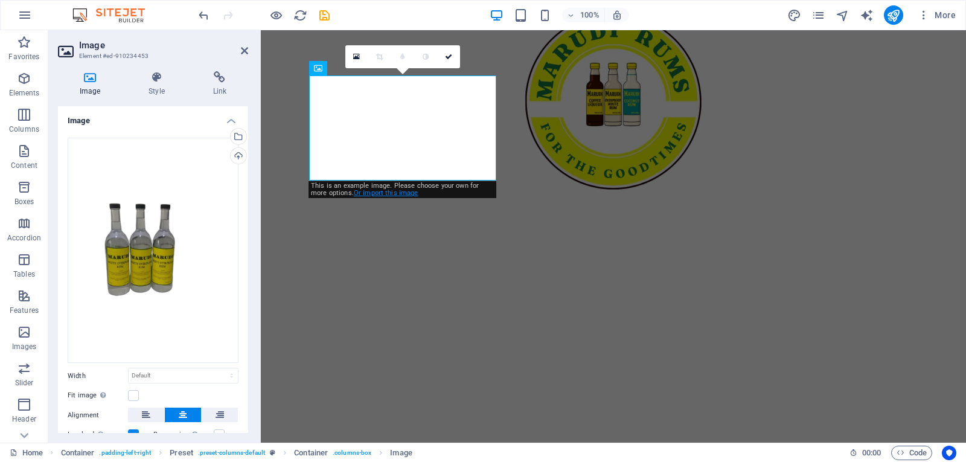
click at [379, 192] on link "Or import this image" at bounding box center [386, 193] width 65 height 8
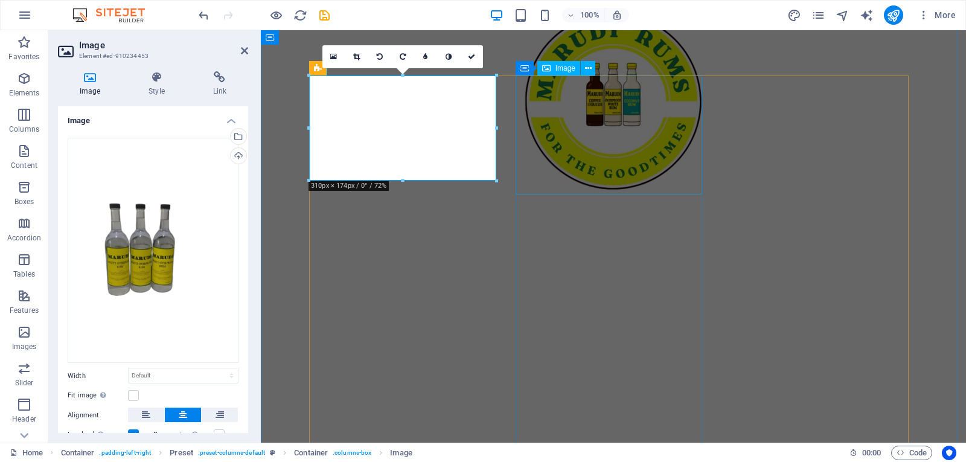
select select "px"
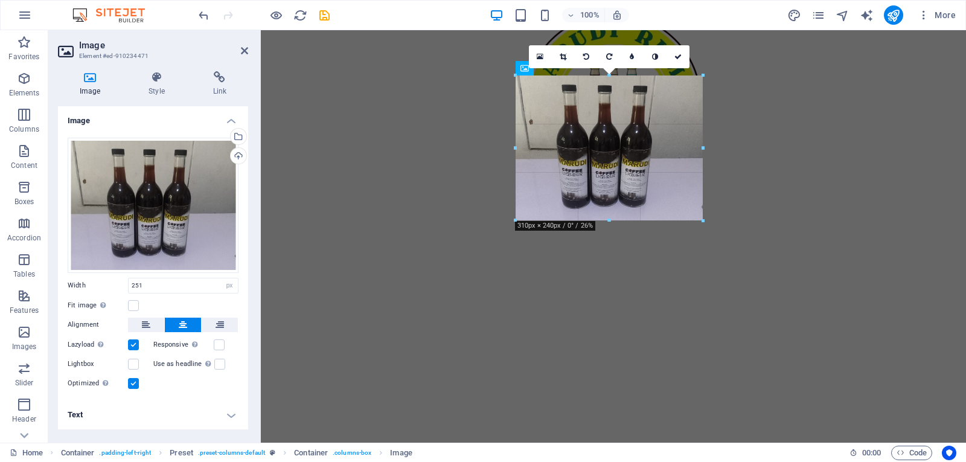
drag, startPoint x: 533, startPoint y: 139, endPoint x: 493, endPoint y: 135, distance: 40.1
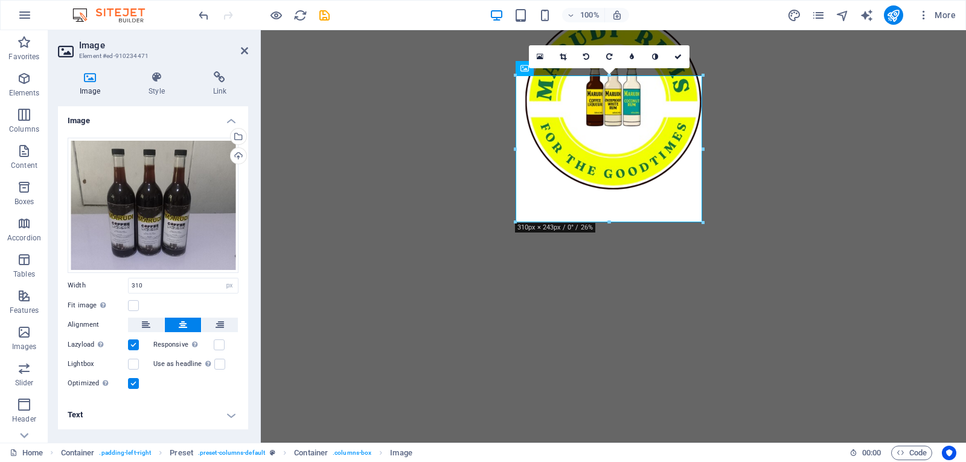
click at [607, 222] on div at bounding box center [609, 222] width 187 height 4
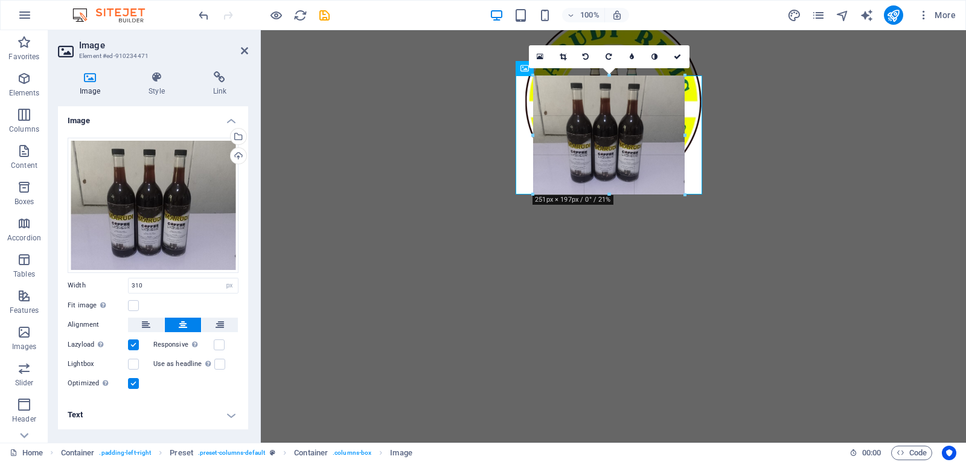
drag, startPoint x: 607, startPoint y: 224, endPoint x: 606, endPoint y: 197, distance: 27.2
type input "251"
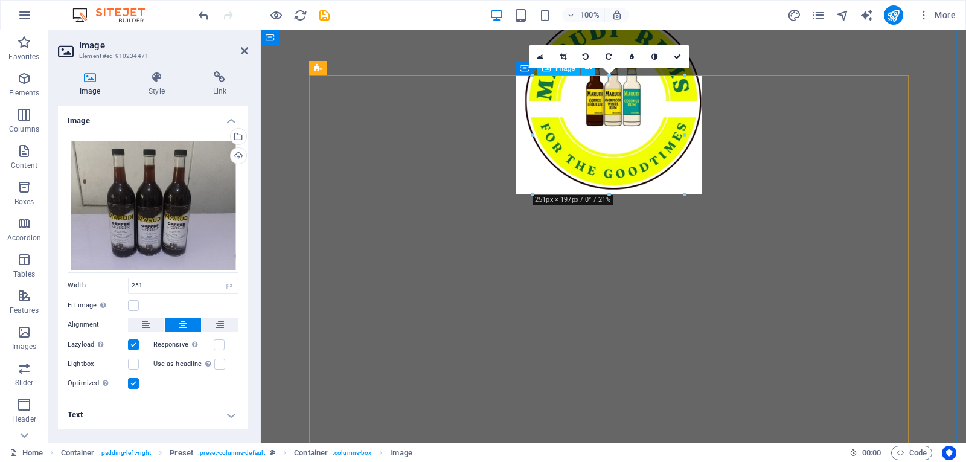
click at [676, 57] on icon at bounding box center [677, 56] width 7 height 7
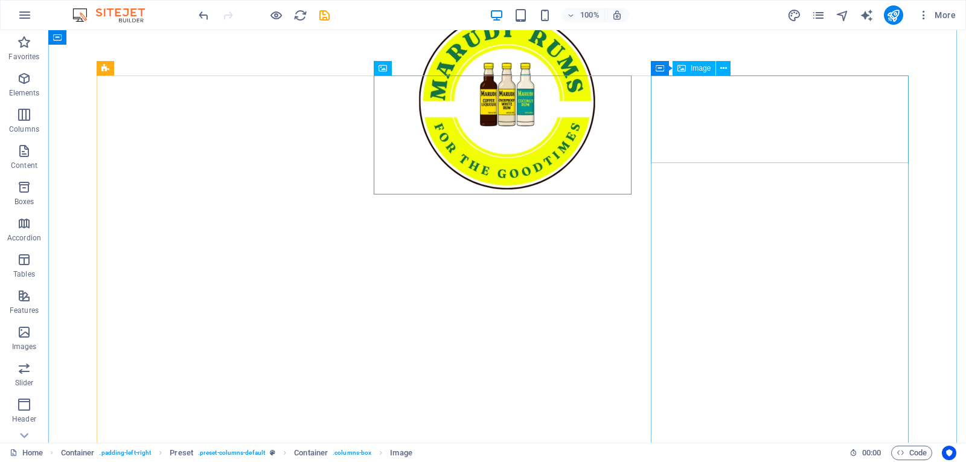
select select "px"
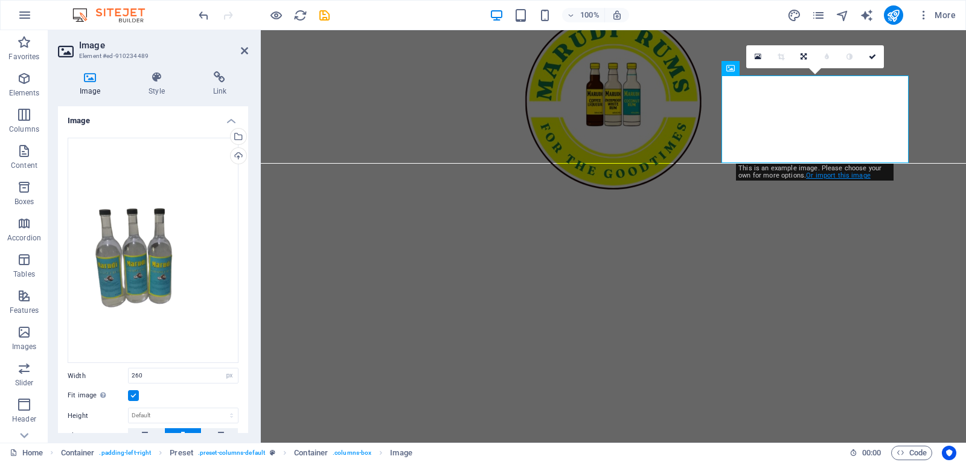
click at [827, 177] on link "Or import this image" at bounding box center [838, 175] width 65 height 8
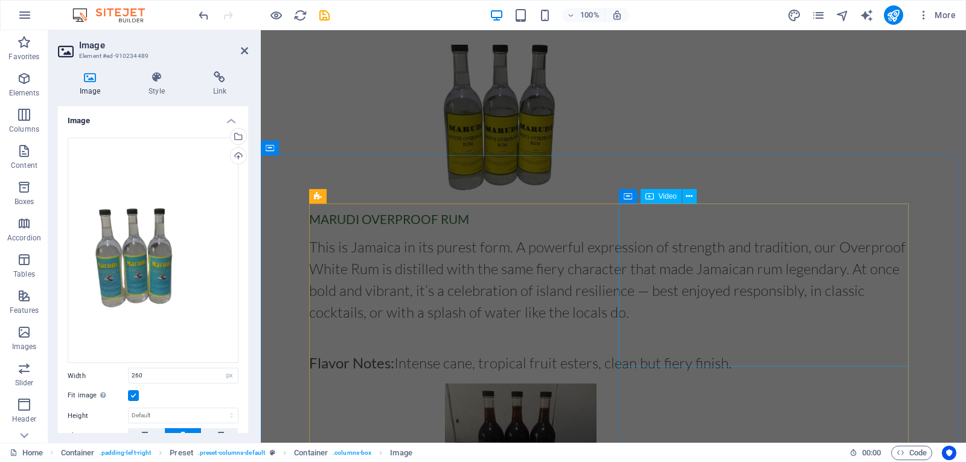
scroll to position [1104, 0]
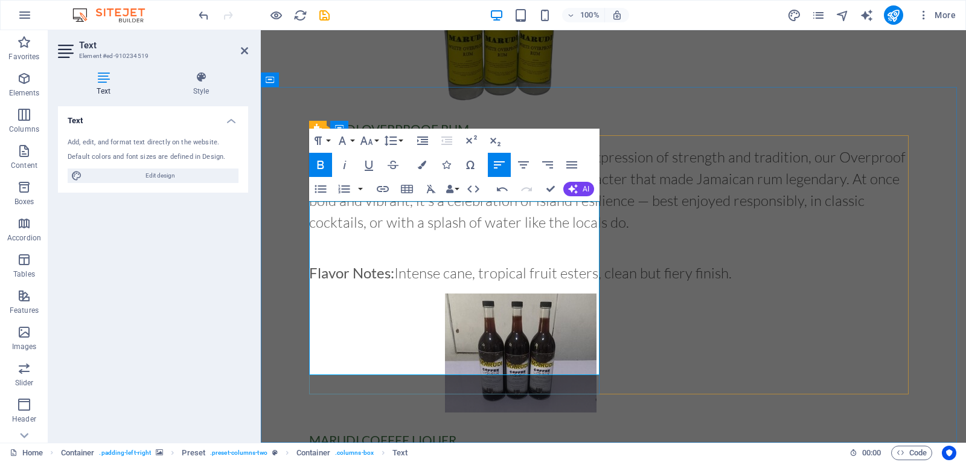
scroll to position [1082, 0]
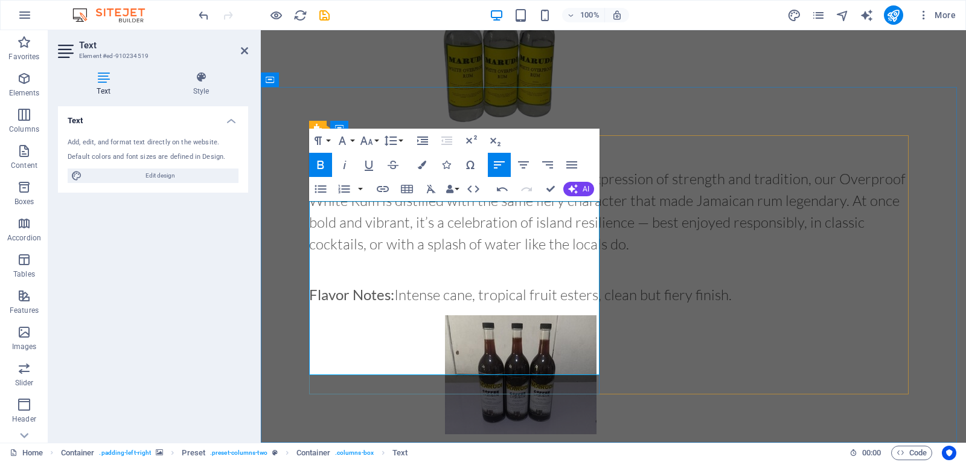
drag, startPoint x: 514, startPoint y: 337, endPoint x: 357, endPoint y: 342, distance: 157.7
click at [384, 187] on icon "button" at bounding box center [383, 189] width 14 height 14
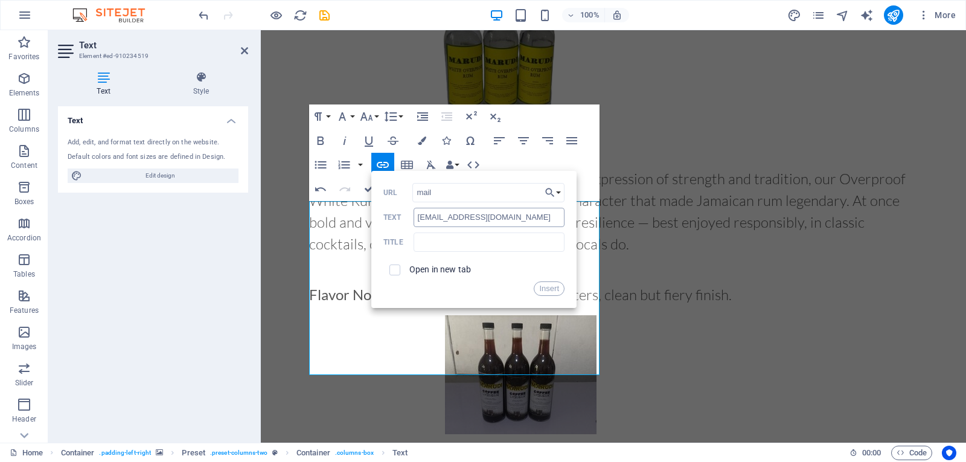
type input "mailto:[EMAIL_ADDRESS][DOMAIN_NAME]"
click at [548, 289] on button "Insert" at bounding box center [549, 288] width 31 height 14
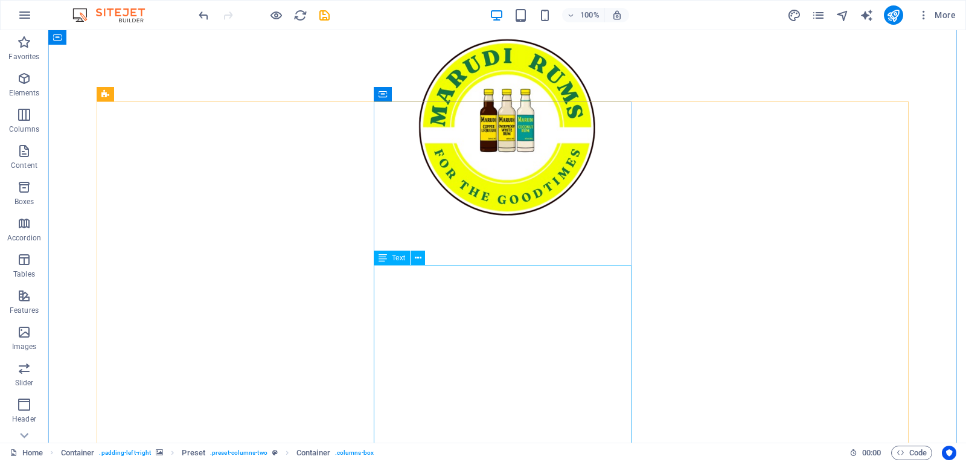
scroll to position [514, 0]
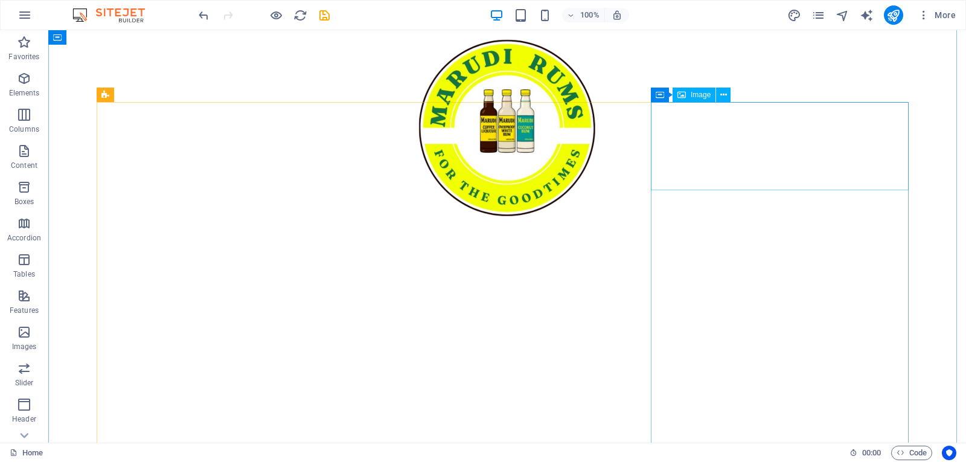
select select "px"
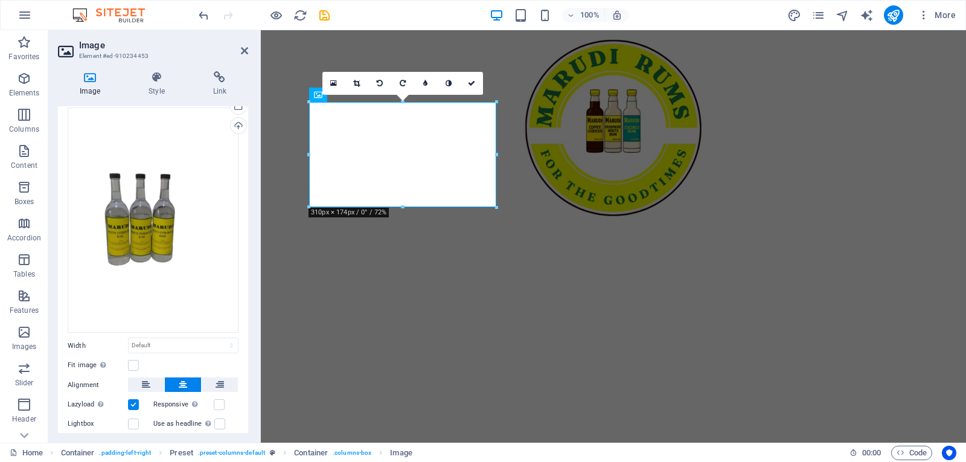
scroll to position [0, 0]
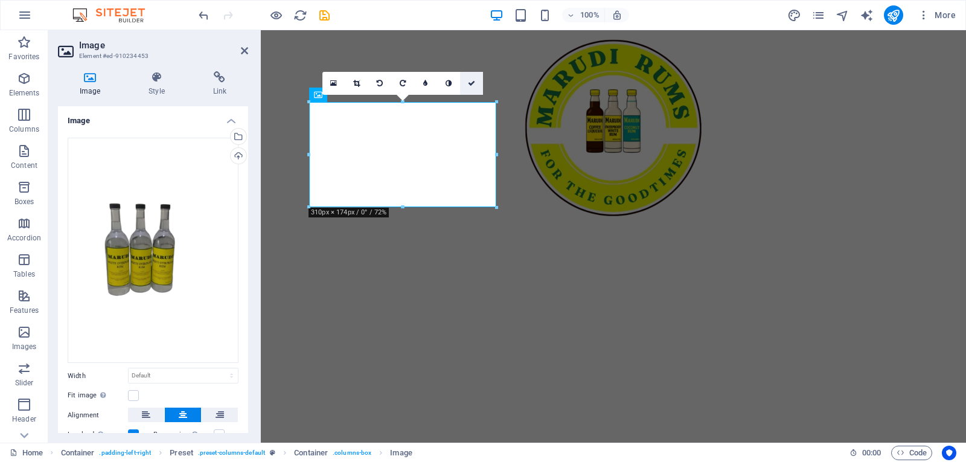
click at [472, 84] on icon at bounding box center [471, 83] width 7 height 7
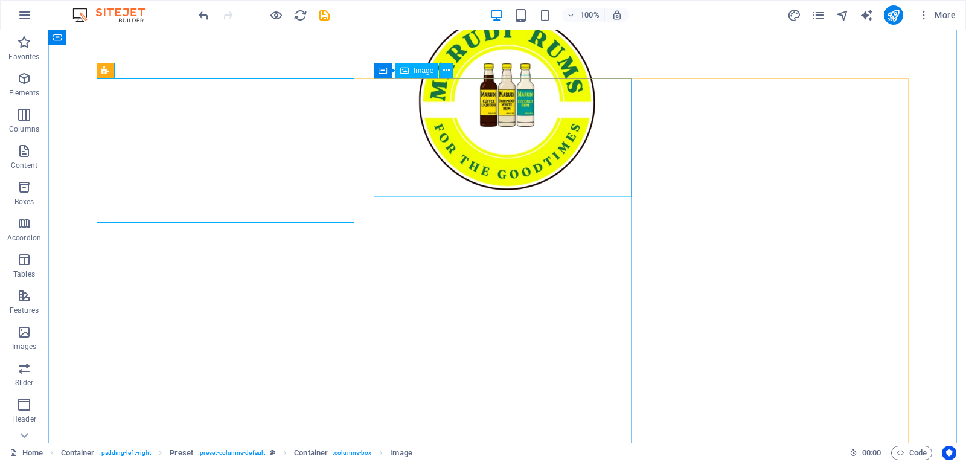
scroll to position [538, 0]
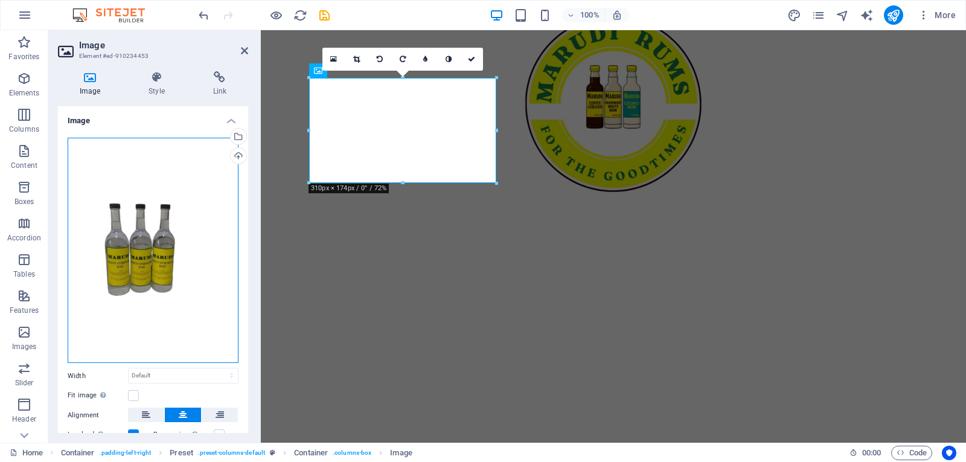
click at [156, 248] on div "Drag files here, click to choose files or select files from Files or our free s…" at bounding box center [153, 251] width 171 height 226
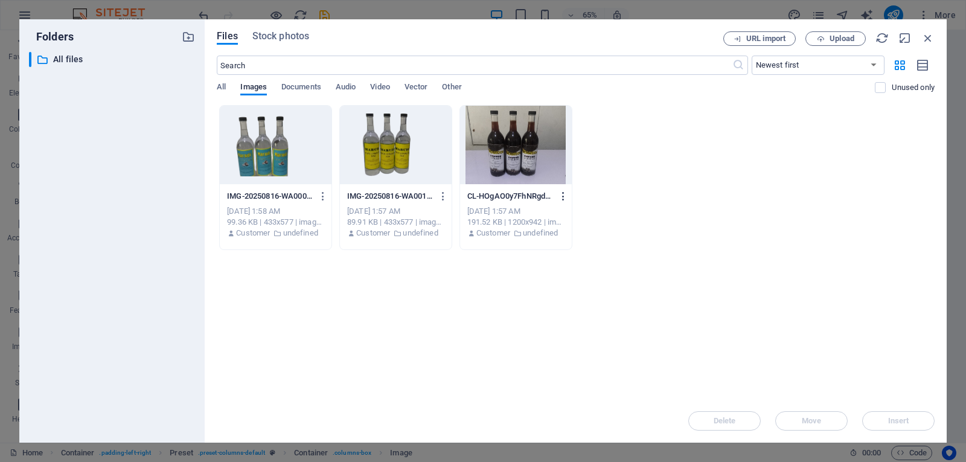
click at [560, 197] on icon "button" at bounding box center [563, 196] width 11 height 11
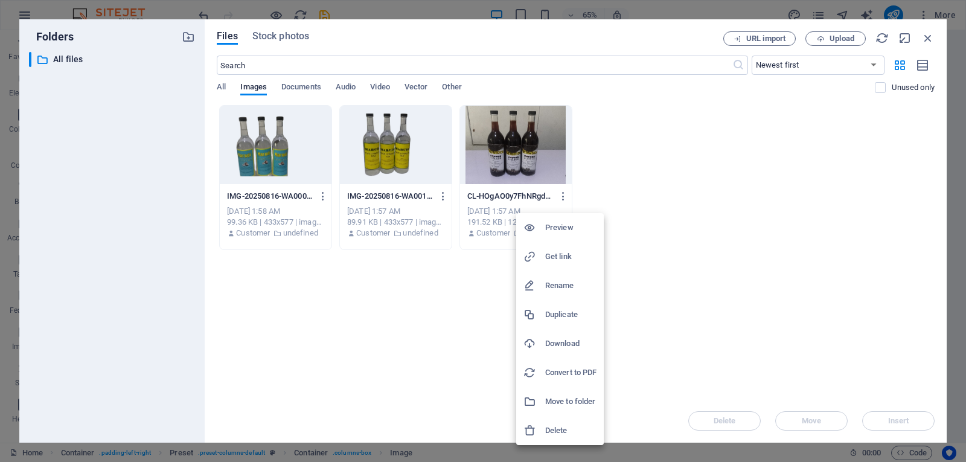
click at [557, 425] on h6 "Delete" at bounding box center [570, 430] width 51 height 14
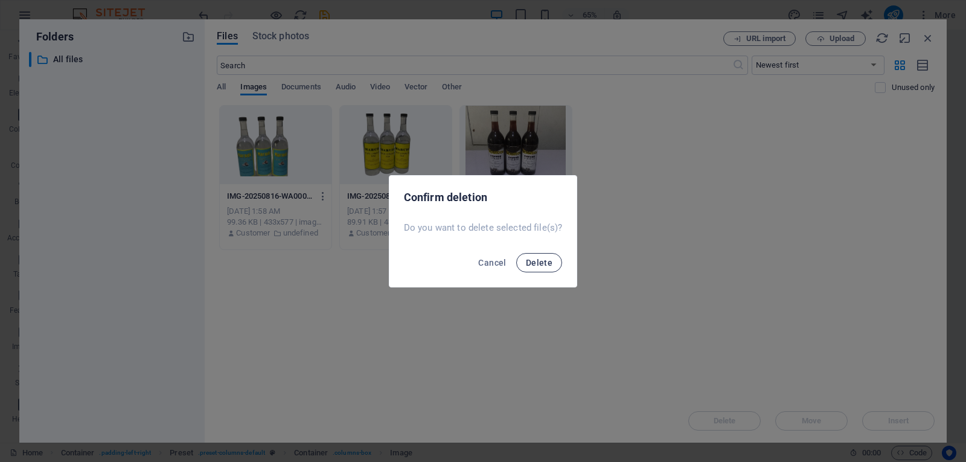
click at [548, 260] on span "Delete" at bounding box center [539, 263] width 27 height 10
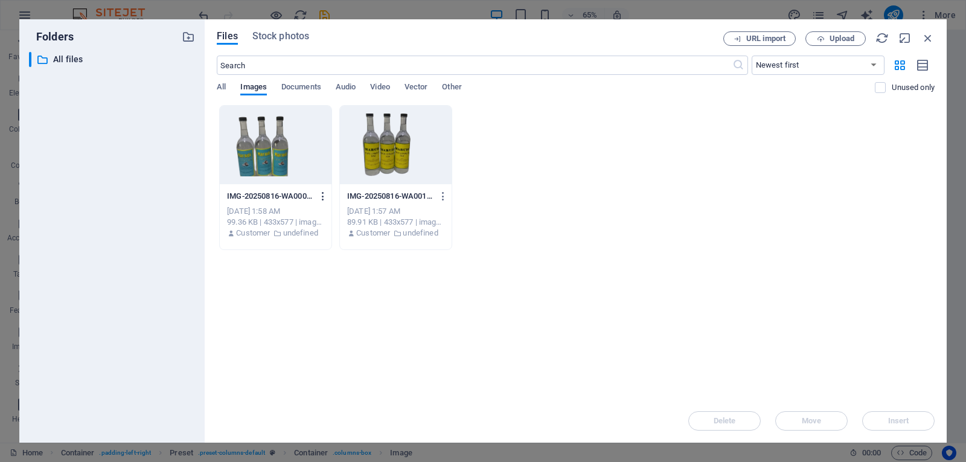
click at [316, 196] on button "button" at bounding box center [321, 196] width 16 height 19
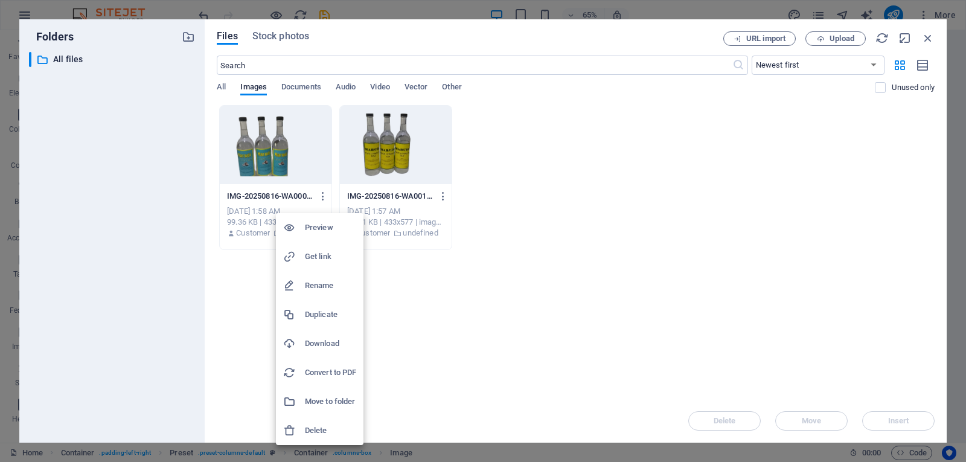
click at [310, 425] on h6 "Delete" at bounding box center [330, 430] width 51 height 14
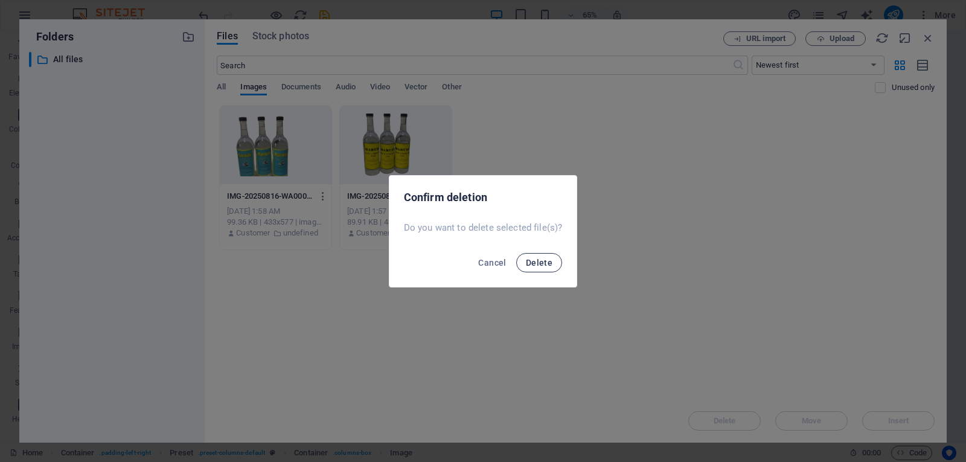
click at [534, 266] on span "Delete" at bounding box center [539, 263] width 27 height 10
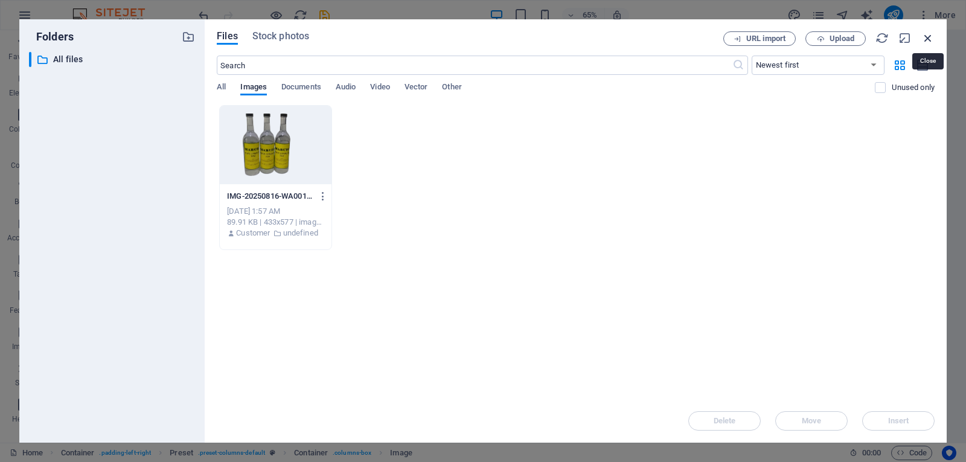
click at [926, 41] on icon "button" at bounding box center [928, 37] width 13 height 13
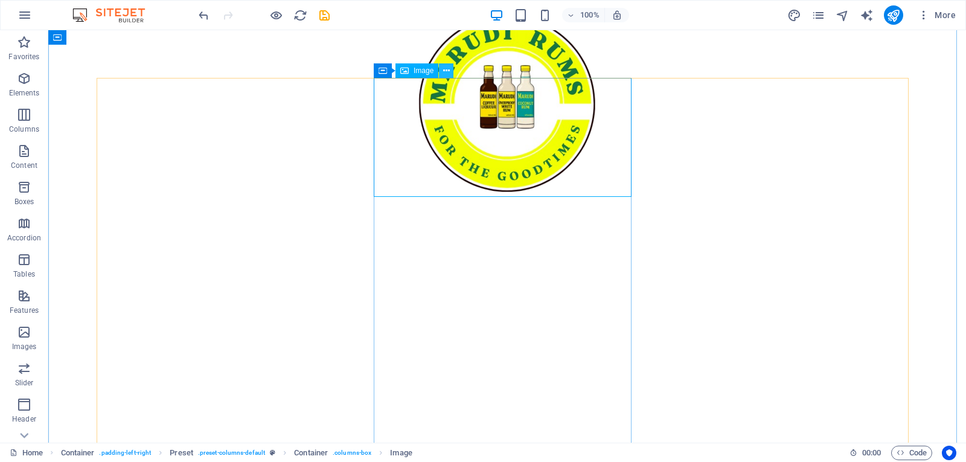
click at [446, 74] on icon at bounding box center [446, 71] width 7 height 13
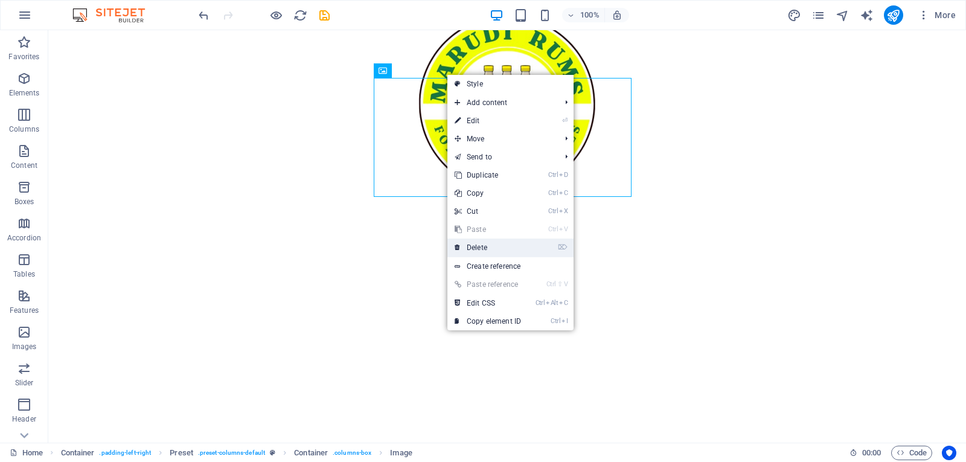
click at [481, 250] on link "⌦ Delete" at bounding box center [487, 248] width 81 height 18
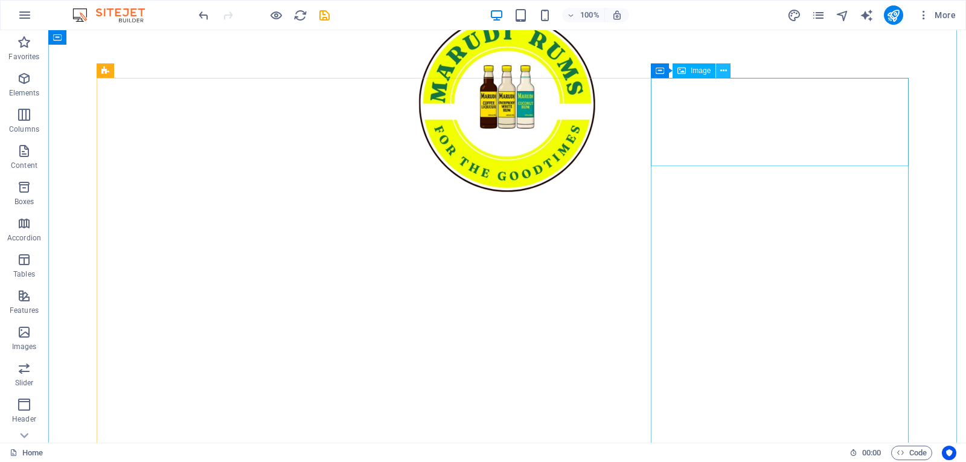
click at [718, 72] on button at bounding box center [723, 70] width 14 height 14
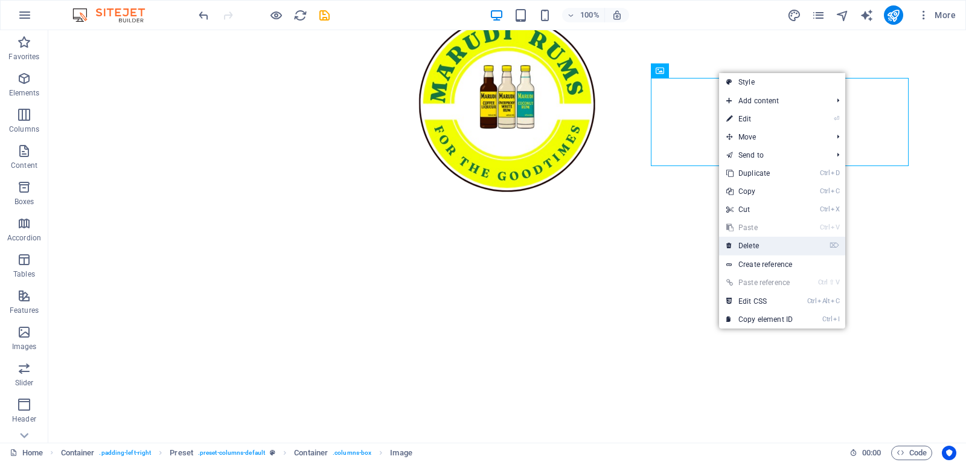
click at [750, 251] on link "⌦ Delete" at bounding box center [759, 246] width 81 height 18
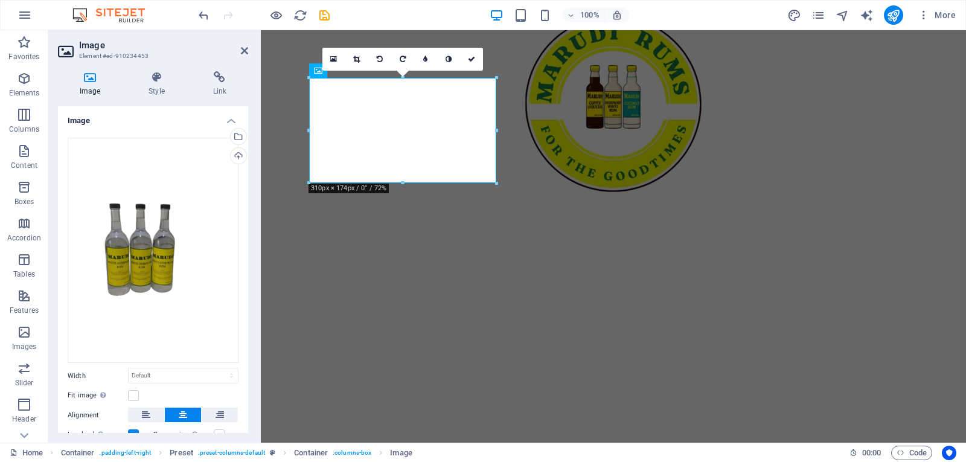
click at [403, 185] on div at bounding box center [402, 183] width 187 height 4
drag, startPoint x: 664, startPoint y: 216, endPoint x: 403, endPoint y: 190, distance: 262.2
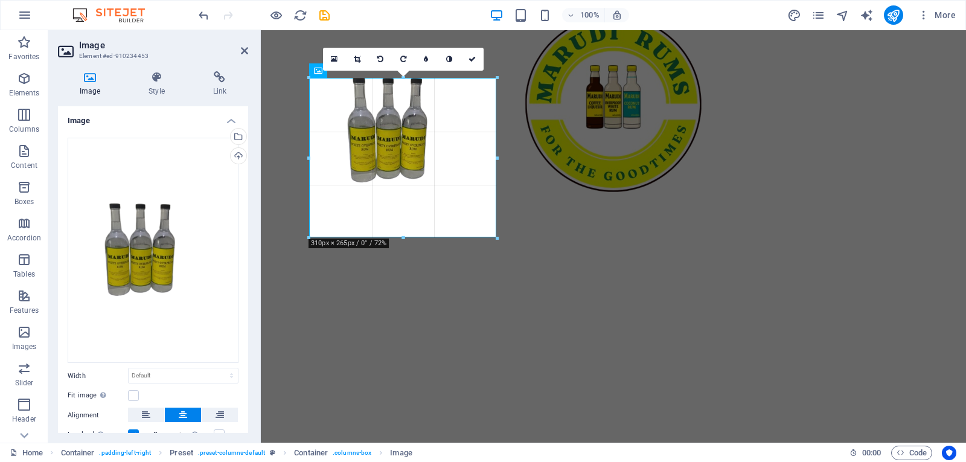
drag, startPoint x: 404, startPoint y: 185, endPoint x: 406, endPoint y: 240, distance: 55.0
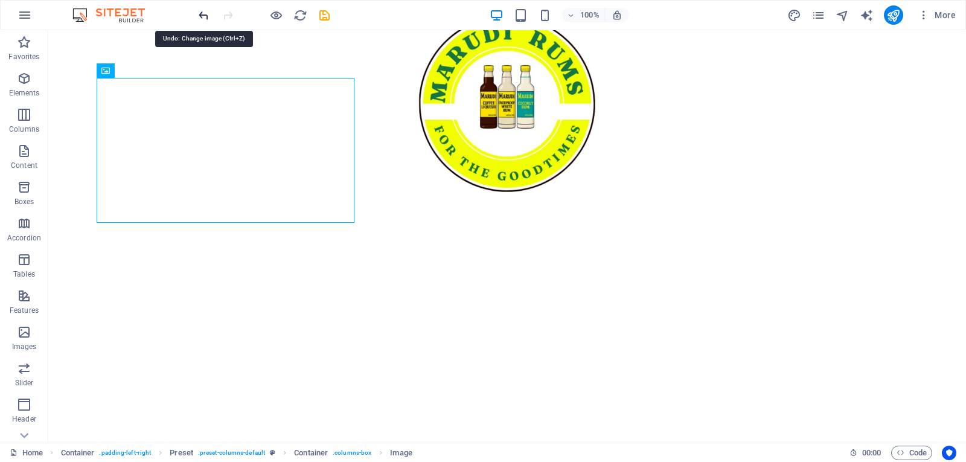
click at [190, 72] on icon at bounding box center [190, 71] width 7 height 13
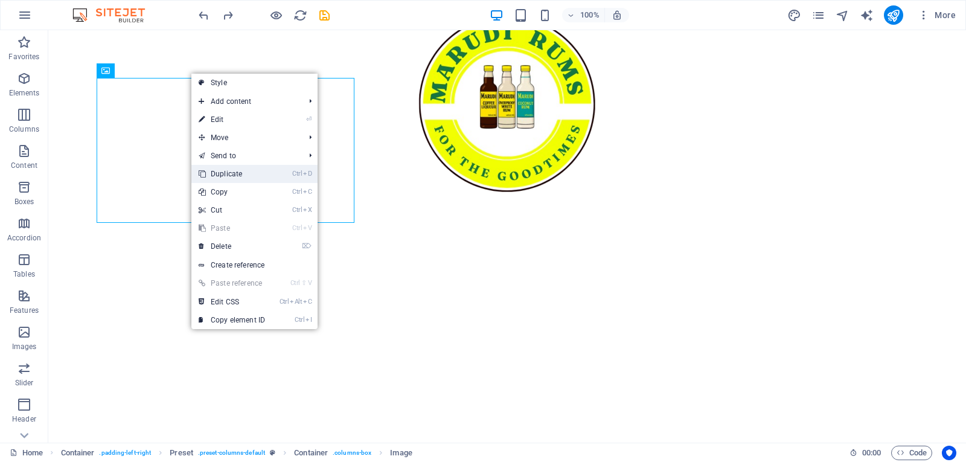
click at [254, 175] on link "Ctrl D Duplicate" at bounding box center [231, 174] width 81 height 18
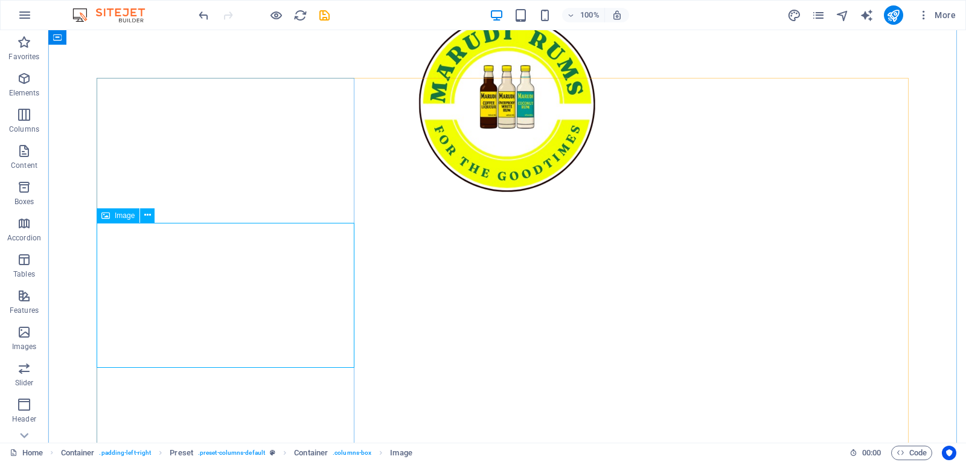
drag, startPoint x: 97, startPoint y: 193, endPoint x: 146, endPoint y: 221, distance: 55.7
click at [146, 221] on icon at bounding box center [147, 215] width 7 height 13
drag, startPoint x: 197, startPoint y: 245, endPoint x: 431, endPoint y: 83, distance: 283.9
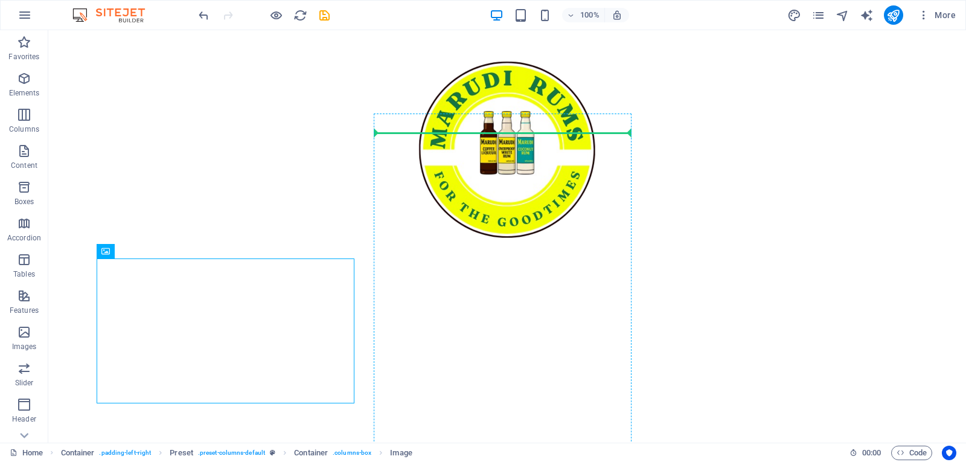
scroll to position [489, 0]
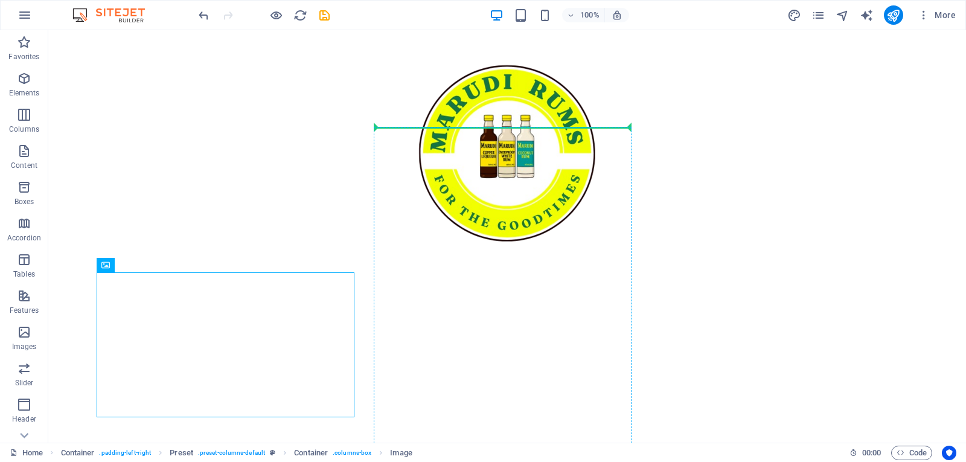
drag, startPoint x: 158, startPoint y: 249, endPoint x: 425, endPoint y: 132, distance: 291.8
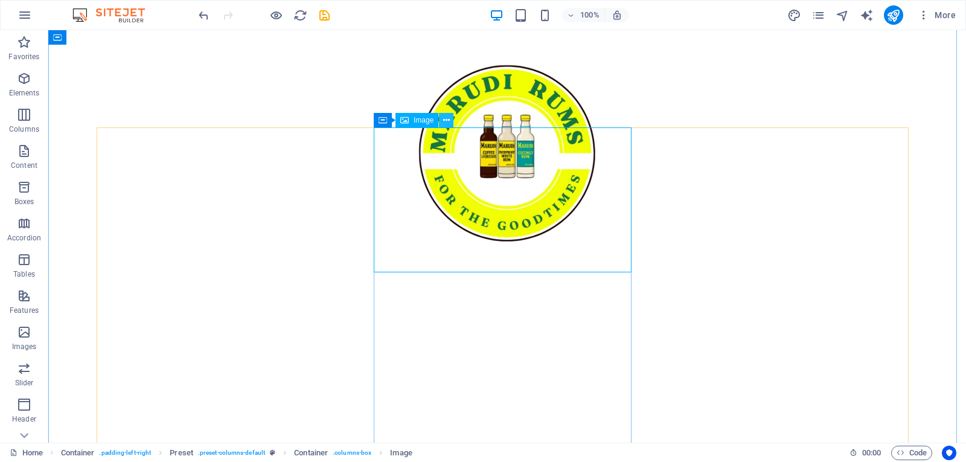
click at [449, 123] on icon at bounding box center [446, 120] width 7 height 13
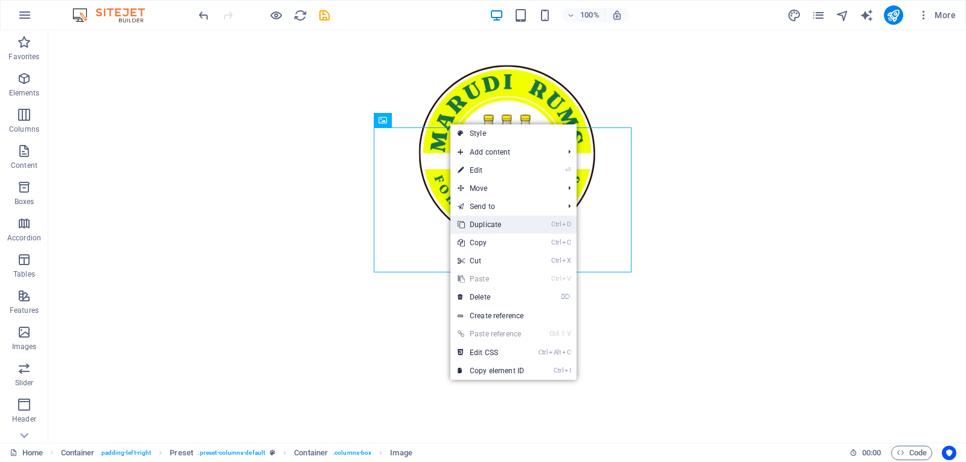
click at [492, 223] on link "Ctrl D Duplicate" at bounding box center [490, 225] width 81 height 18
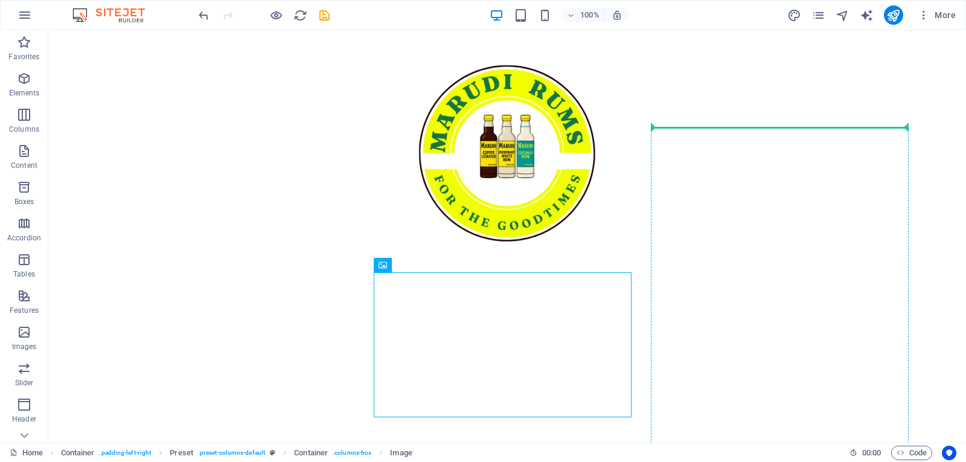
drag, startPoint x: 446, startPoint y: 300, endPoint x: 687, endPoint y: 134, distance: 292.6
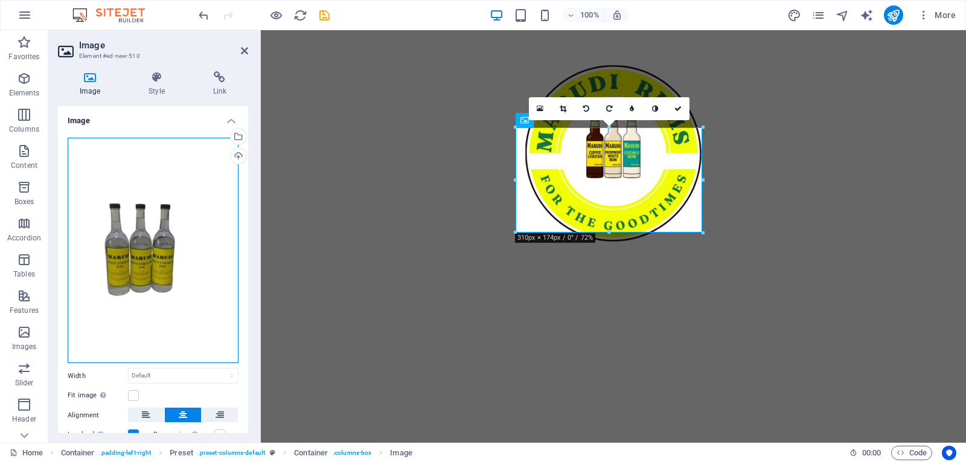
click at [137, 288] on div "Drag files here, click to choose files or select files from Files or our free s…" at bounding box center [153, 251] width 171 height 226
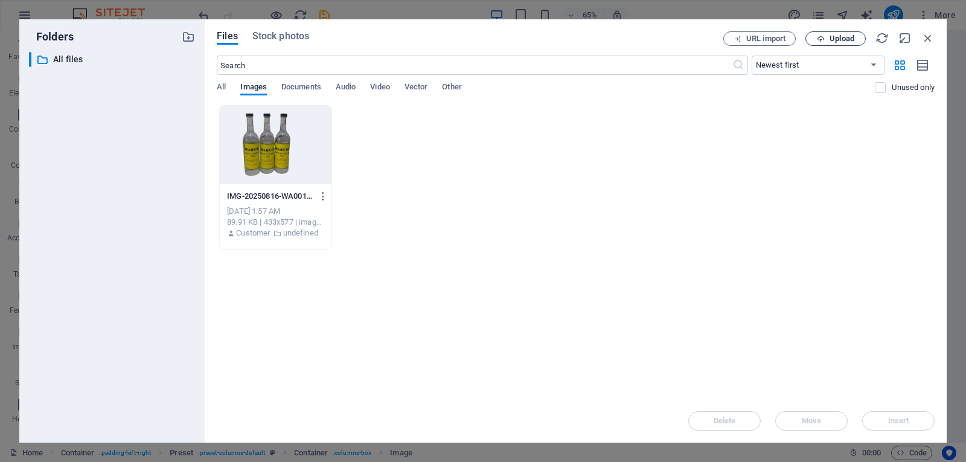
click at [856, 36] on span "Upload" at bounding box center [836, 39] width 50 height 8
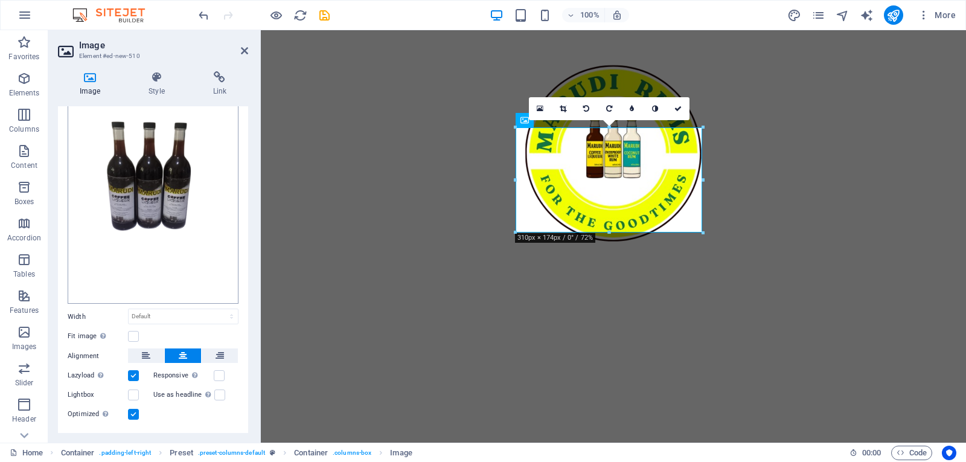
scroll to position [59, 0]
click at [137, 336] on label at bounding box center [133, 337] width 11 height 11
click at [0, 0] on input "Fit image Automatically fit image to a fixed width and height" at bounding box center [0, 0] width 0 height 0
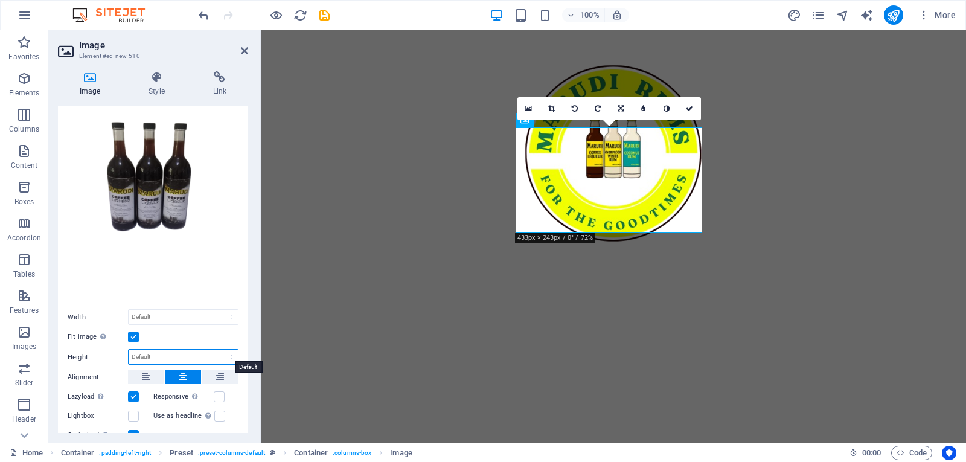
click at [194, 353] on select "Default auto px" at bounding box center [183, 357] width 109 height 14
click at [129, 350] on select "Default auto px" at bounding box center [183, 357] width 109 height 14
select select "DISABLED_OPTION_VALUE"
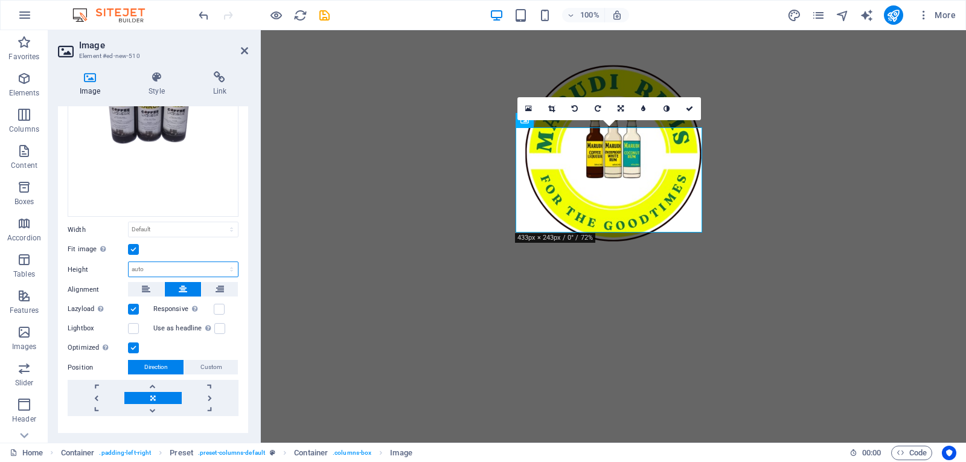
scroll to position [165, 0]
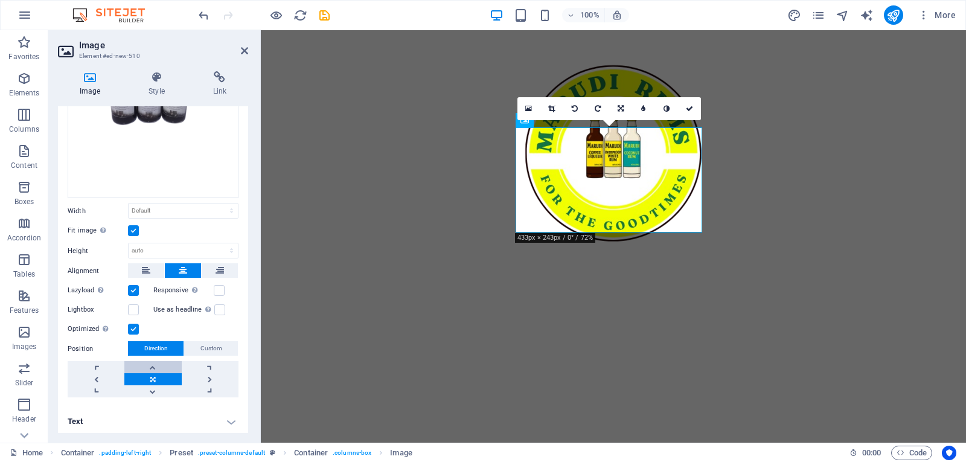
click at [150, 365] on link at bounding box center [152, 367] width 57 height 12
click at [147, 376] on link at bounding box center [152, 379] width 57 height 12
click at [197, 208] on select "Default auto px rem % em vh vw" at bounding box center [183, 211] width 109 height 14
click at [129, 204] on select "Default auto px rem % em vh vw" at bounding box center [183, 211] width 109 height 14
select select "DISABLED_OPTION_VALUE"
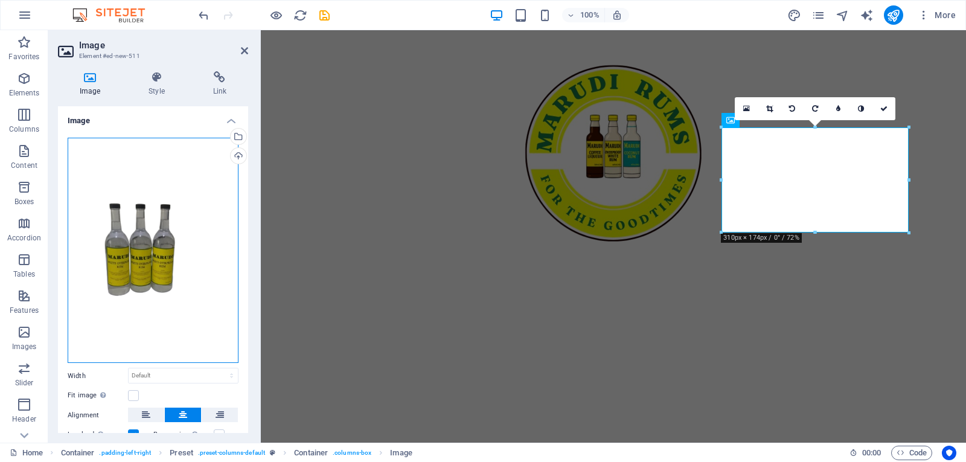
click at [146, 264] on div "Drag files here, click to choose files or select files from Files or our free s…" at bounding box center [153, 251] width 171 height 226
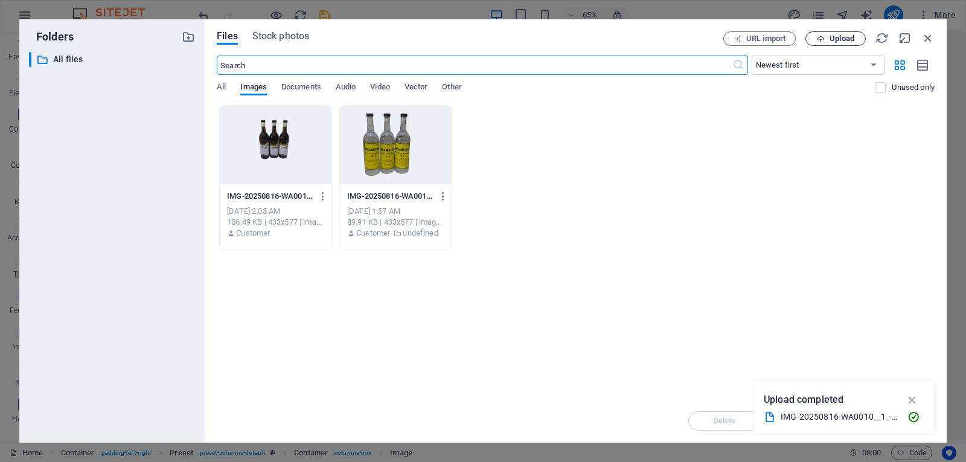
click at [832, 37] on span "Upload" at bounding box center [842, 38] width 25 height 7
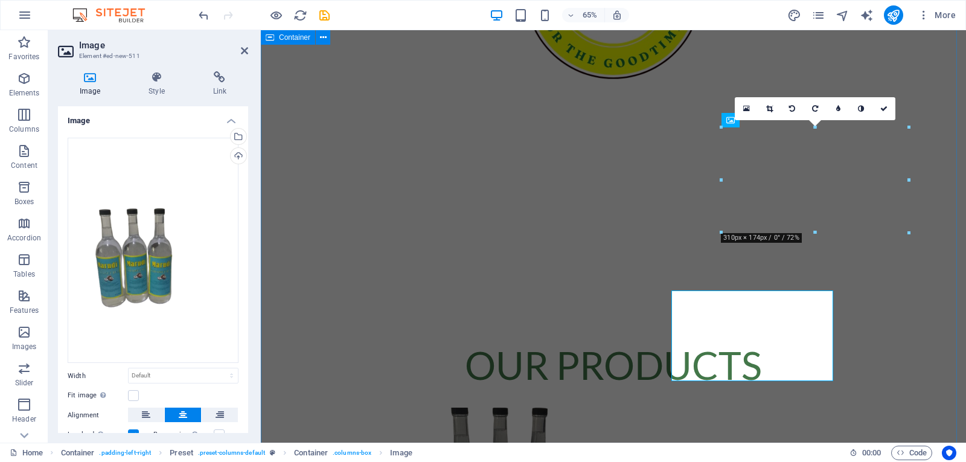
scroll to position [489, 0]
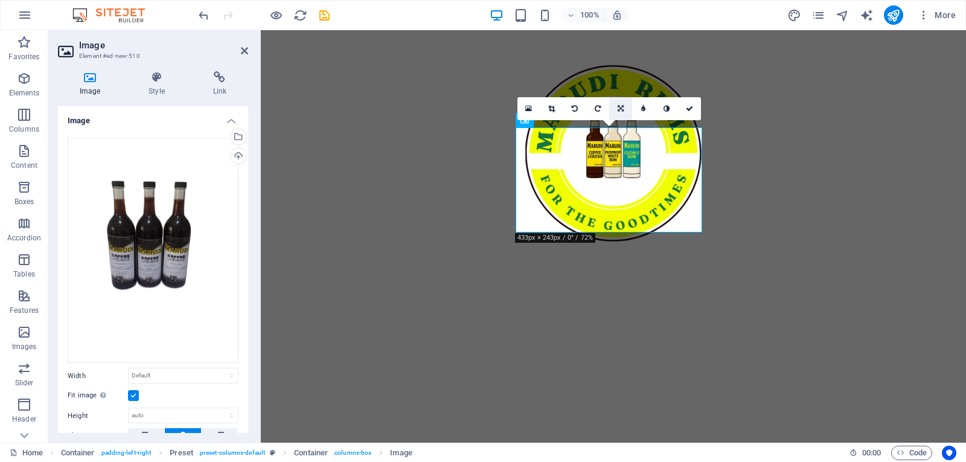
click at [621, 110] on icon at bounding box center [621, 108] width 6 height 7
click at [621, 135] on icon at bounding box center [620, 131] width 7 height 7
click at [617, 111] on icon at bounding box center [620, 108] width 7 height 7
click at [618, 111] on icon at bounding box center [621, 108] width 6 height 7
click at [527, 111] on icon at bounding box center [528, 108] width 7 height 8
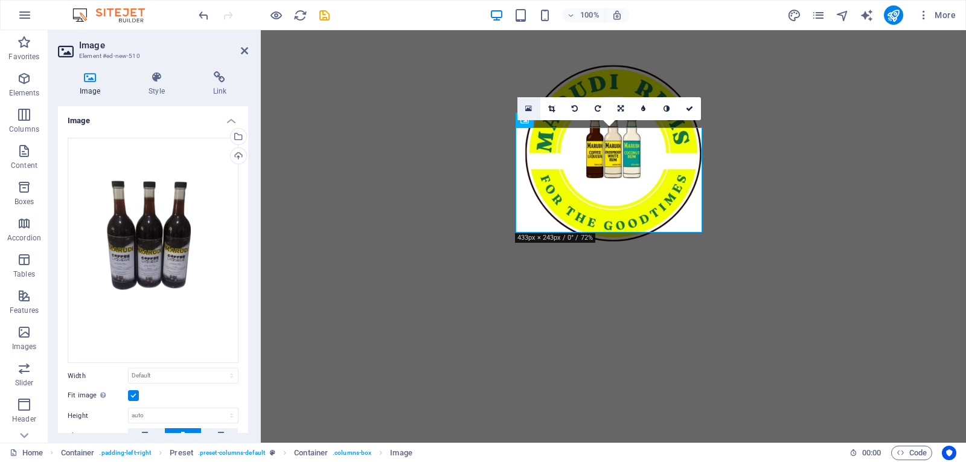
scroll to position [651, 0]
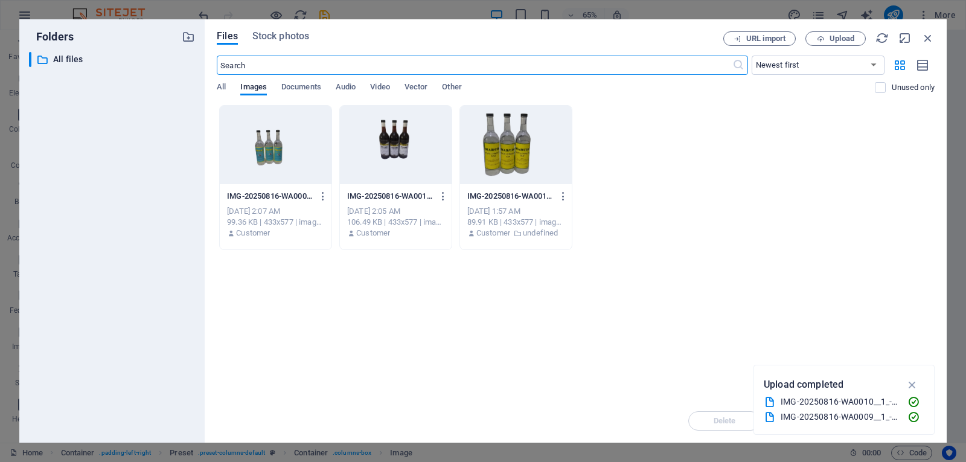
click at [493, 152] on div at bounding box center [516, 145] width 112 height 79
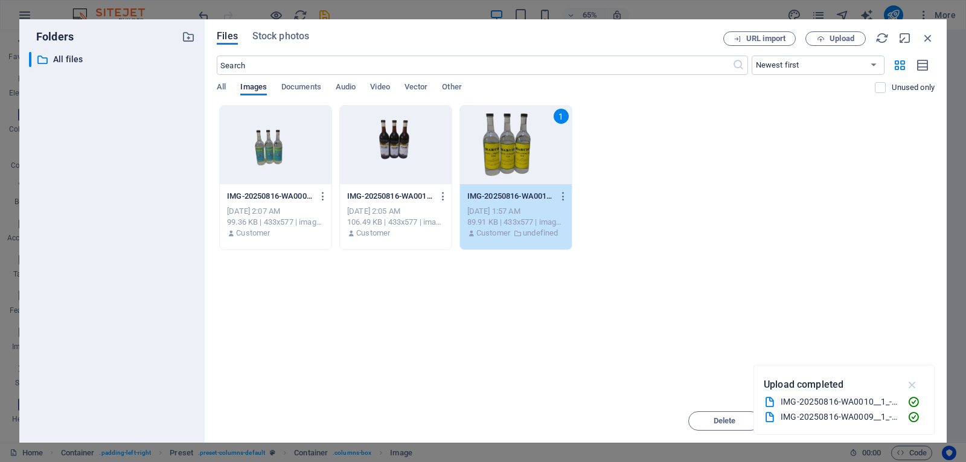
click at [912, 385] on icon "button" at bounding box center [913, 384] width 14 height 13
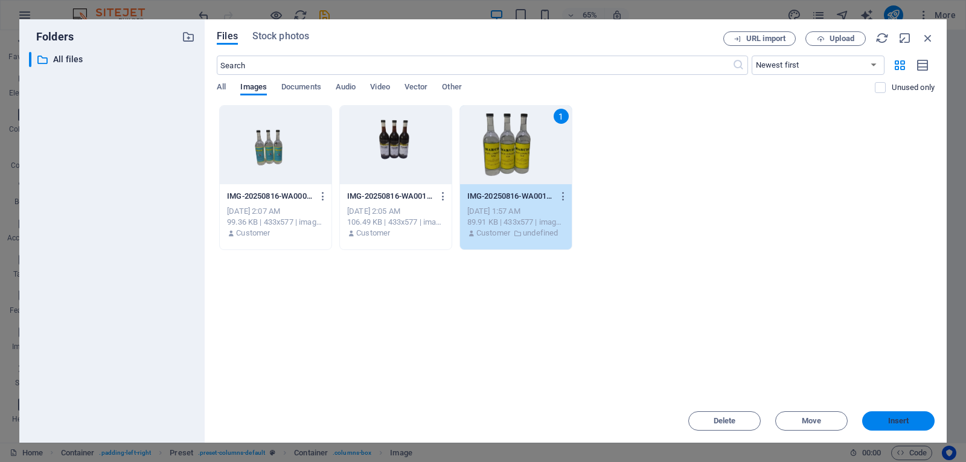
click at [901, 417] on span "Insert" at bounding box center [898, 420] width 21 height 7
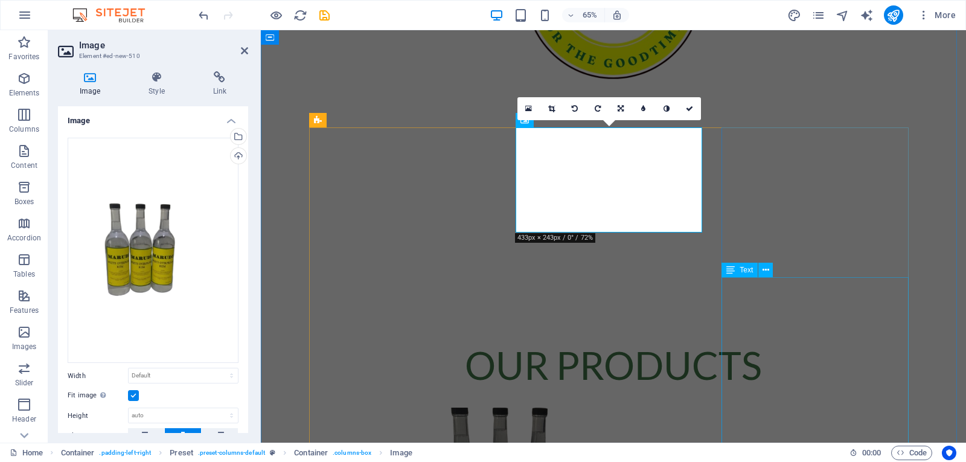
scroll to position [489, 0]
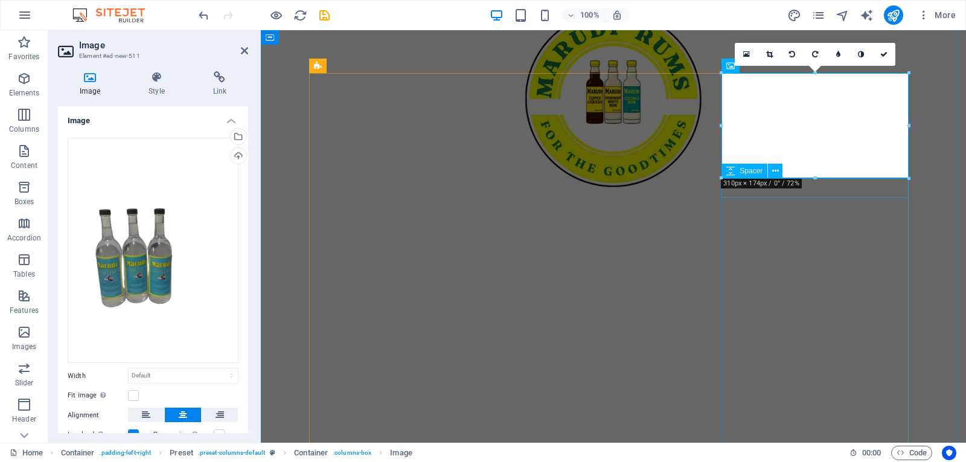
scroll to position [543, 0]
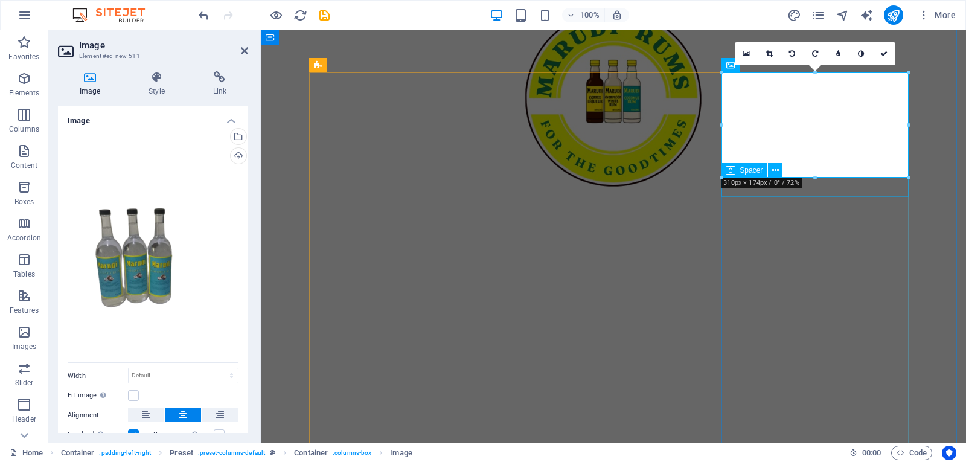
select select "rem"
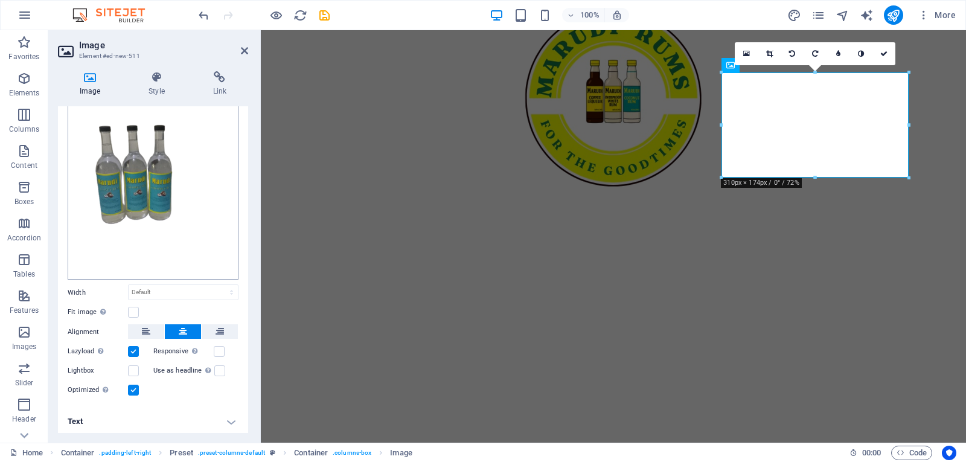
scroll to position [83, 0]
click at [130, 311] on label at bounding box center [133, 312] width 11 height 11
click at [0, 0] on input "Fit image Automatically fit image to a fixed width and height" at bounding box center [0, 0] width 0 height 0
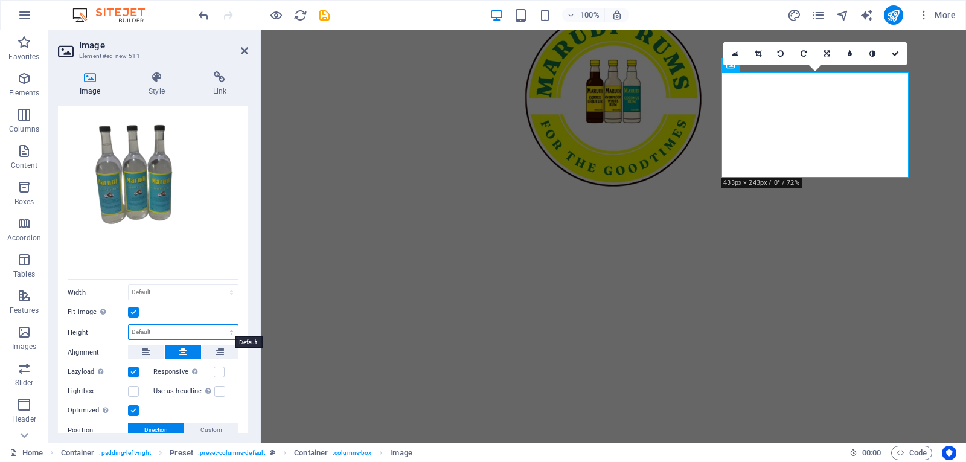
click at [171, 325] on select "Default auto px" at bounding box center [183, 332] width 109 height 14
select select "px"
click at [219, 325] on select "Default auto px" at bounding box center [183, 332] width 109 height 14
type input "174"
click at [194, 285] on select "Default auto px rem % em vh vw" at bounding box center [183, 292] width 109 height 14
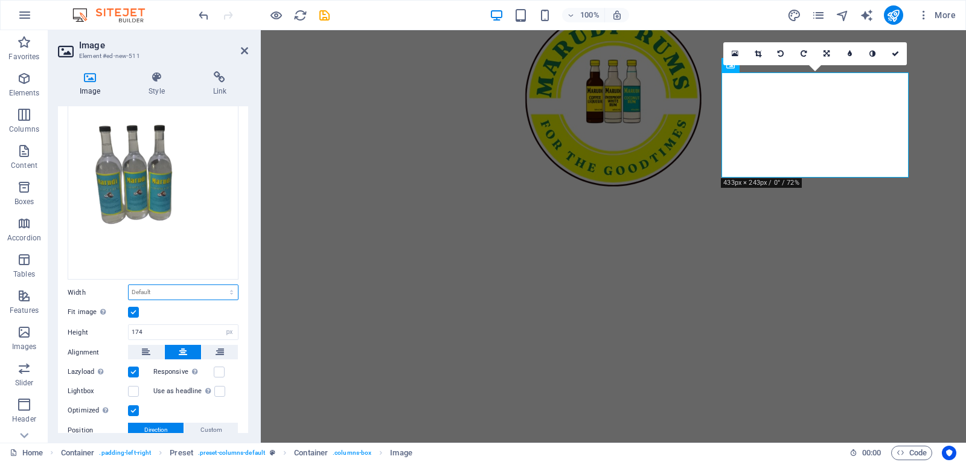
select select "px"
click at [219, 285] on select "Default auto px rem % em vh vw" at bounding box center [183, 292] width 109 height 14
type input "310"
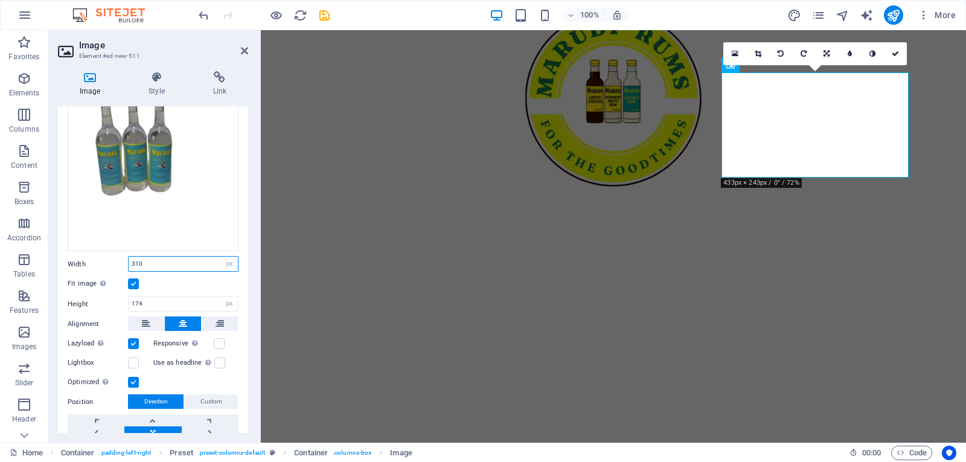
scroll to position [112, 0]
click at [174, 302] on input "174" at bounding box center [183, 303] width 109 height 14
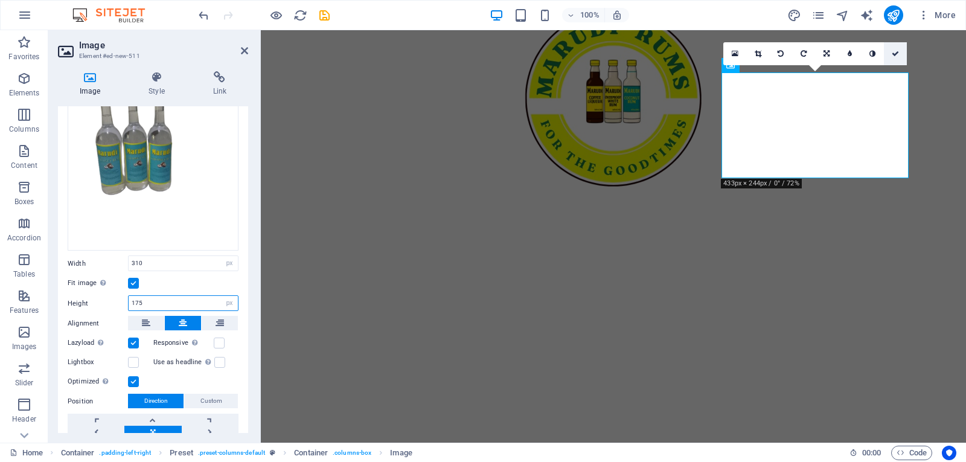
type input "175"
click at [899, 58] on link at bounding box center [895, 53] width 23 height 23
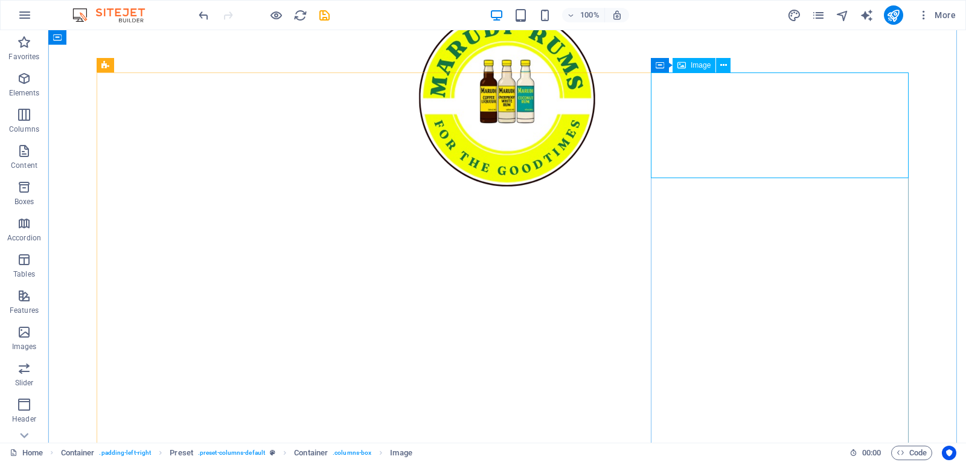
select select "px"
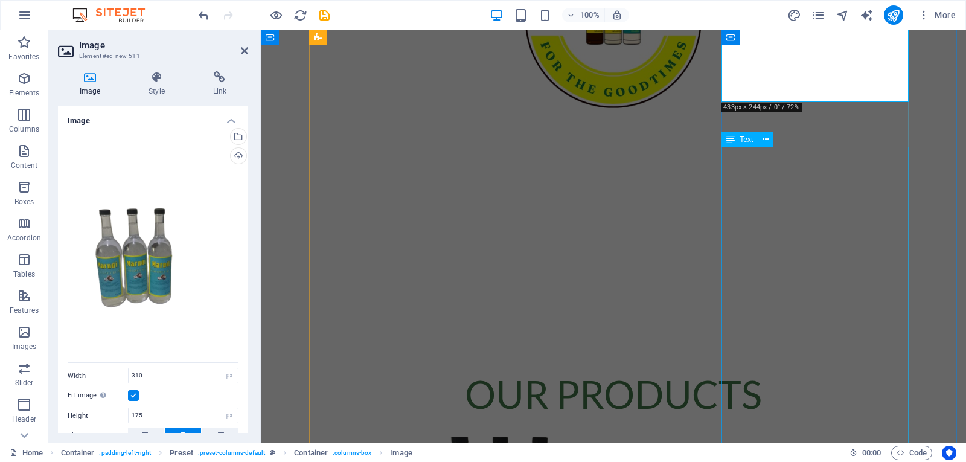
scroll to position [583, 0]
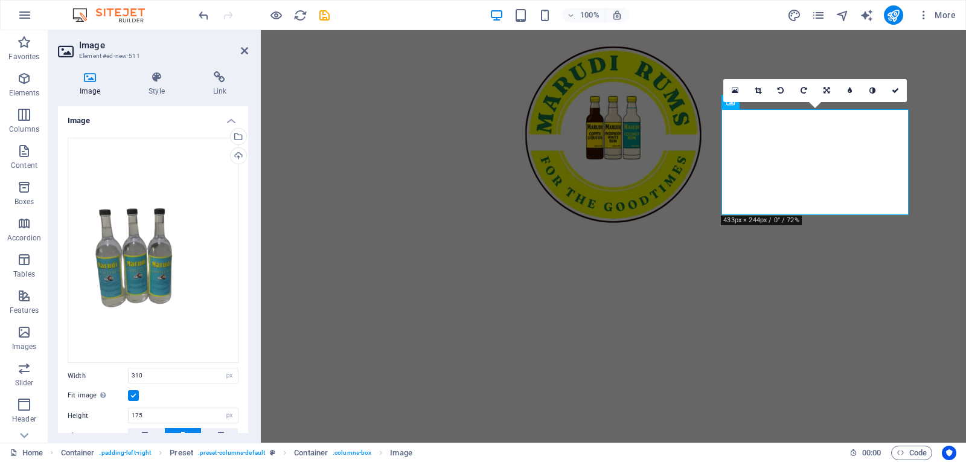
scroll to position [507, 0]
click at [755, 91] on icon at bounding box center [758, 90] width 7 height 7
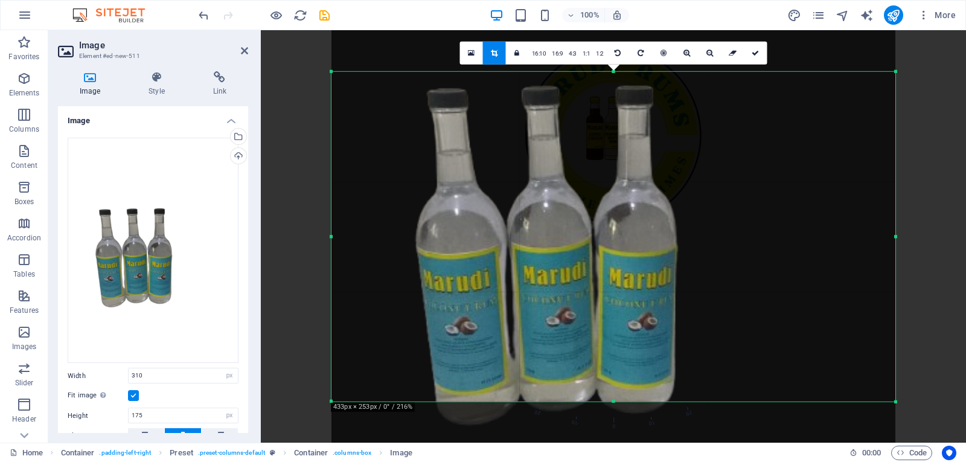
drag, startPoint x: 612, startPoint y: 397, endPoint x: 608, endPoint y: 460, distance: 63.5
click at [608, 443] on section "Favorites Elements Columns Content Boxes Accordion Tables Features Images Slide…" at bounding box center [483, 236] width 966 height 412
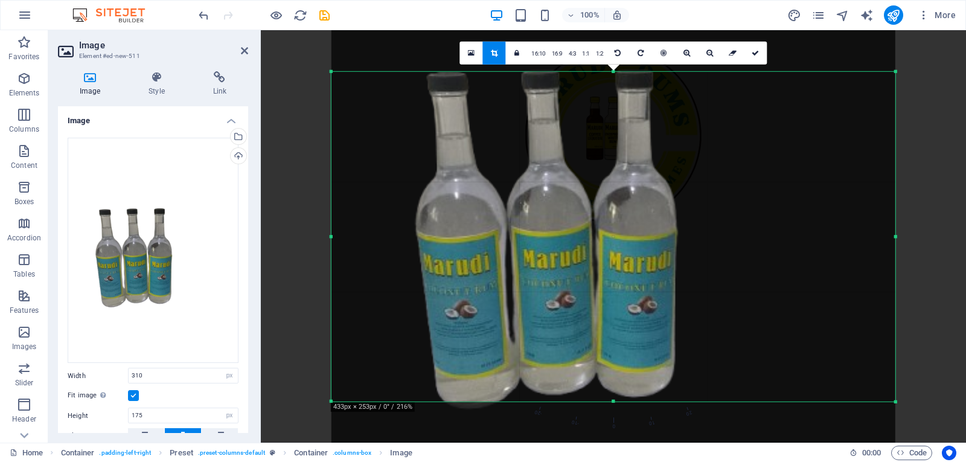
drag, startPoint x: 621, startPoint y: 344, endPoint x: 619, endPoint y: 328, distance: 16.5
click at [619, 328] on div at bounding box center [614, 214] width 564 height 752
click at [539, 57] on link "16:10" at bounding box center [538, 53] width 21 height 23
click at [542, 55] on link "16:10" at bounding box center [538, 53] width 21 height 23
click at [568, 52] on link "4:3" at bounding box center [573, 53] width 14 height 23
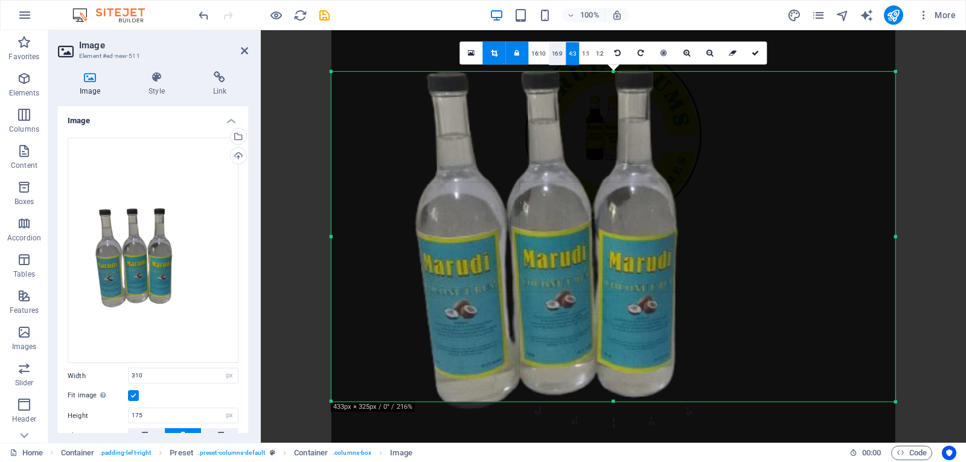
click at [553, 56] on link "16:9" at bounding box center [557, 53] width 17 height 23
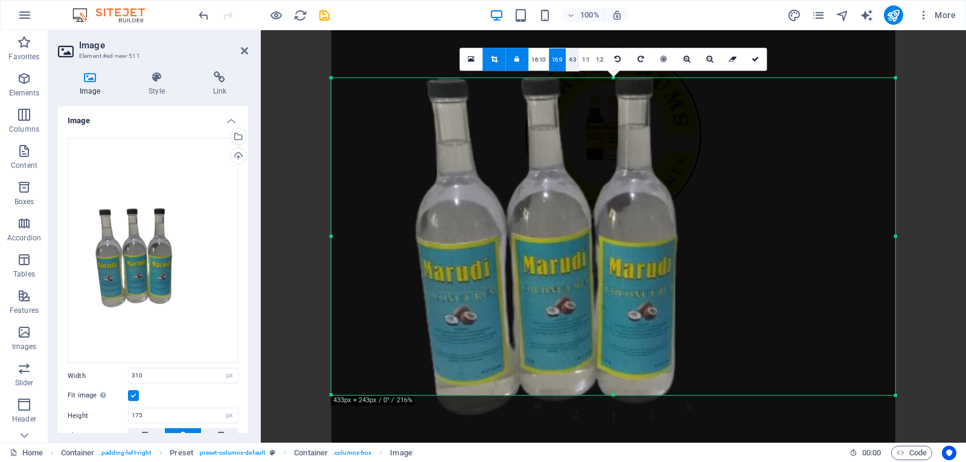
click at [575, 59] on link "4:3" at bounding box center [573, 59] width 14 height 23
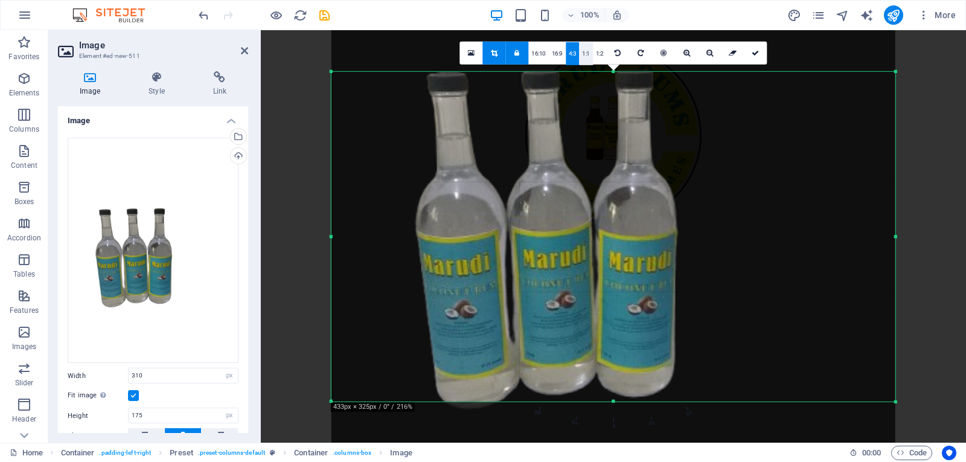
click at [585, 58] on link "1:1" at bounding box center [586, 53] width 14 height 23
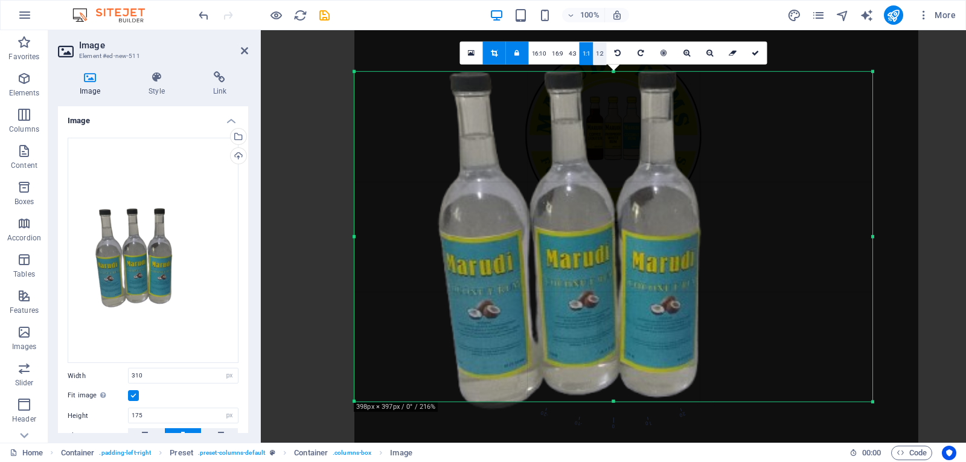
click at [595, 59] on link "1:2" at bounding box center [600, 53] width 14 height 23
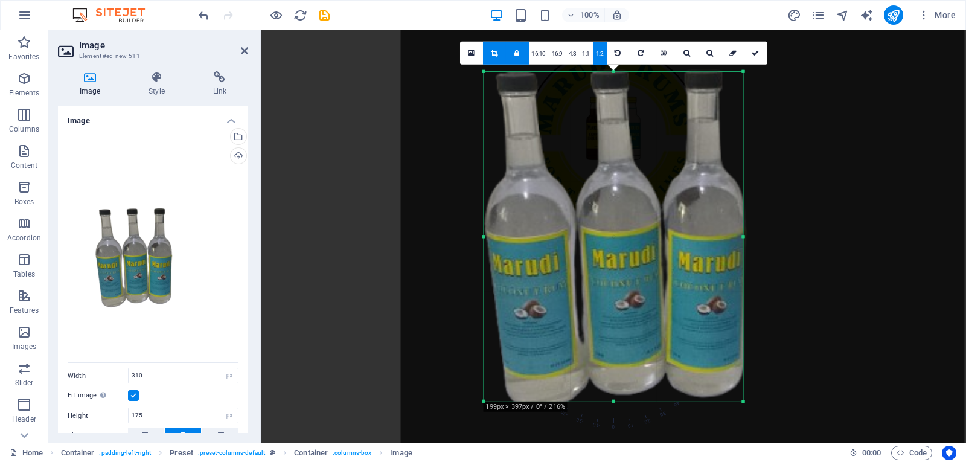
drag, startPoint x: 645, startPoint y: 213, endPoint x: 562, endPoint y: 212, distance: 83.3
click at [562, 212] on div at bounding box center [682, 214] width 564 height 752
click at [620, 50] on icon at bounding box center [618, 52] width 6 height 7
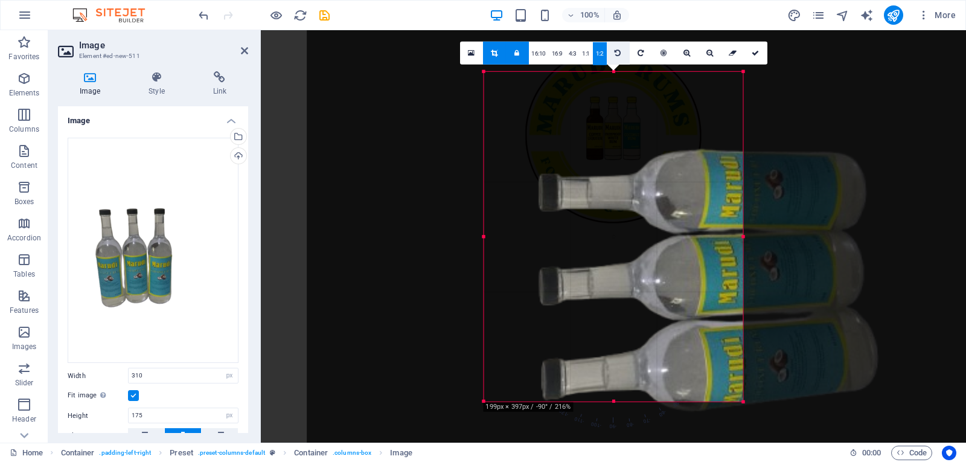
click at [620, 50] on icon at bounding box center [618, 52] width 6 height 7
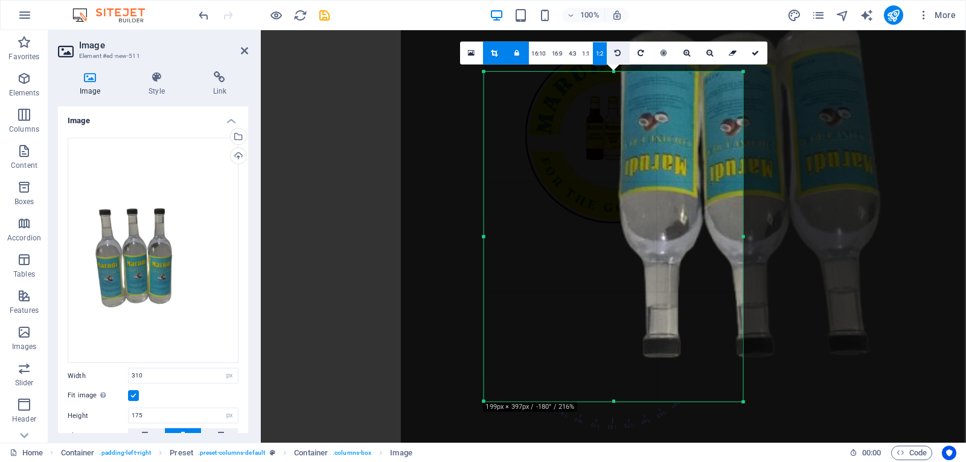
click at [620, 50] on icon at bounding box center [618, 52] width 6 height 7
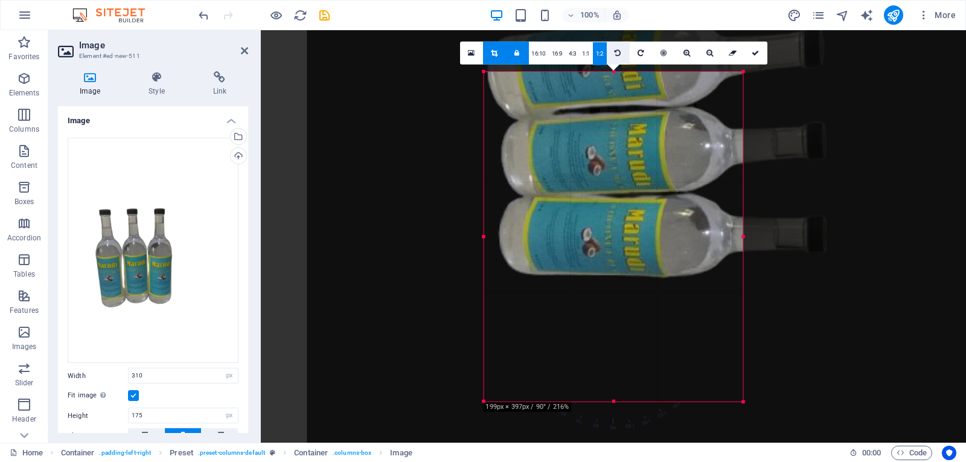
click at [620, 50] on icon at bounding box center [618, 52] width 6 height 7
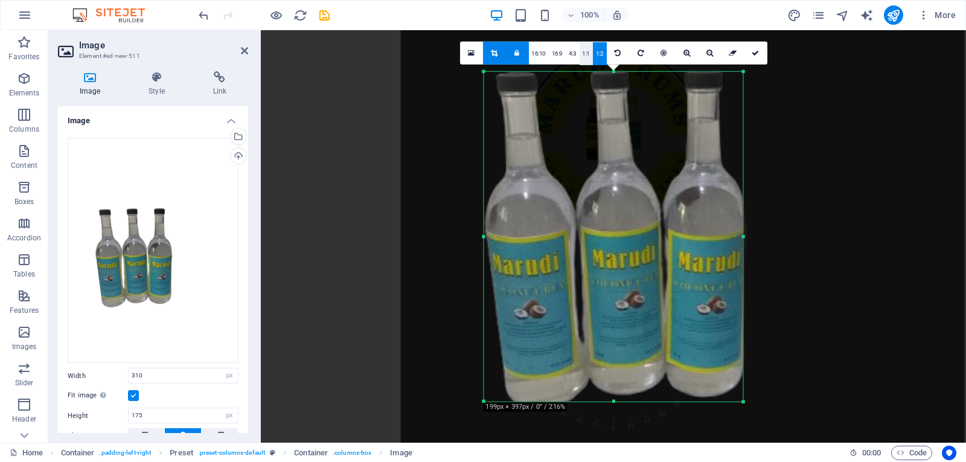
click at [581, 58] on link "1:1" at bounding box center [586, 53] width 14 height 23
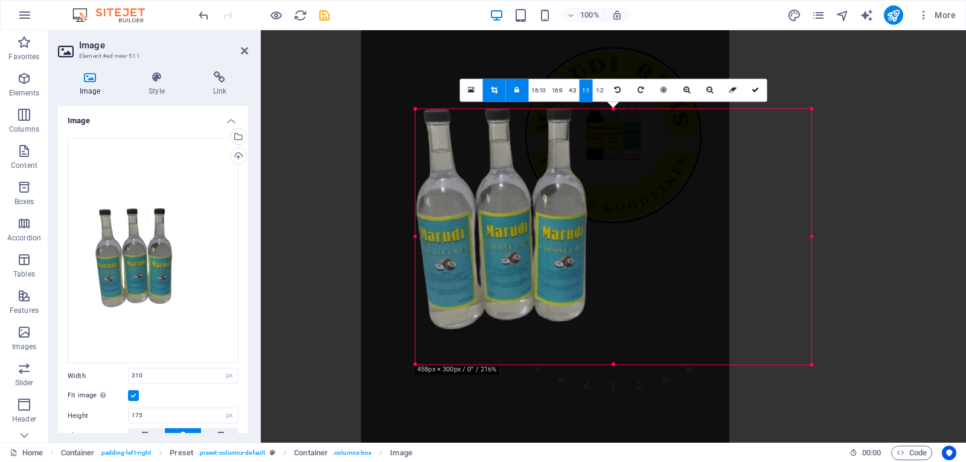
drag, startPoint x: 612, startPoint y: 368, endPoint x: 574, endPoint y: 365, distance: 38.2
click at [574, 365] on div at bounding box center [613, 364] width 396 height 4
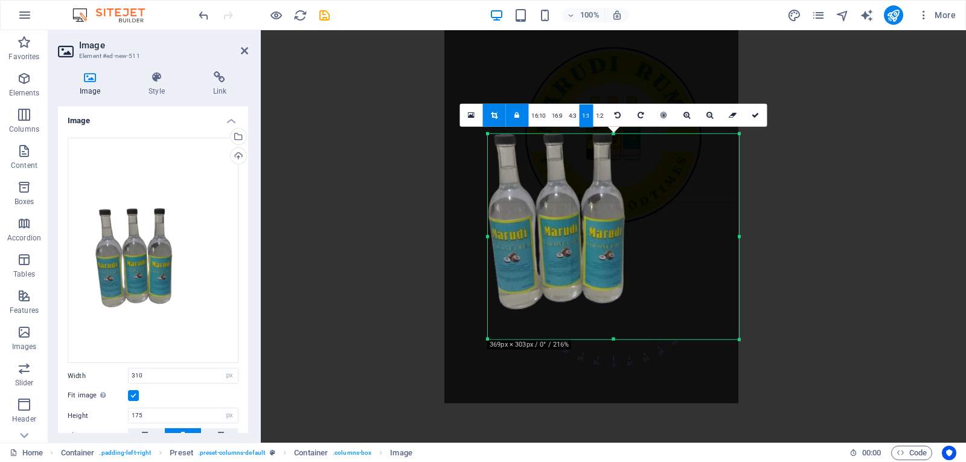
drag, startPoint x: 772, startPoint y: 238, endPoint x: 704, endPoint y: 245, distance: 68.6
click at [704, 245] on div "180 170 160 150 140 130 120 110 100 90 80 70 60 50 40 30 20 10 0 -10 -20 -30 -4…" at bounding box center [613, 236] width 251 height 206
click at [591, 253] on div at bounding box center [591, 207] width 295 height 393
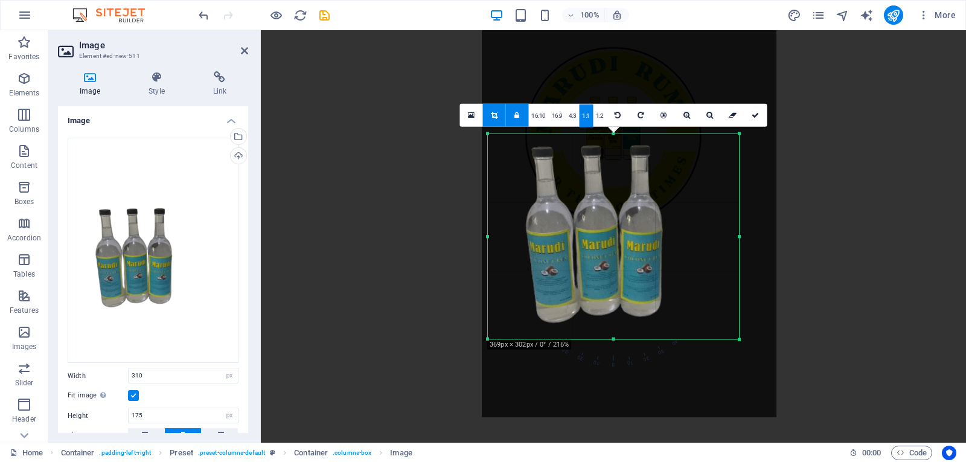
drag, startPoint x: 591, startPoint y: 253, endPoint x: 629, endPoint y: 266, distance: 40.1
click at [629, 266] on div at bounding box center [629, 220] width 295 height 393
click at [761, 116] on link at bounding box center [755, 114] width 23 height 23
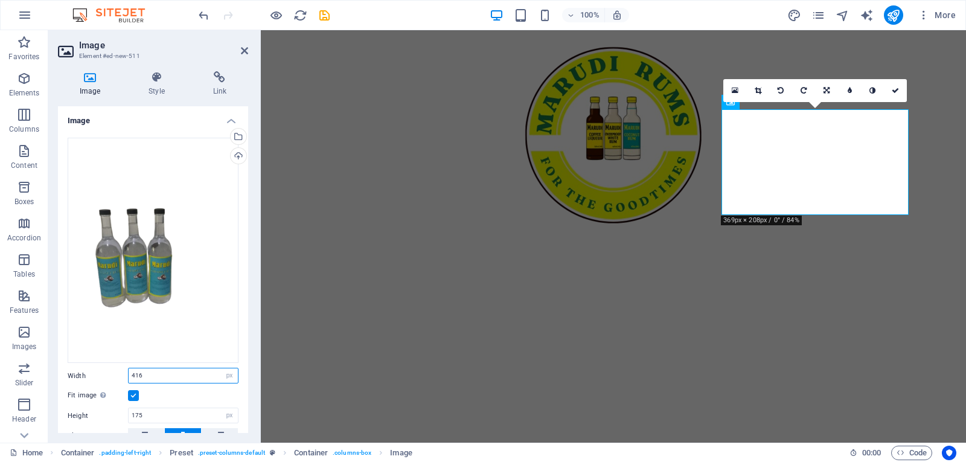
click at [164, 372] on input "416" at bounding box center [183, 375] width 109 height 14
type input "310"
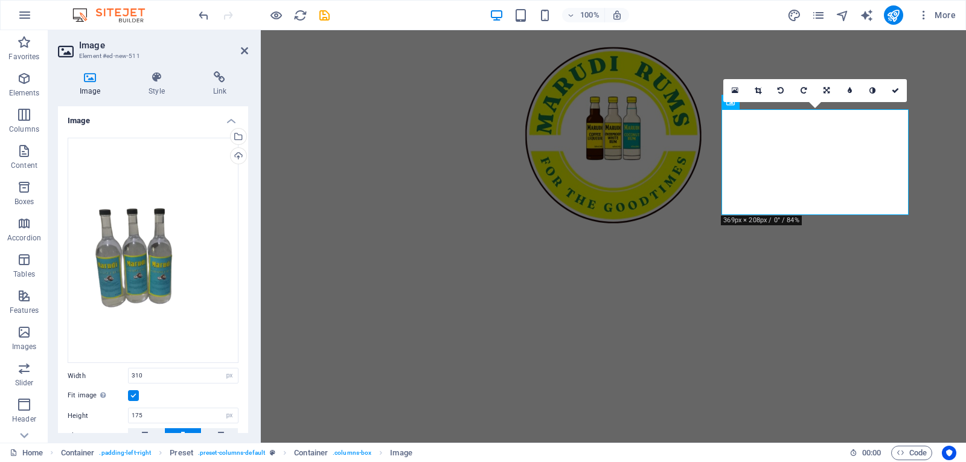
click at [133, 391] on label at bounding box center [133, 395] width 11 height 11
click at [0, 0] on input "Fit image Automatically fit image to a fixed width and height" at bounding box center [0, 0] width 0 height 0
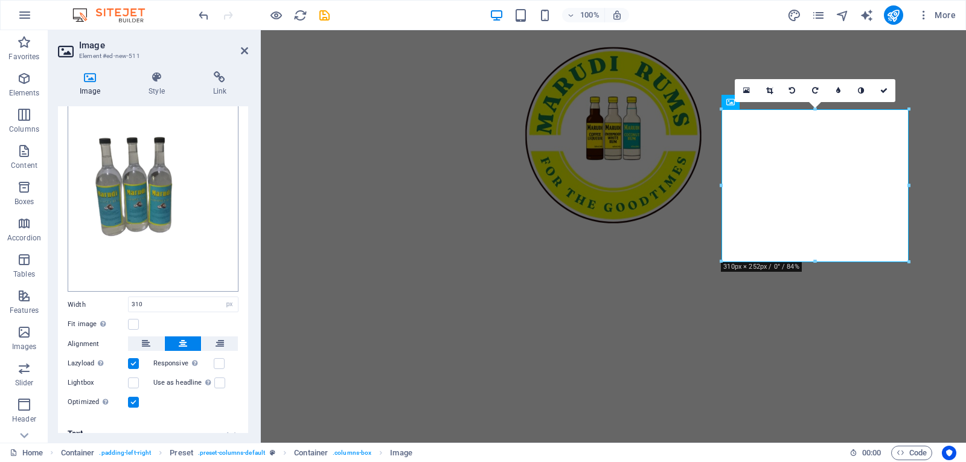
scroll to position [74, 0]
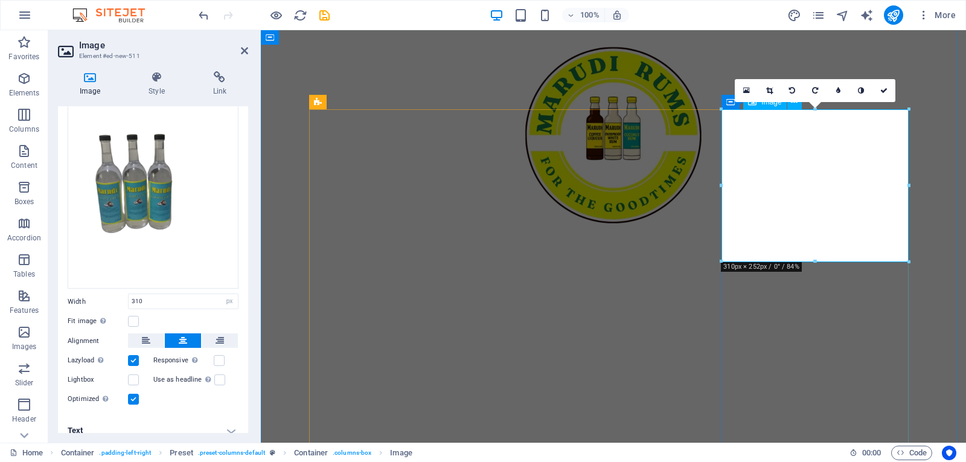
click at [887, 91] on icon at bounding box center [883, 90] width 7 height 7
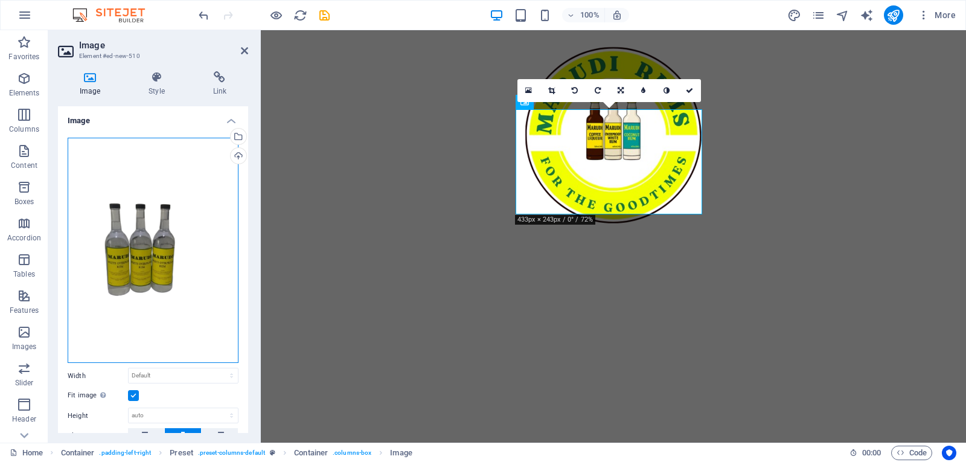
click at [94, 248] on div "Drag files here, click to choose files or select files from Files or our free s…" at bounding box center [153, 251] width 171 height 226
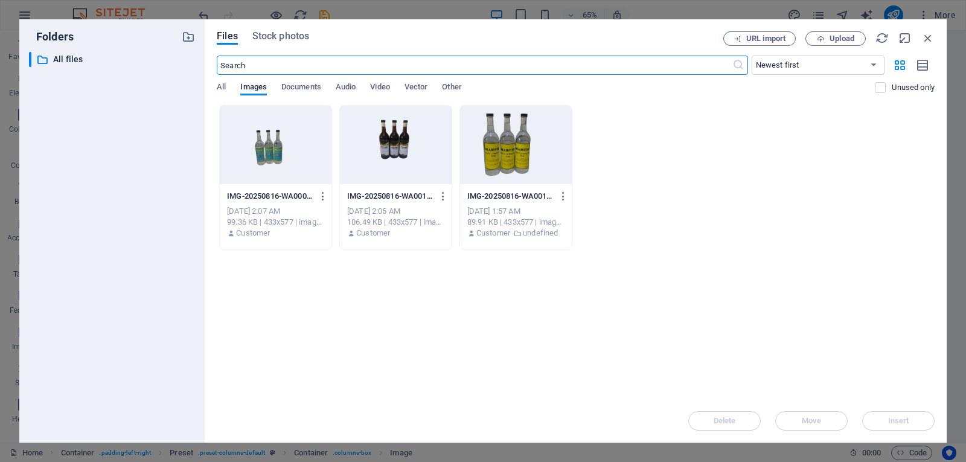
scroll to position [669, 0]
click at [405, 139] on div at bounding box center [396, 145] width 112 height 79
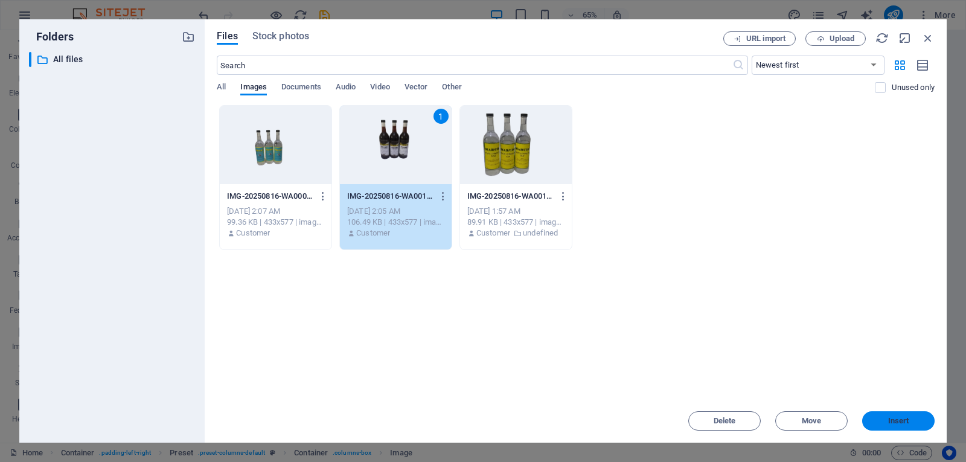
click at [889, 418] on span "Insert" at bounding box center [898, 420] width 21 height 7
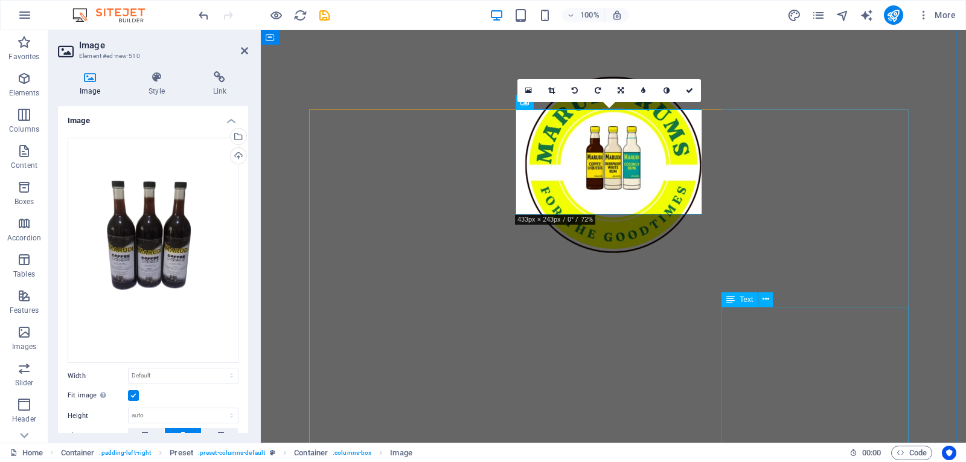
scroll to position [507, 0]
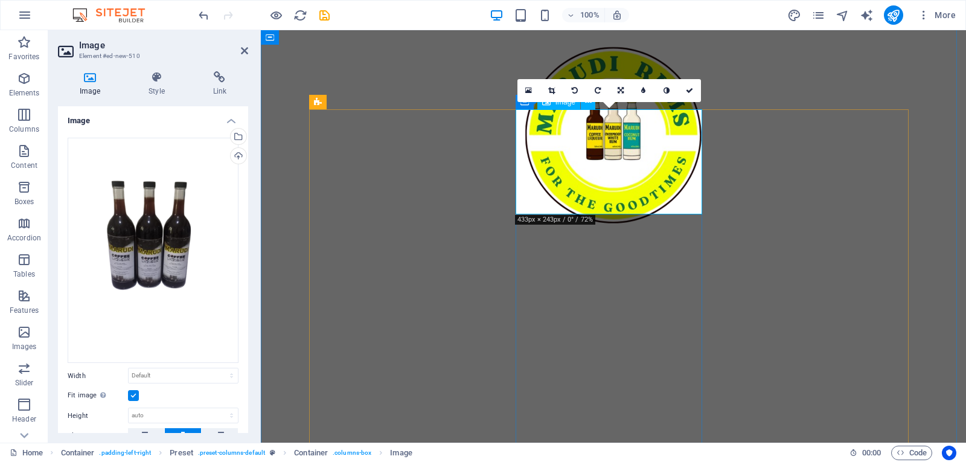
click at [551, 88] on icon at bounding box center [551, 90] width 7 height 7
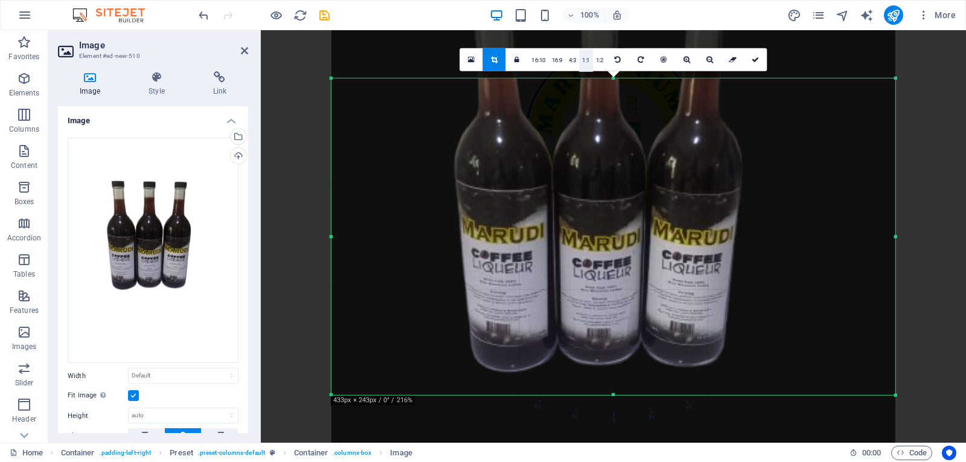
click at [586, 61] on link "1:1" at bounding box center [586, 59] width 14 height 23
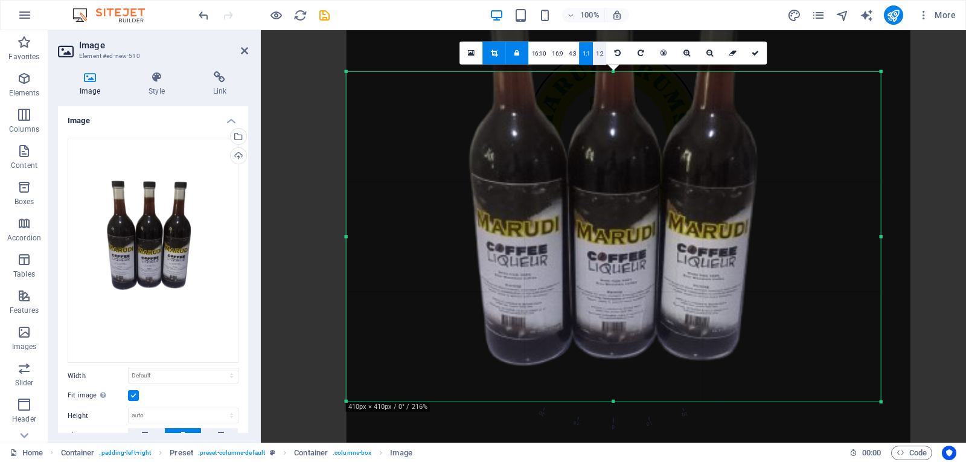
click at [598, 61] on link "1:2" at bounding box center [600, 53] width 14 height 23
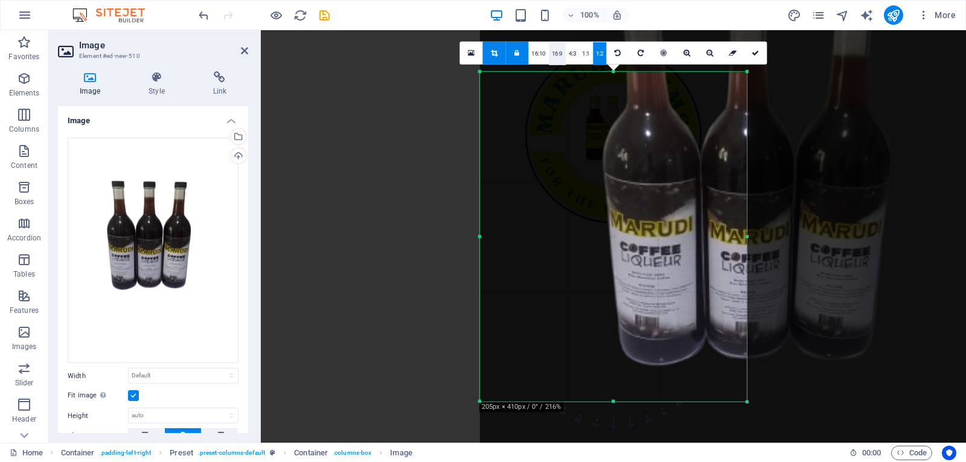
click at [563, 56] on link "16:9" at bounding box center [557, 53] width 17 height 23
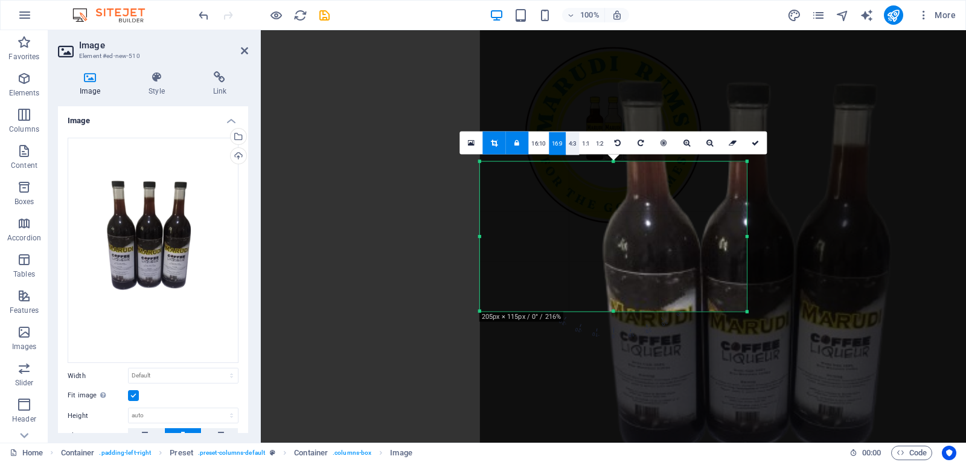
click at [574, 146] on link "4:3" at bounding box center [573, 143] width 14 height 23
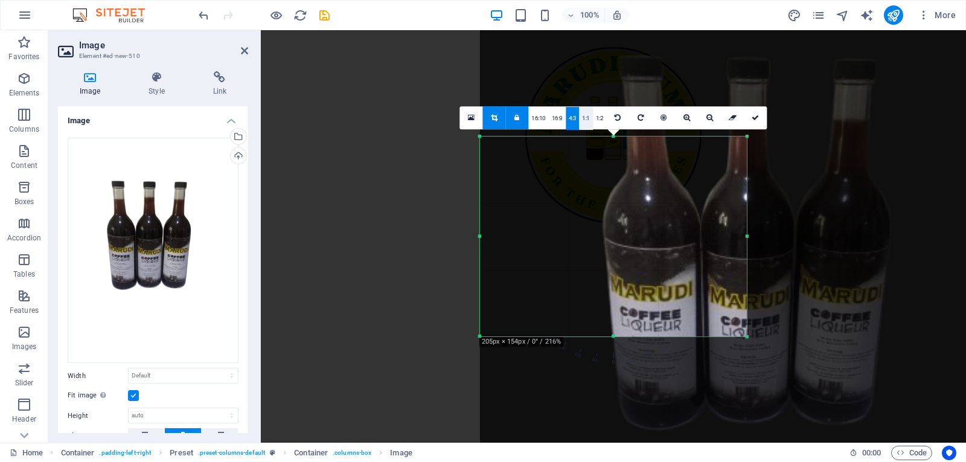
click at [590, 120] on link "1:1" at bounding box center [586, 118] width 14 height 23
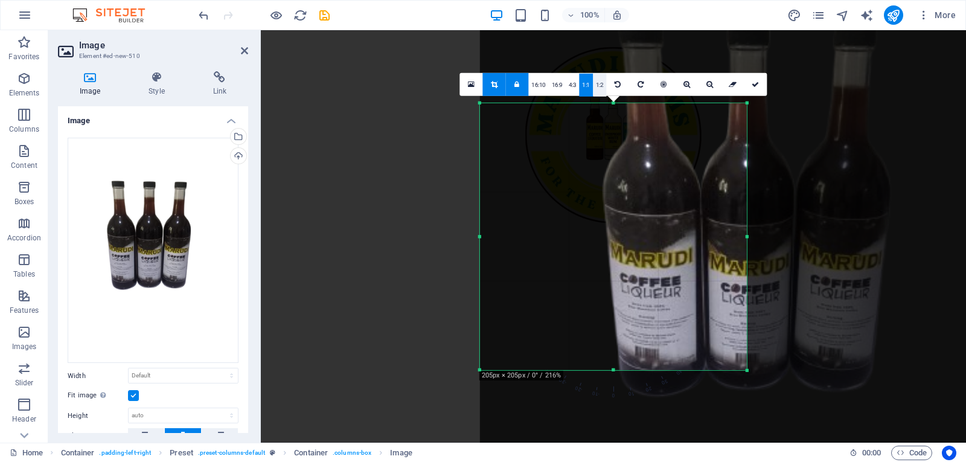
click at [601, 94] on link "1:2" at bounding box center [600, 84] width 14 height 23
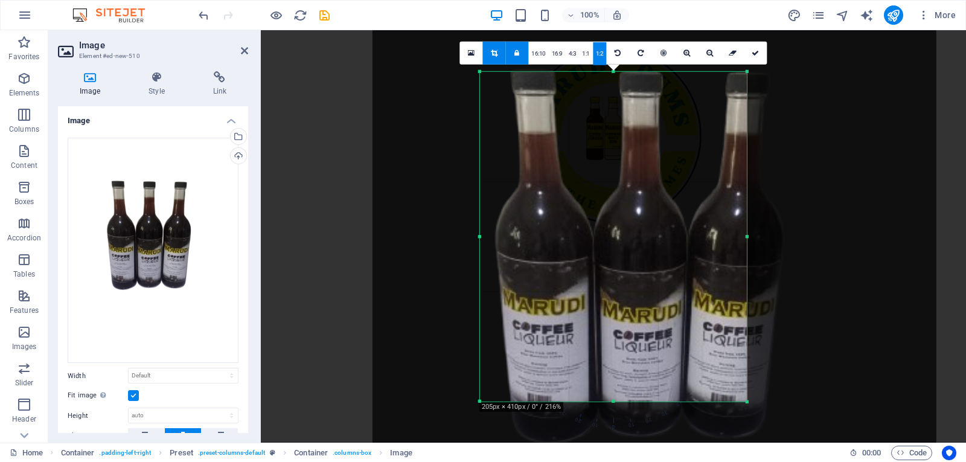
drag, startPoint x: 697, startPoint y: 158, endPoint x: 590, endPoint y: 237, distance: 133.1
click at [590, 237] on div at bounding box center [655, 308] width 564 height 752
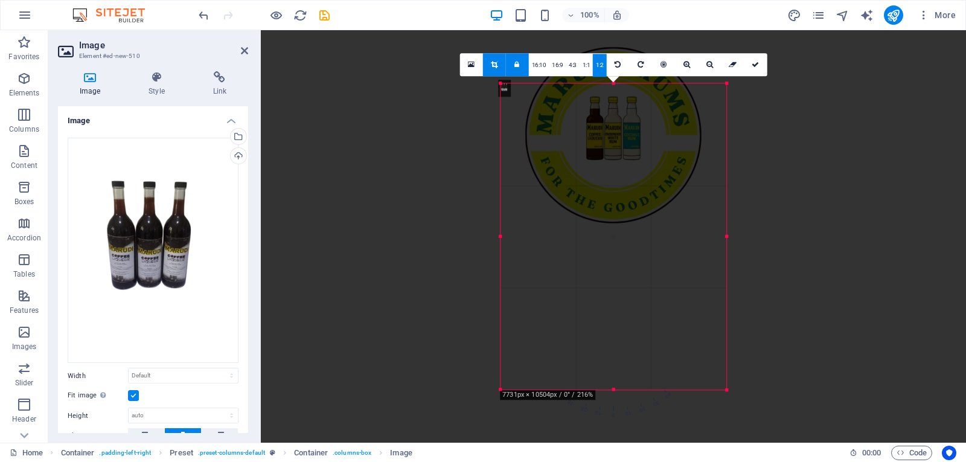
drag, startPoint x: 751, startPoint y: 402, endPoint x: 710, endPoint y: 378, distance: 47.9
click at [710, 378] on div "180 170 160 150 140 130 120 110 100 90 80 70 60 50 40 30 20 10 0 -10 -20 -30 -4…" at bounding box center [614, 236] width 226 height 306
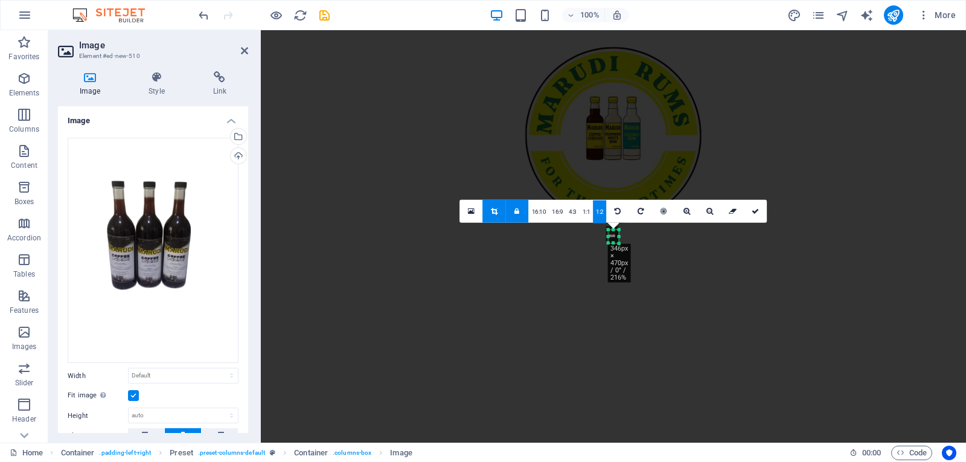
select select "DISABLED_OPTION_VALUE"
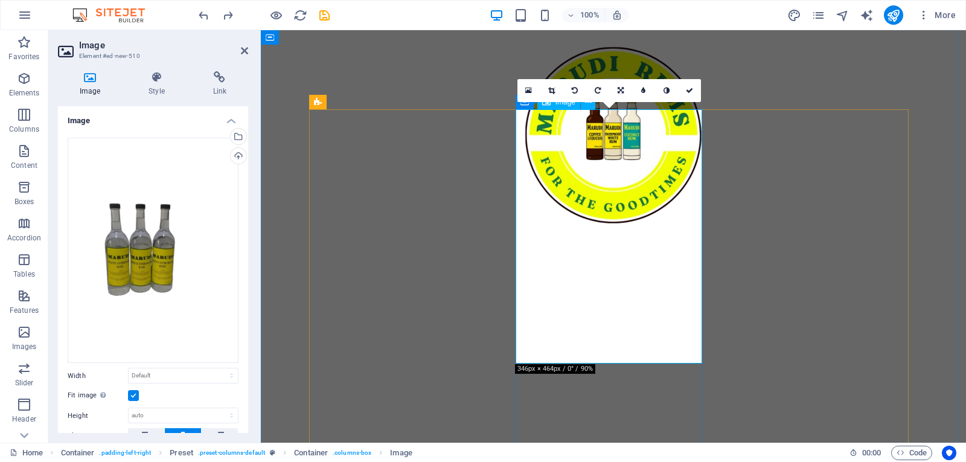
click at [553, 91] on icon at bounding box center [551, 90] width 7 height 7
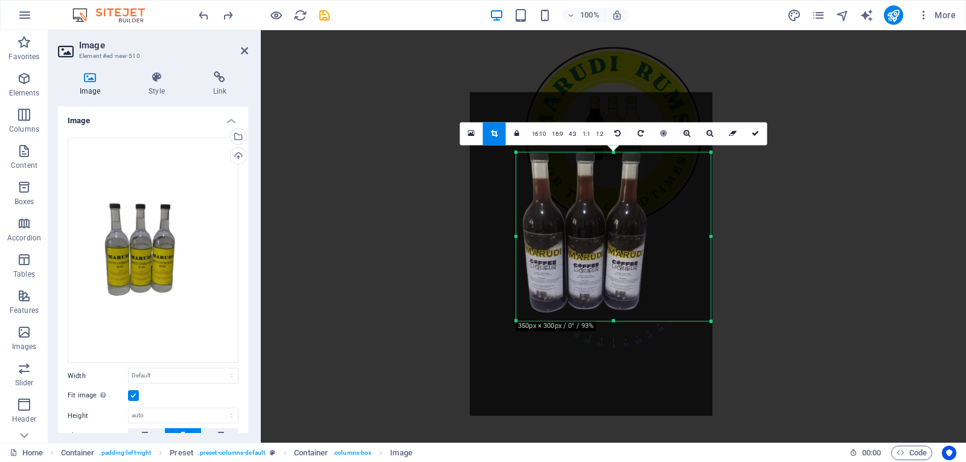
drag, startPoint x: 613, startPoint y: 371, endPoint x: 577, endPoint y: 275, distance: 101.8
click at [577, 275] on div "180 170 160 150 140 130 120 110 100 90 80 70 60 50 40 30 20 10 0 -10 -20 -30 -4…" at bounding box center [613, 236] width 194 height 168
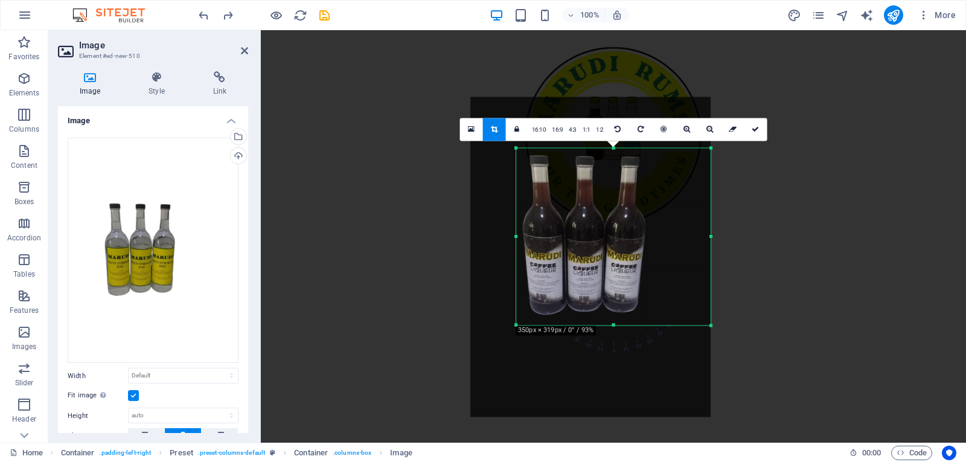
drag, startPoint x: 612, startPoint y: 153, endPoint x: 608, endPoint y: 144, distance: 9.5
click at [608, 148] on div "180 170 160 150 140 130 120 110 100 90 80 70 60 50 40 30 20 10 0 -10 -20 -30 -4…" at bounding box center [613, 236] width 194 height 177
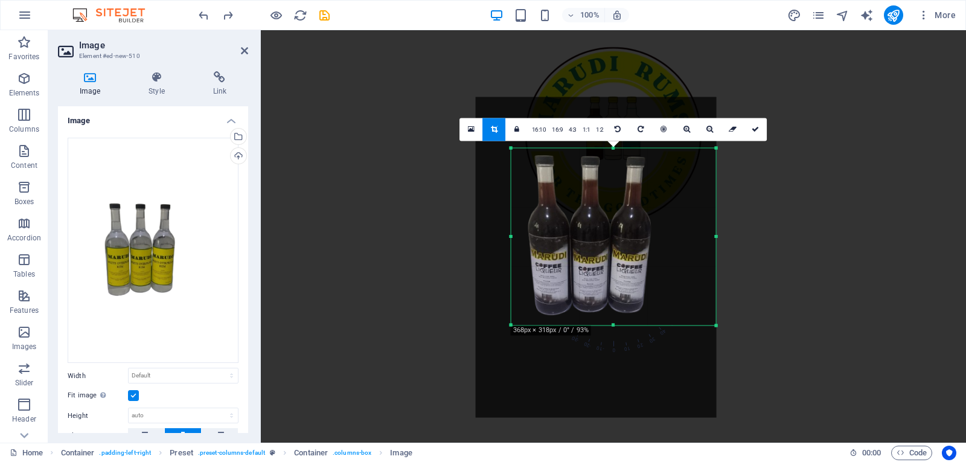
drag, startPoint x: 516, startPoint y: 239, endPoint x: 509, endPoint y: 237, distance: 6.9
click at [511, 237] on div "180 170 160 150 140 130 120 110 100 90 80 70 60 50 40 30 20 10 0 -10 -20 -30 -4…" at bounding box center [613, 236] width 205 height 177
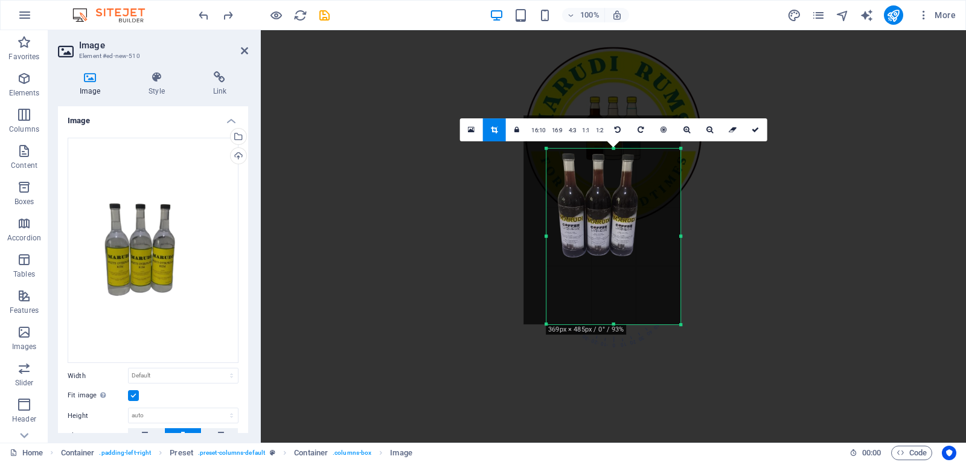
drag, startPoint x: 717, startPoint y: 239, endPoint x: 646, endPoint y: 226, distance: 72.5
click at [646, 226] on div "180 170 160 150 140 130 120 110 100 90 80 70 60 50 40 30 20 10 0 -10 -20 -30 -4…" at bounding box center [614, 237] width 134 height 176
click at [753, 132] on icon at bounding box center [755, 129] width 7 height 7
type input "221"
select select "px"
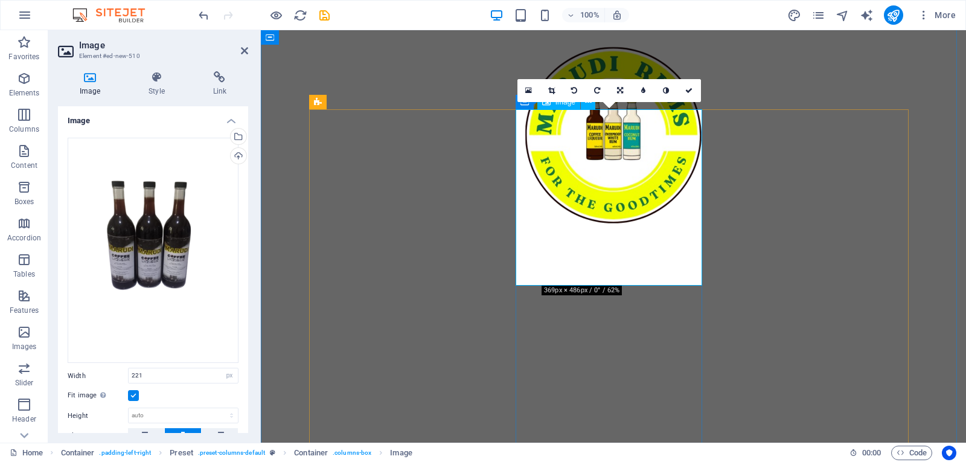
click at [551, 91] on icon at bounding box center [551, 90] width 7 height 7
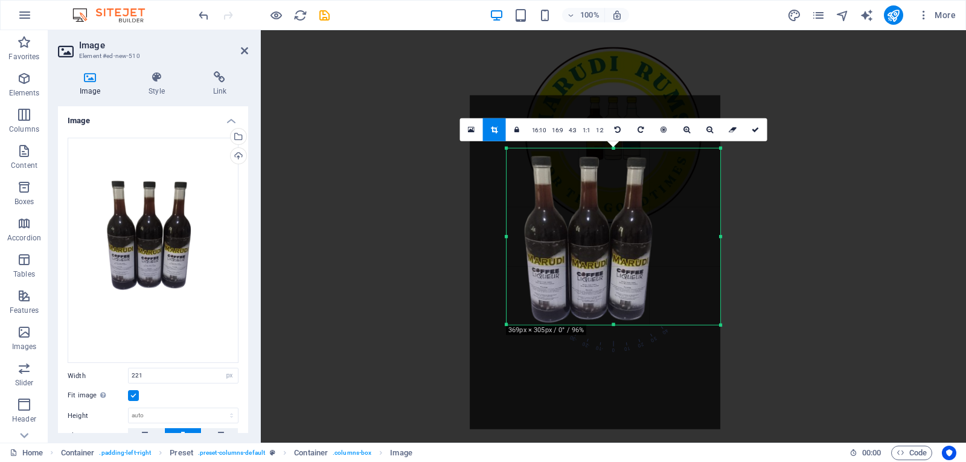
drag, startPoint x: 613, startPoint y: 379, endPoint x: 571, endPoint y: 275, distance: 112.5
click at [571, 275] on div "180 170 160 150 140 130 120 110 100 90 80 70 60 50 40 30 20 10 0 -10 -20 -30 -4…" at bounding box center [614, 236] width 214 height 177
click at [745, 130] on link at bounding box center [756, 129] width 23 height 23
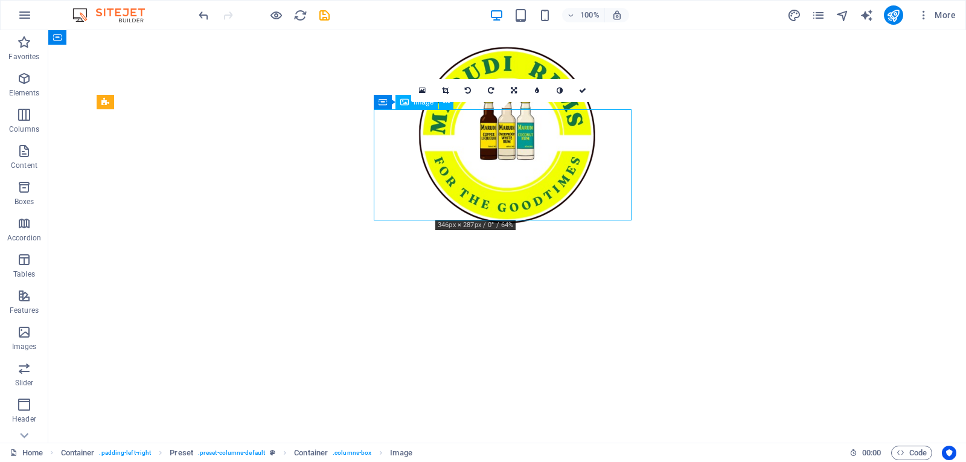
select select "px"
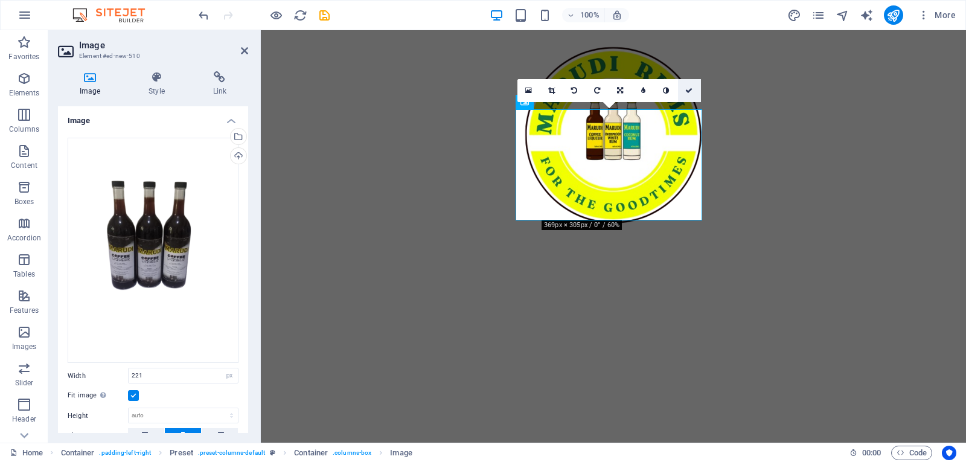
click at [687, 92] on icon at bounding box center [688, 90] width 7 height 7
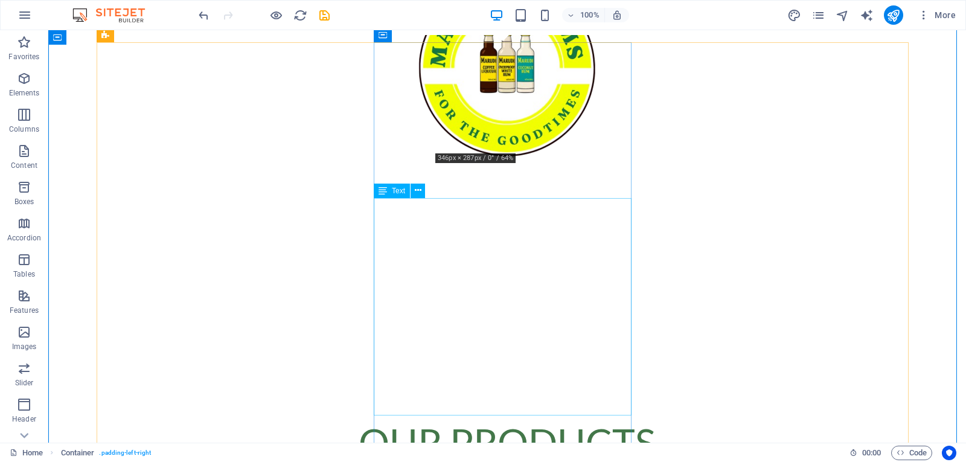
scroll to position [573, 0]
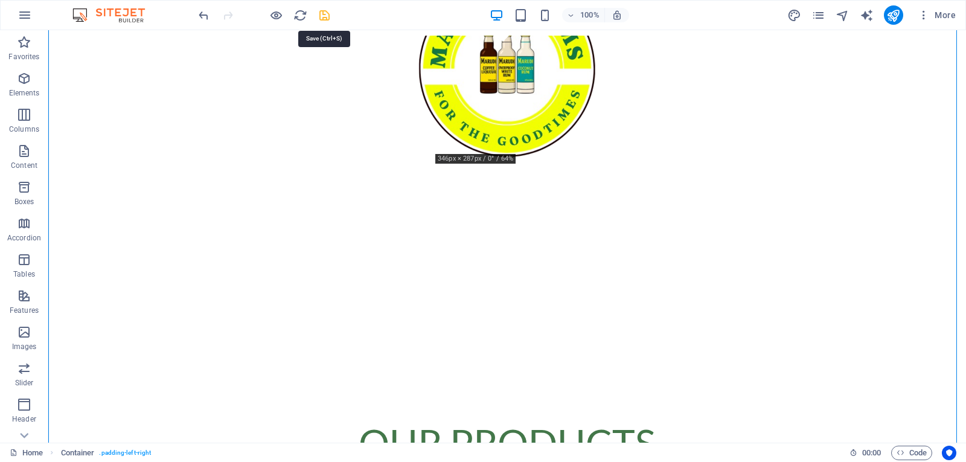
click at [324, 19] on icon "save" at bounding box center [325, 15] width 14 height 14
